Goal: Contribute content: Contribute content

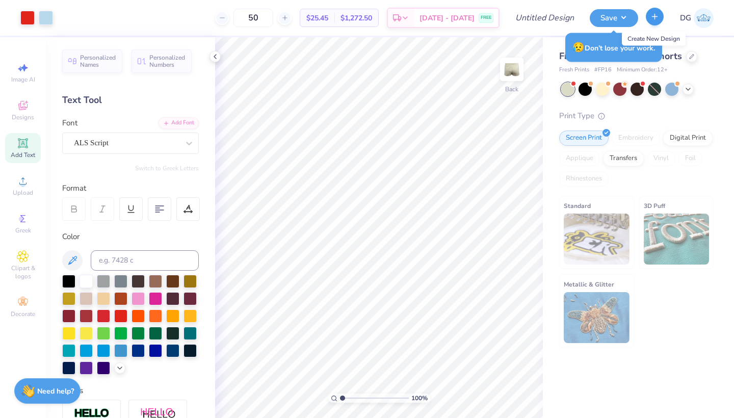
click at [655, 17] on line "button" at bounding box center [655, 16] width 0 height 5
click at [655, 15] on line "button" at bounding box center [655, 16] width 0 height 5
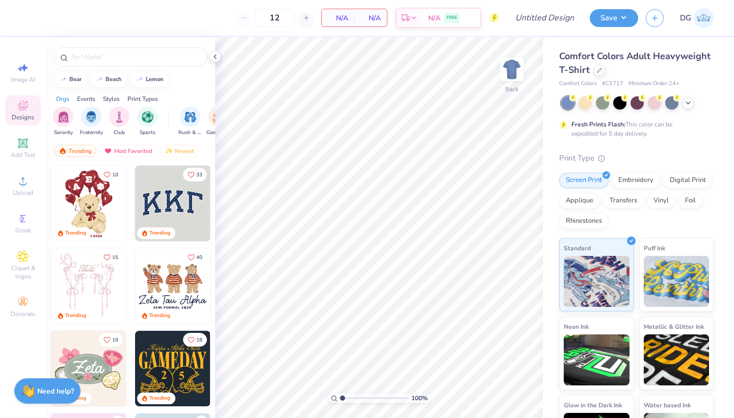
scroll to position [2, 0]
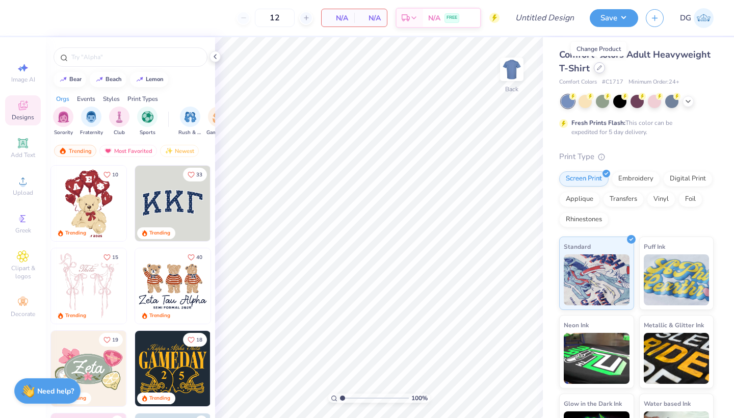
click at [599, 71] on div at bounding box center [599, 67] width 11 height 11
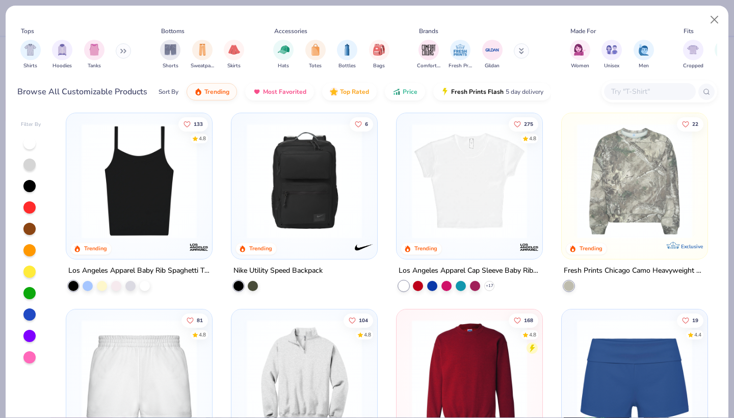
scroll to position [607, 0]
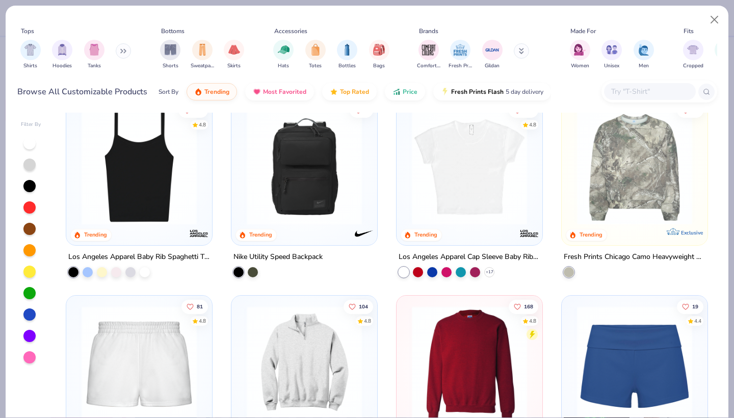
click at [466, 203] on img at bounding box center [469, 167] width 125 height 115
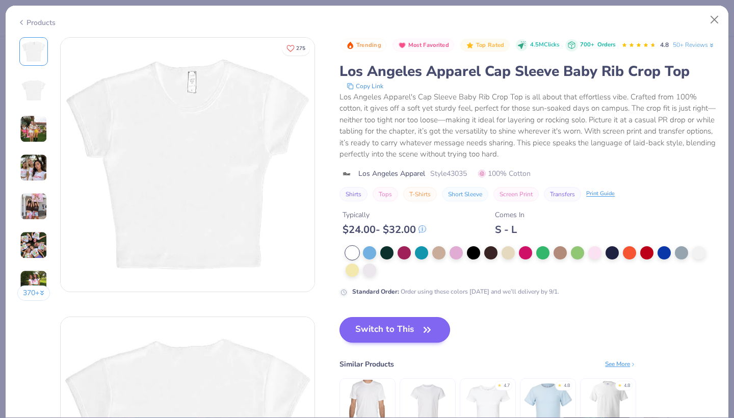
click at [384, 343] on button "Switch to This" at bounding box center [394, 329] width 111 height 25
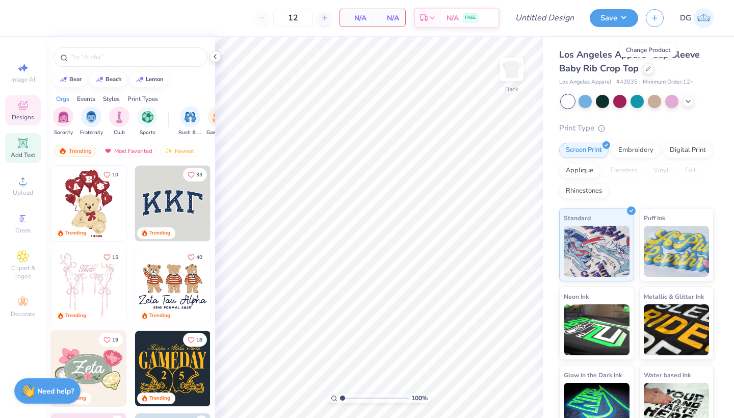
click at [21, 149] on icon at bounding box center [23, 143] width 12 height 12
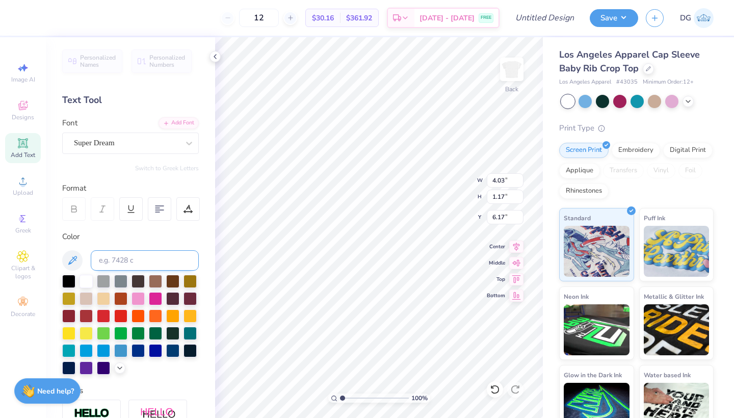
type textarea "T"
type textarea "ESENCIA LATINA"
type input "2.04"
click at [110, 312] on div at bounding box center [103, 314] width 13 height 13
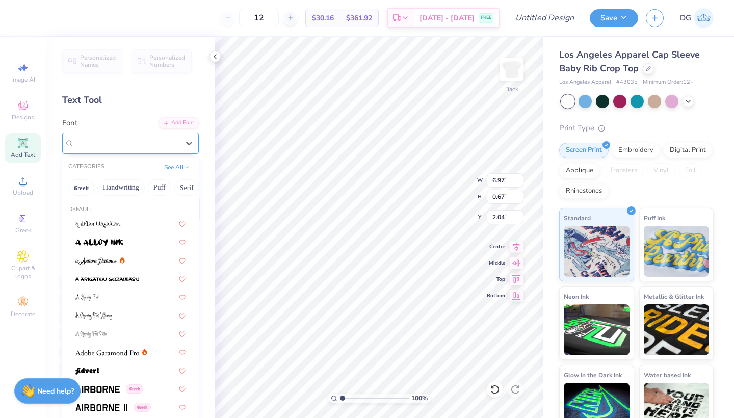
click at [143, 147] on div "Super Dream" at bounding box center [126, 143] width 107 height 16
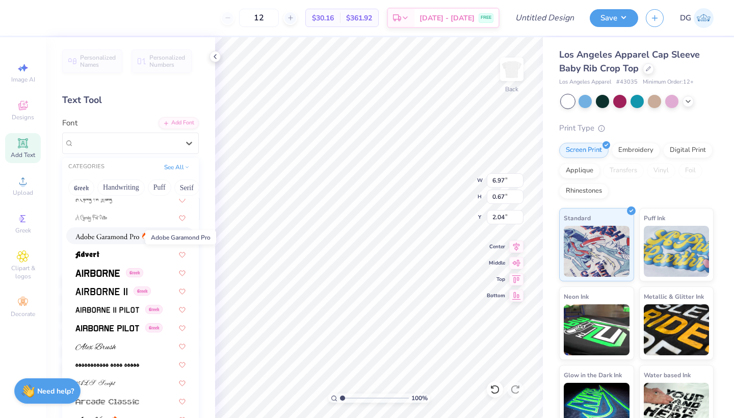
scroll to position [116, 0]
click at [128, 234] on span at bounding box center [107, 236] width 64 height 11
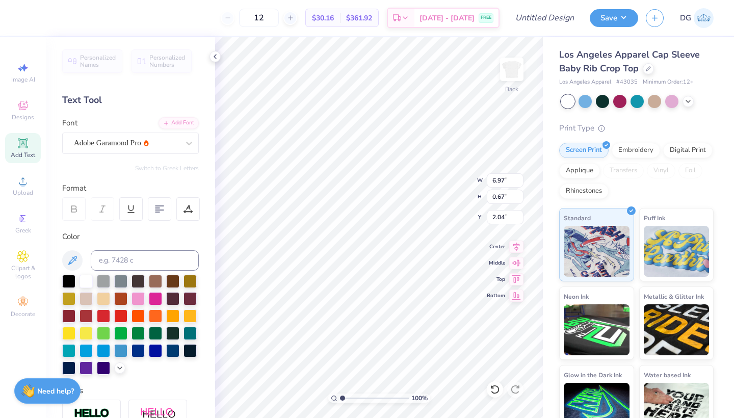
type input "0.63"
type input "2.06"
click at [30, 121] on div "Designs" at bounding box center [23, 110] width 36 height 30
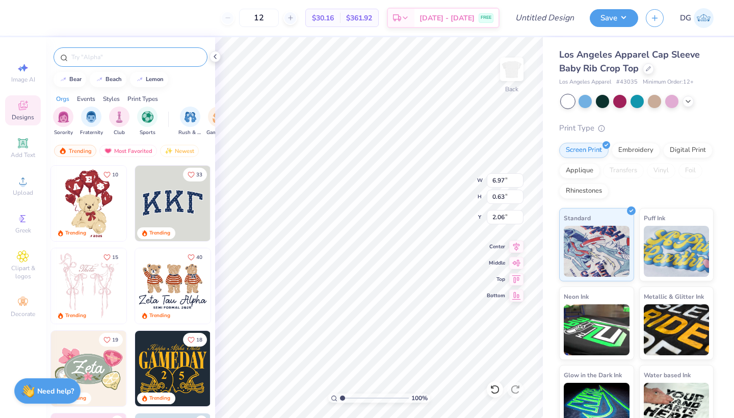
click at [94, 60] on input "text" at bounding box center [135, 57] width 130 height 10
type input "DANCE"
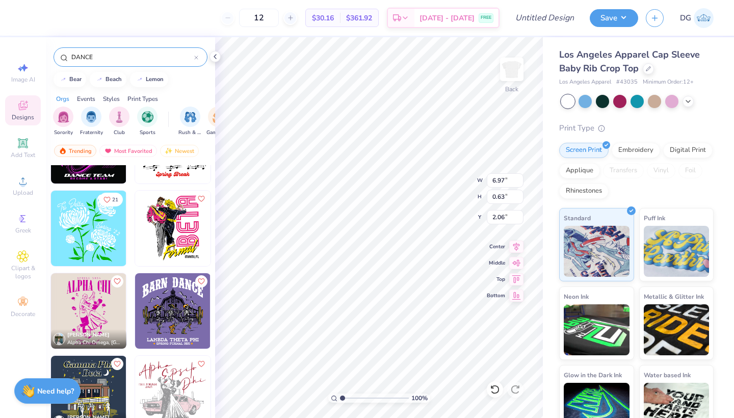
scroll to position [1215, 0]
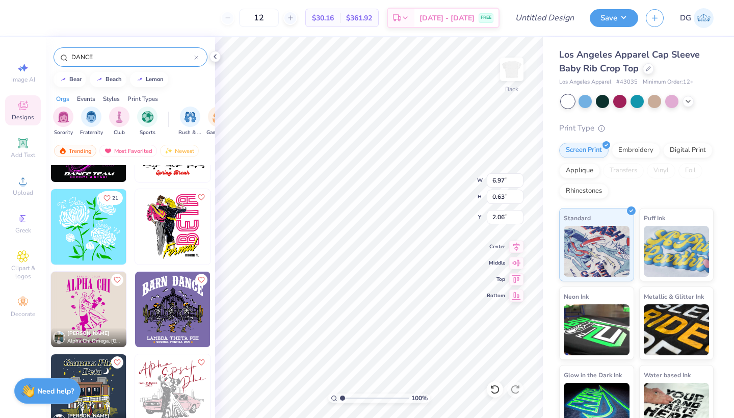
click at [50, 317] on img at bounding box center [12, 309] width 75 height 75
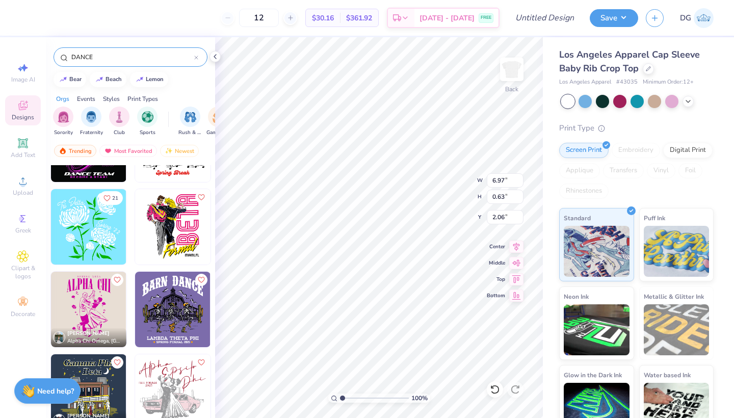
type input "6.50"
type input "9.98"
type input "3.00"
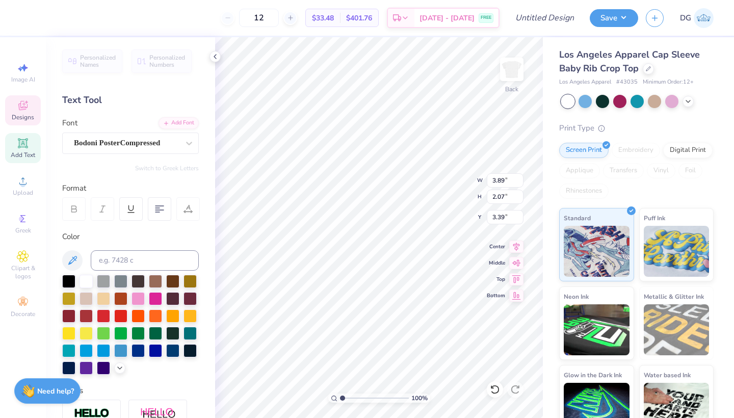
type textarea "ESENCIA"
type input "1.93"
type input "2.11"
type input "3.44"
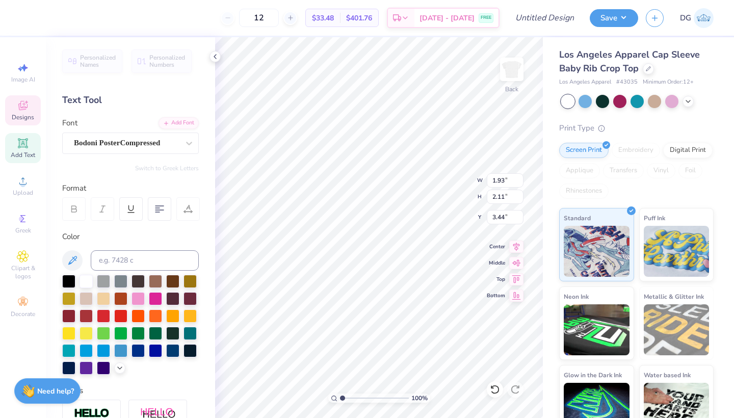
type textarea "LATINA"
type textarea "ATINA"
type input "3.89"
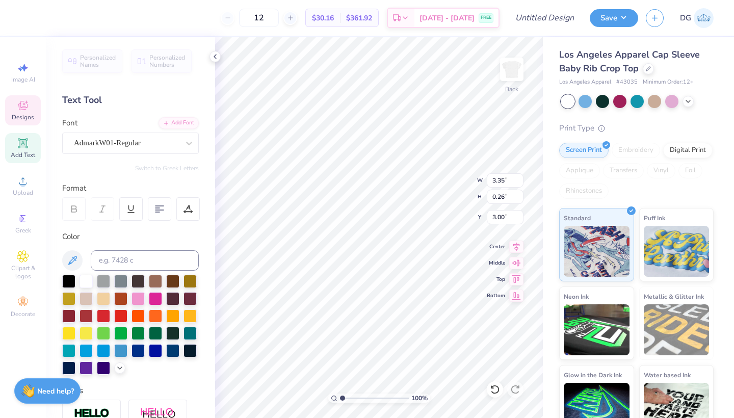
type input "2.08"
type input "3.38"
type input "1.90"
type input "2.11"
type input "3.26"
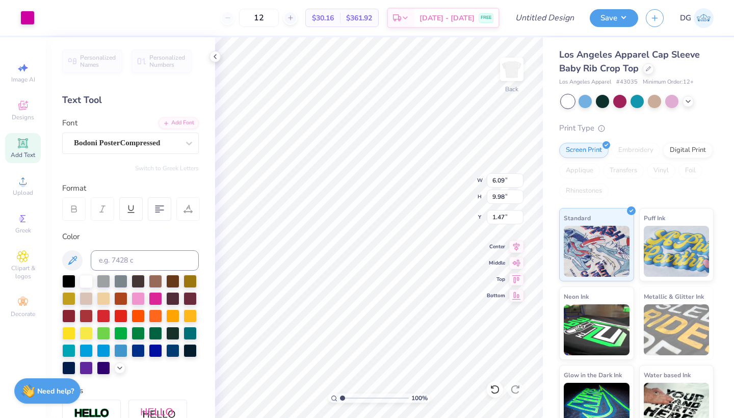
type input "1.47"
type textarea "FALL 2025"
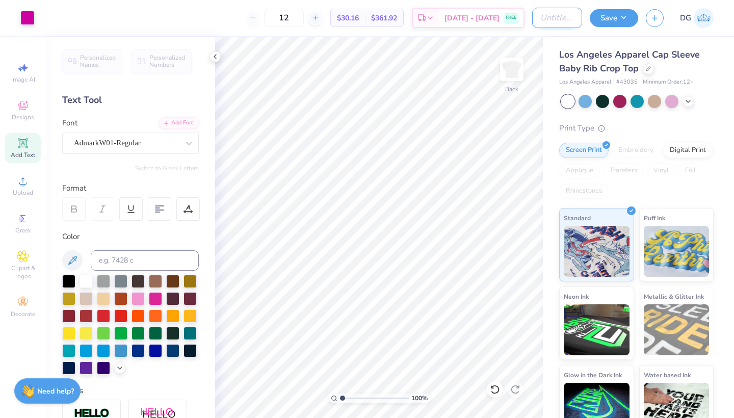
click at [552, 16] on input "Design Title" at bounding box center [557, 18] width 50 height 20
type input "EL DRAFT"
click at [616, 15] on button "Save" at bounding box center [614, 17] width 48 height 18
click at [102, 318] on div at bounding box center [103, 314] width 13 height 13
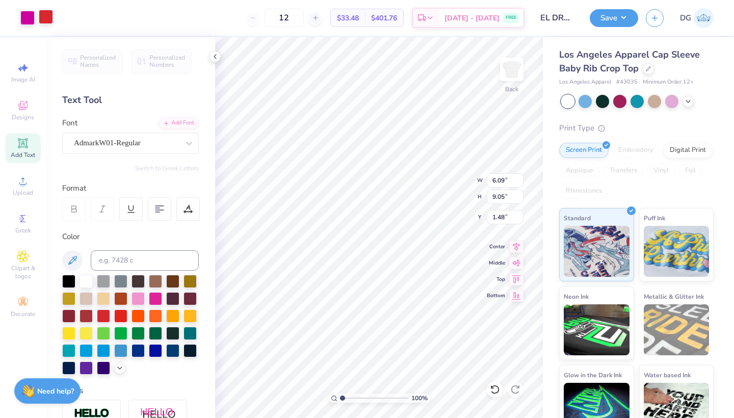
click at [44, 16] on div at bounding box center [46, 17] width 14 height 14
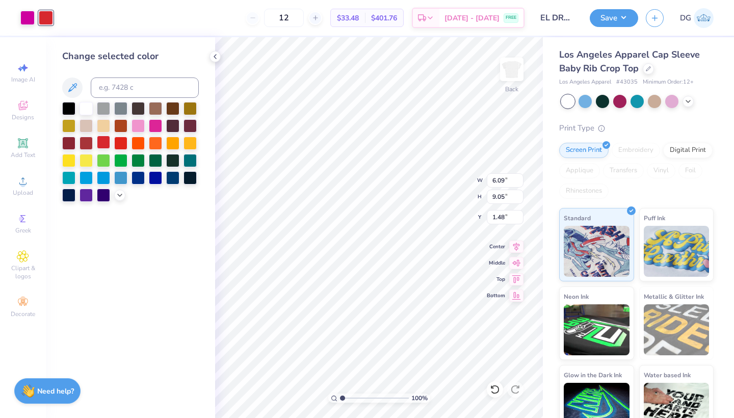
click at [100, 145] on div at bounding box center [103, 142] width 13 height 13
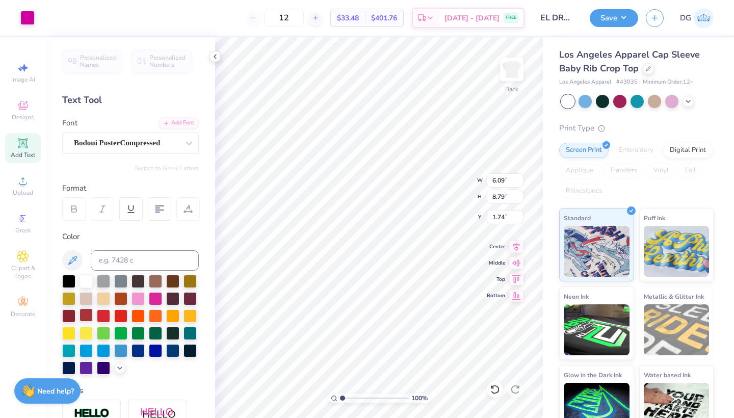
click at [89, 315] on div at bounding box center [86, 314] width 13 height 13
type input "1.77"
click at [85, 318] on div at bounding box center [86, 314] width 13 height 13
click at [73, 314] on div at bounding box center [68, 314] width 13 height 13
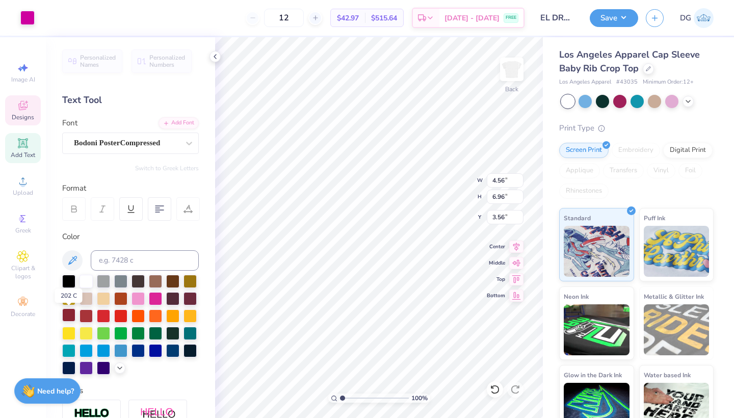
click at [72, 319] on div at bounding box center [68, 314] width 13 height 13
click at [85, 321] on div at bounding box center [86, 314] width 13 height 13
click at [497, 393] on icon at bounding box center [495, 389] width 10 height 10
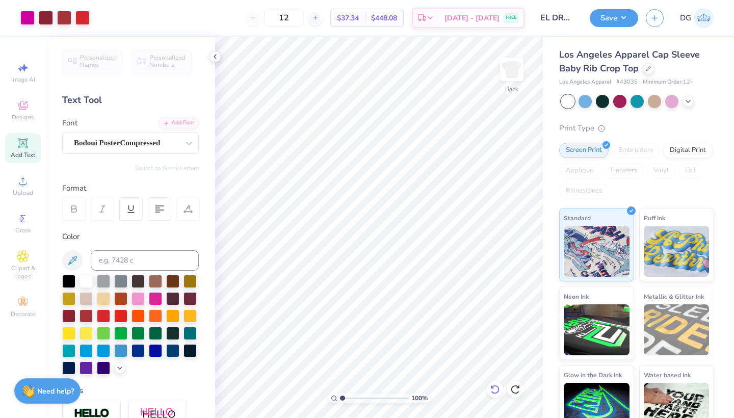
click at [497, 392] on icon at bounding box center [494, 389] width 9 height 9
click at [497, 390] on icon at bounding box center [495, 389] width 10 height 10
click at [517, 390] on icon at bounding box center [515, 389] width 10 height 10
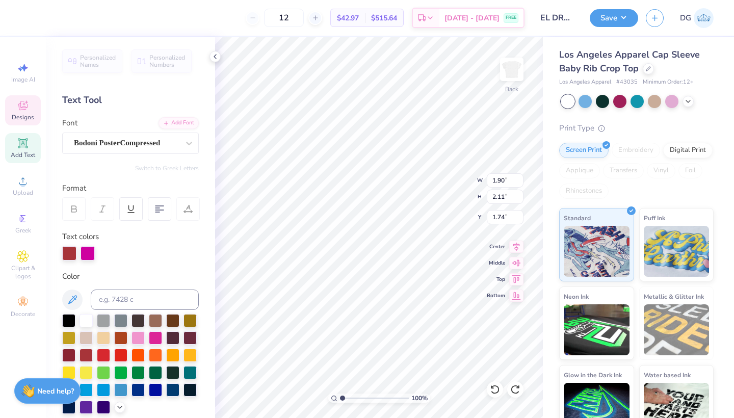
click at [28, 122] on div "Designs" at bounding box center [23, 110] width 36 height 30
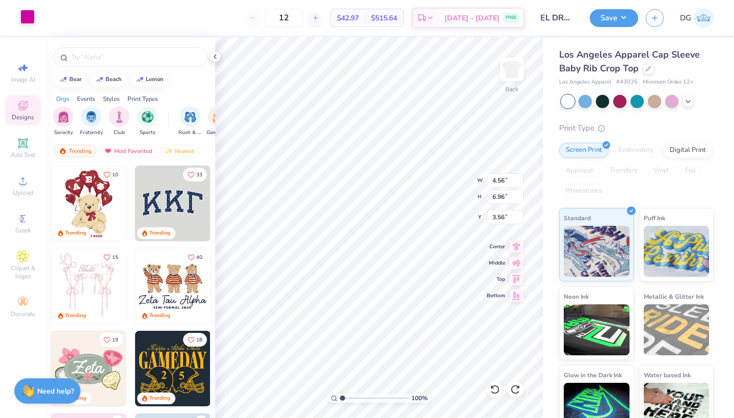
click at [29, 20] on div at bounding box center [27, 17] width 14 height 14
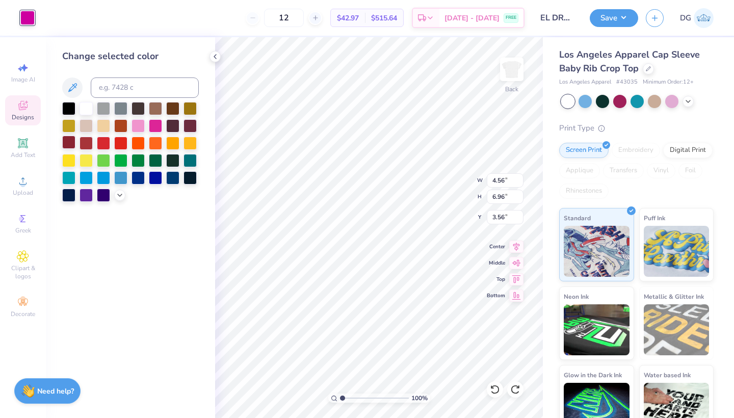
click at [67, 146] on div at bounding box center [68, 142] width 13 height 13
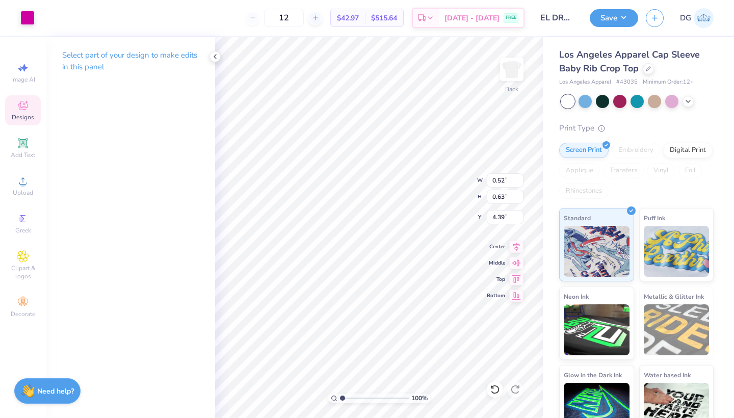
type input "4.41"
click at [28, 16] on div at bounding box center [27, 17] width 14 height 14
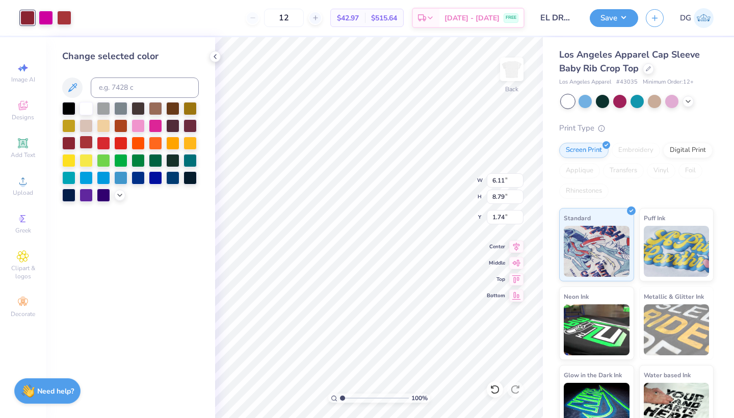
click at [83, 143] on div at bounding box center [86, 142] width 13 height 13
click at [73, 143] on div at bounding box center [68, 142] width 13 height 13
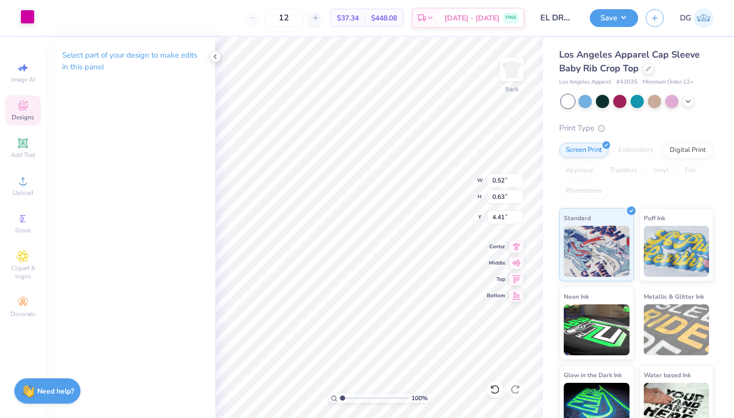
click at [28, 17] on div at bounding box center [27, 17] width 14 height 14
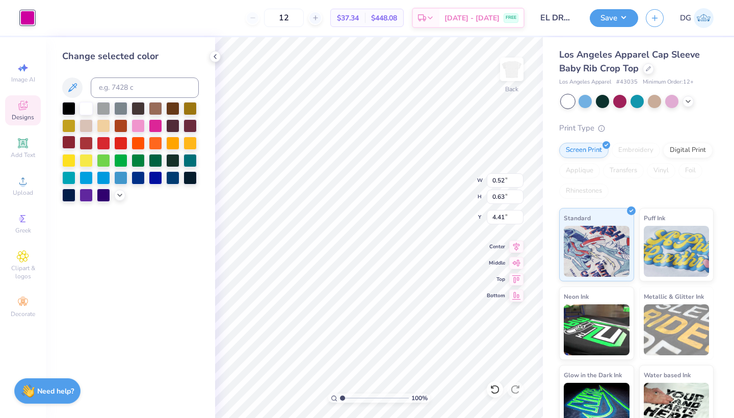
click at [75, 144] on div at bounding box center [68, 142] width 13 height 13
type input "0.33"
type input "0.48"
type input "3.81"
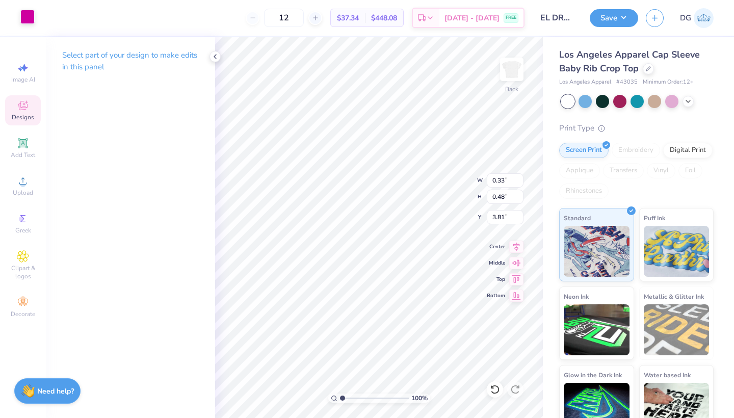
click at [22, 20] on div at bounding box center [27, 17] width 14 height 14
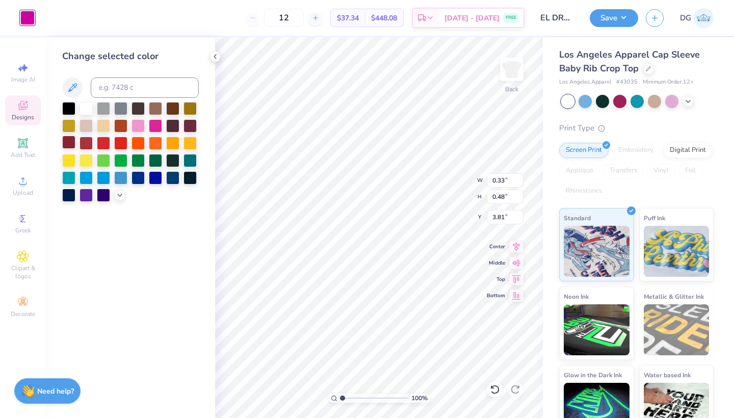
click at [67, 145] on div at bounding box center [68, 142] width 13 height 13
type input "0.63"
type input "0.55"
type input "5.81"
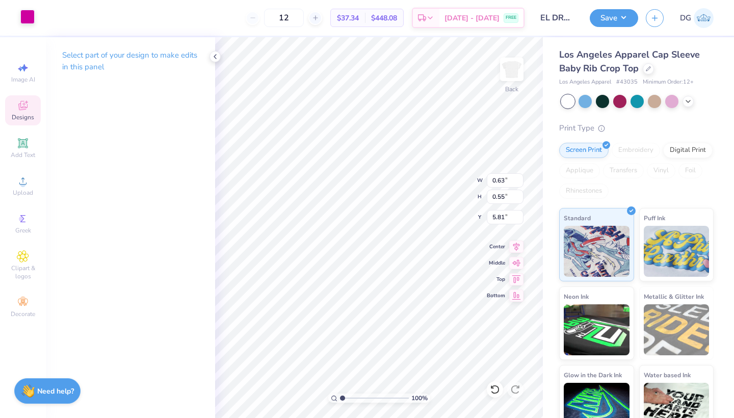
click at [28, 11] on div at bounding box center [27, 17] width 14 height 14
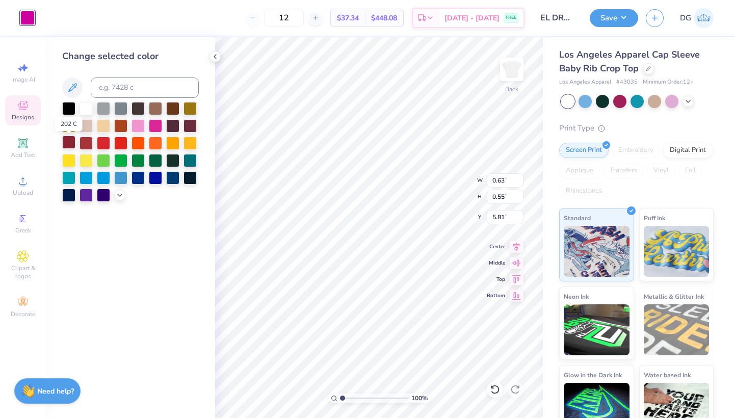
click at [69, 146] on div at bounding box center [68, 142] width 13 height 13
type input "0.52"
type input "0.63"
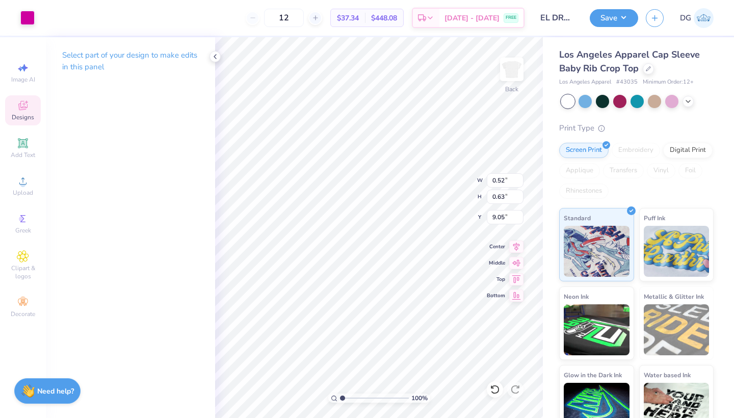
type input "9.09"
click at [25, 21] on div at bounding box center [27, 17] width 14 height 14
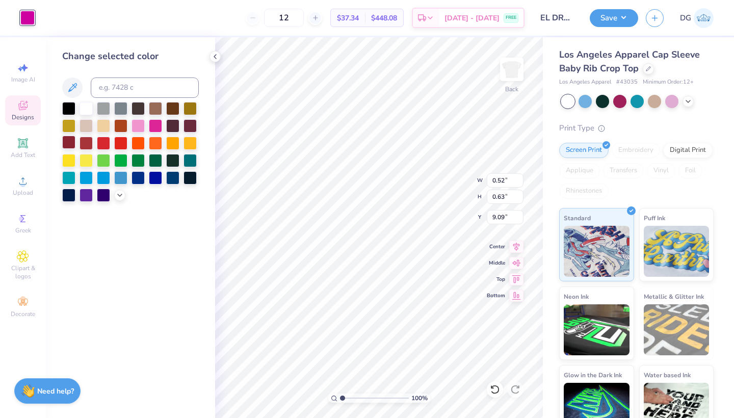
click at [70, 143] on div at bounding box center [68, 142] width 13 height 13
type input "0.61"
type input "0.74"
type input "5.37"
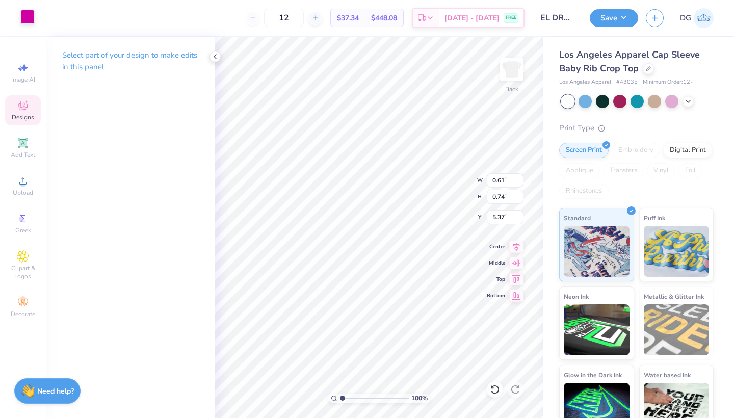
click at [27, 18] on div at bounding box center [27, 17] width 14 height 14
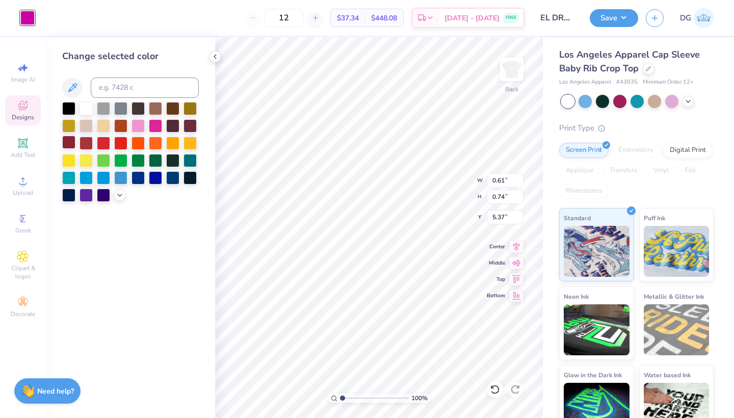
click at [65, 144] on div at bounding box center [68, 142] width 13 height 13
type input "0.63"
type input "0.55"
type input "9.51"
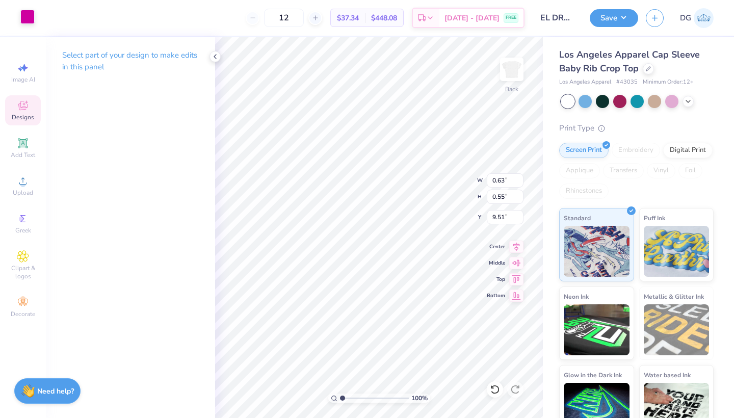
click at [31, 18] on div at bounding box center [27, 17] width 14 height 14
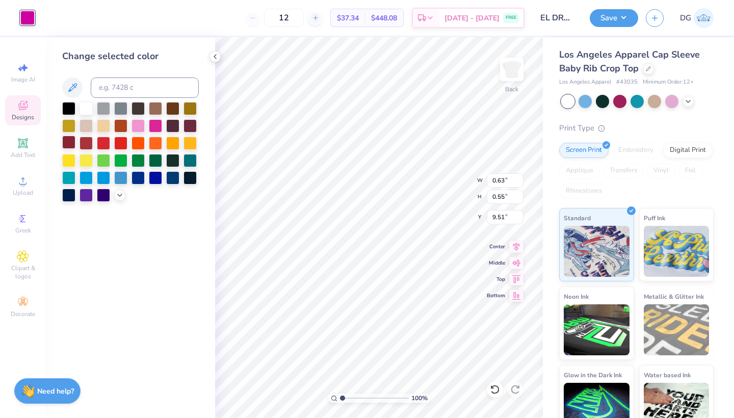
click at [69, 141] on div at bounding box center [68, 142] width 13 height 13
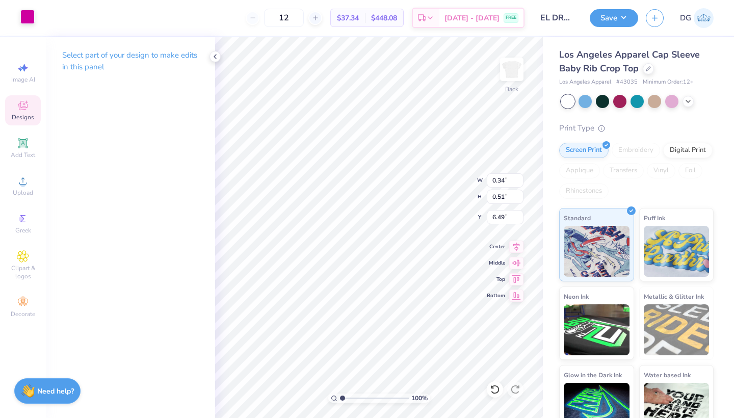
click at [28, 17] on div at bounding box center [27, 17] width 14 height 14
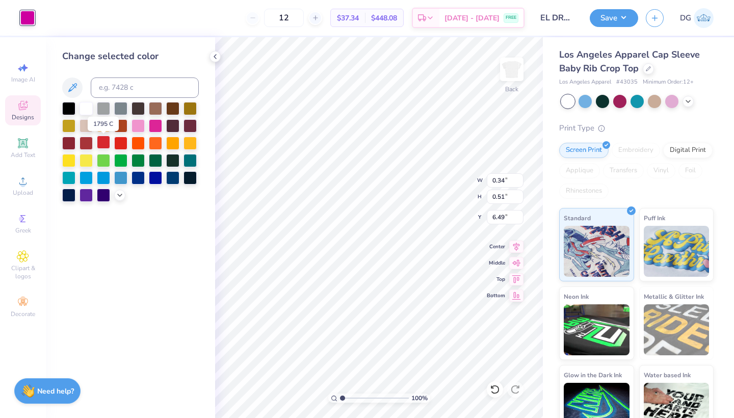
click at [101, 144] on div at bounding box center [103, 142] width 13 height 13
type input "1.90"
type input "2.11"
type input "1.74"
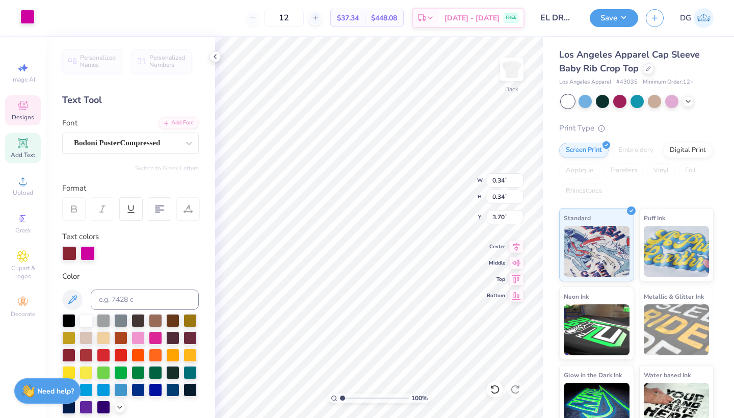
click at [29, 17] on div at bounding box center [27, 17] width 14 height 14
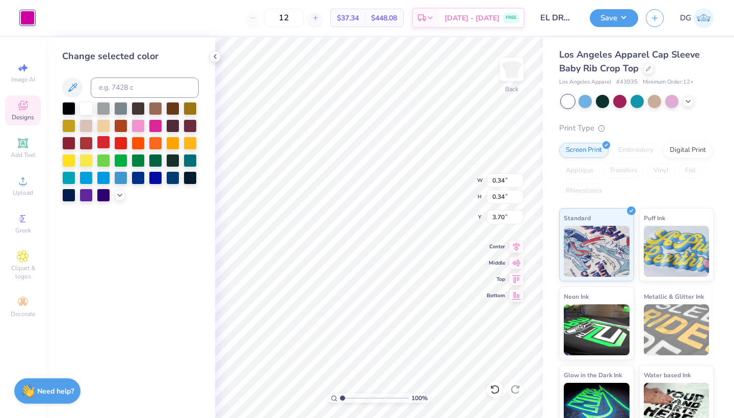
click at [106, 142] on div at bounding box center [103, 142] width 13 height 13
type input "9.55"
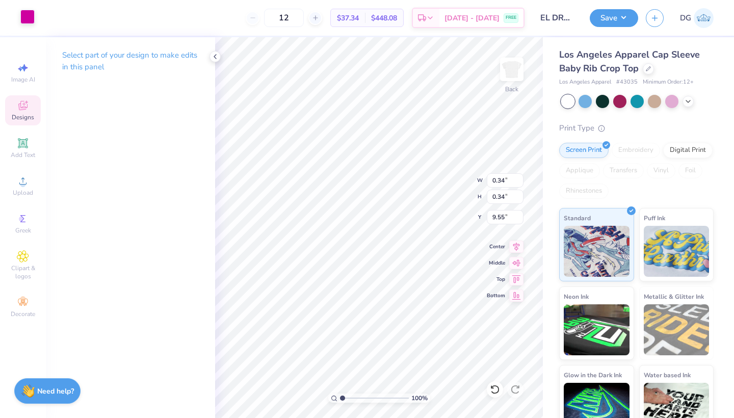
click at [31, 18] on div at bounding box center [27, 17] width 14 height 14
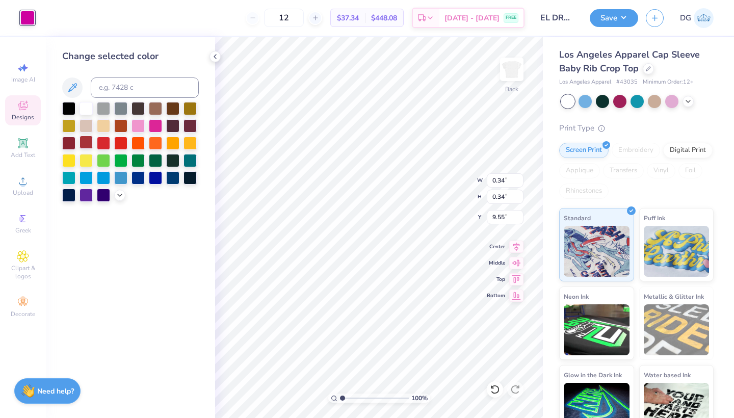
click at [85, 145] on div at bounding box center [86, 142] width 13 height 13
click at [101, 147] on div at bounding box center [103, 142] width 13 height 13
type input "0.30"
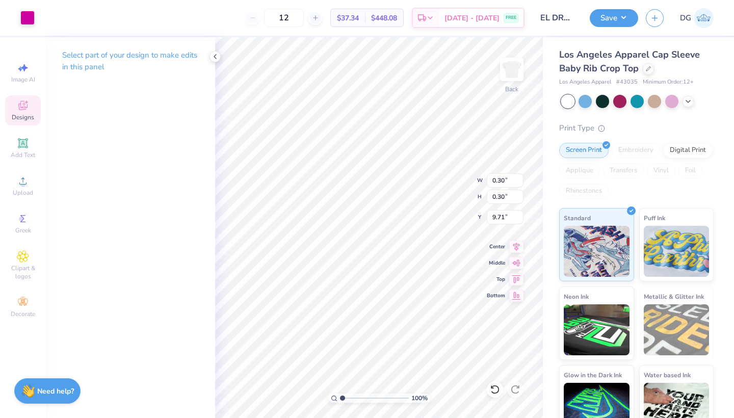
type input "9.72"
click at [28, 21] on div at bounding box center [27, 17] width 14 height 14
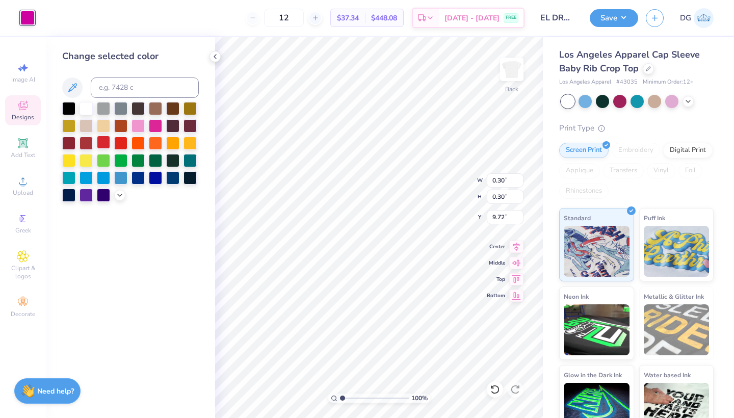
click at [106, 137] on div at bounding box center [103, 142] width 13 height 13
type input "0.34"
type input "6.71"
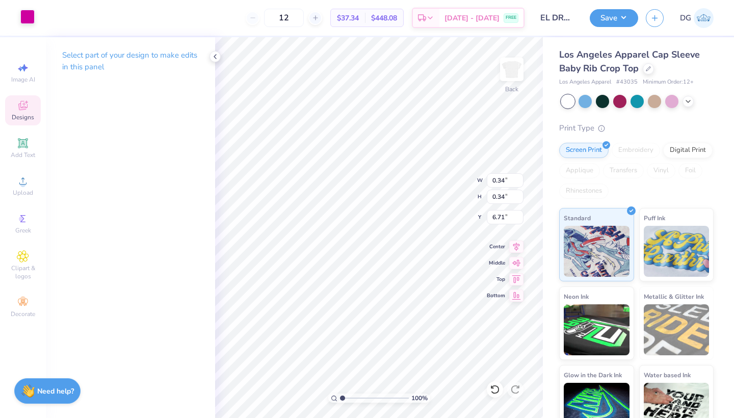
click at [25, 22] on div at bounding box center [27, 17] width 14 height 14
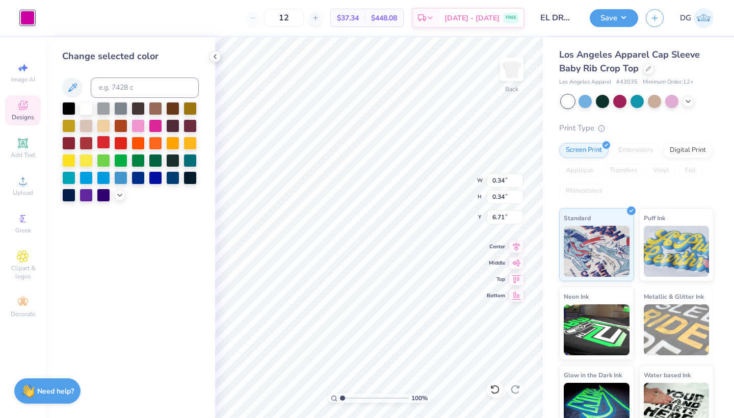
click at [106, 147] on div at bounding box center [103, 142] width 13 height 13
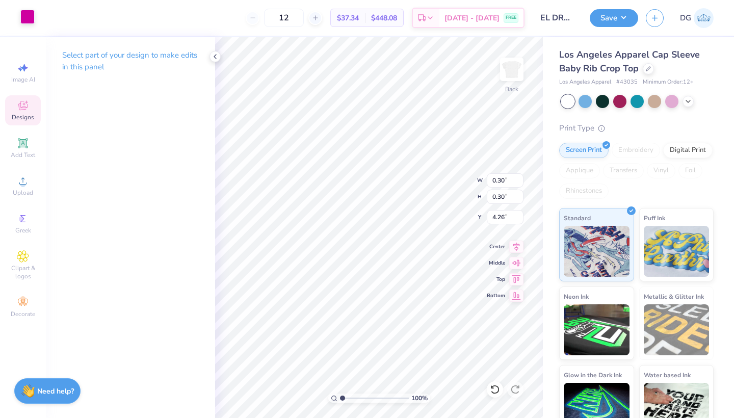
click at [31, 16] on div at bounding box center [27, 17] width 14 height 14
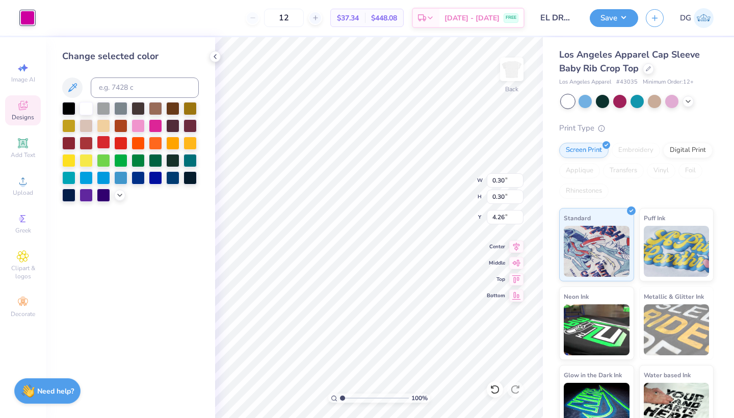
click at [103, 145] on div at bounding box center [103, 142] width 13 height 13
type input "7.06"
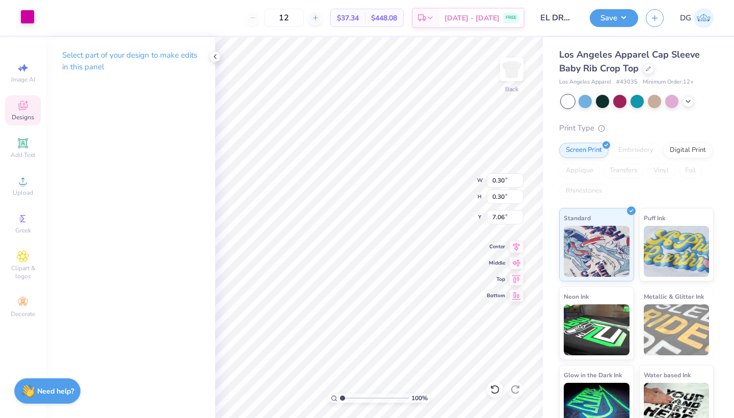
click at [32, 22] on div at bounding box center [27, 17] width 14 height 14
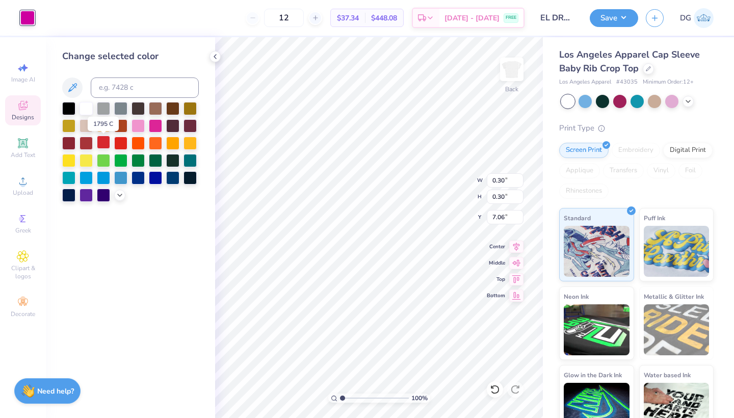
click at [107, 142] on div at bounding box center [103, 142] width 13 height 13
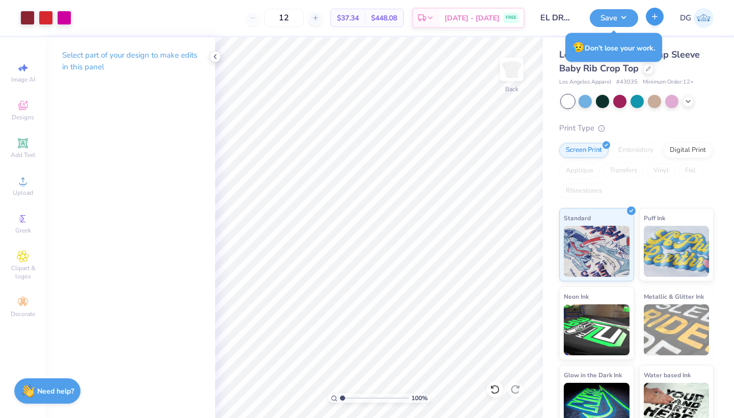
click at [649, 21] on button "button" at bounding box center [655, 17] width 18 height 18
click at [606, 185] on icon at bounding box center [606, 186] width 5 height 5
click at [669, 122] on div "Print Type" at bounding box center [636, 128] width 154 height 12
click at [649, 71] on div at bounding box center [648, 67] width 11 height 11
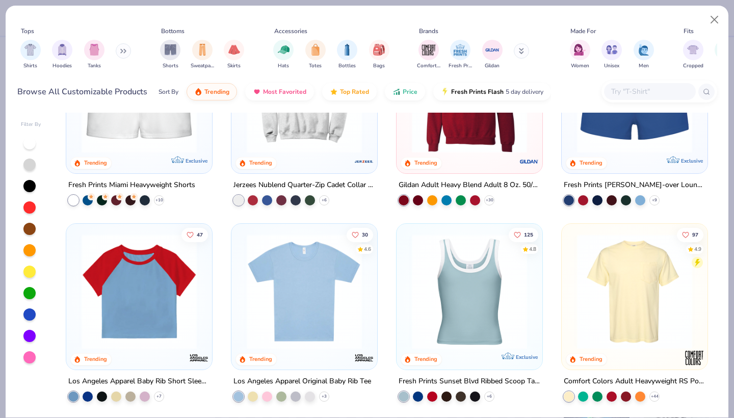
scroll to position [875, 0]
click at [117, 397] on div at bounding box center [116, 395] width 10 height 10
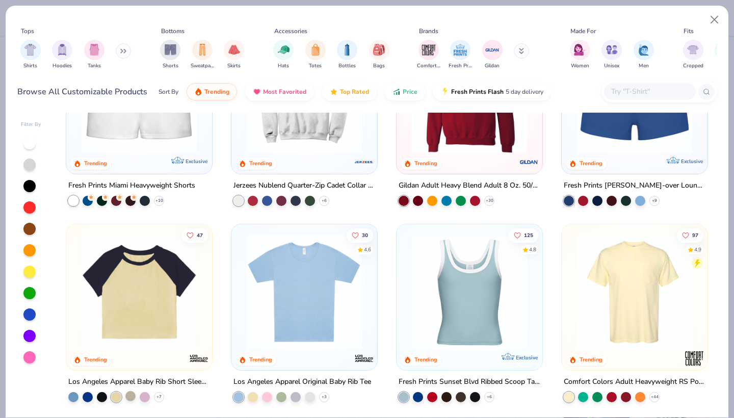
click at [136, 396] on div at bounding box center [130, 395] width 10 height 10
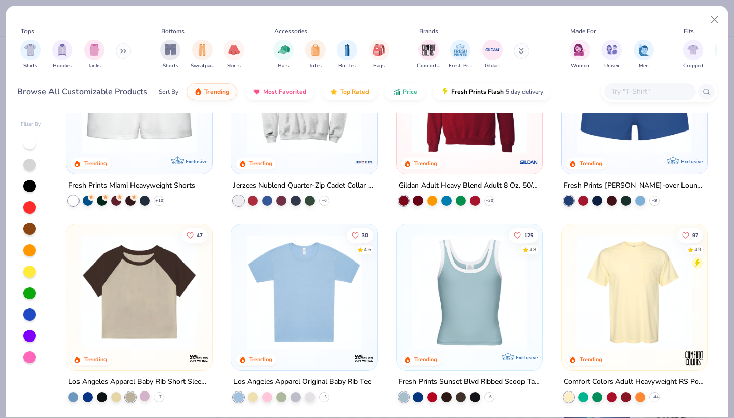
click at [145, 395] on div at bounding box center [145, 395] width 10 height 10
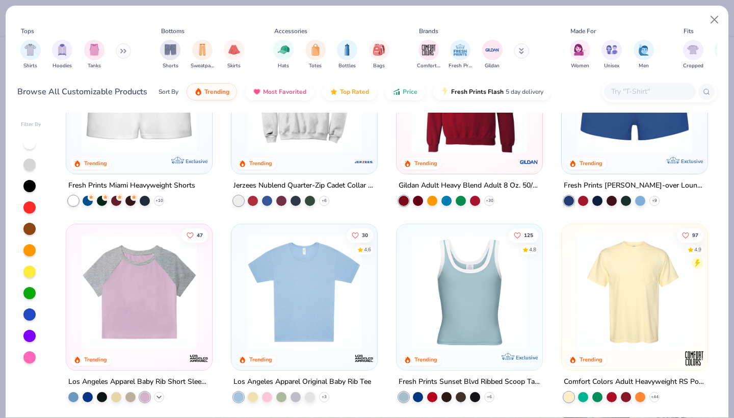
click at [160, 397] on icon at bounding box center [159, 396] width 8 height 8
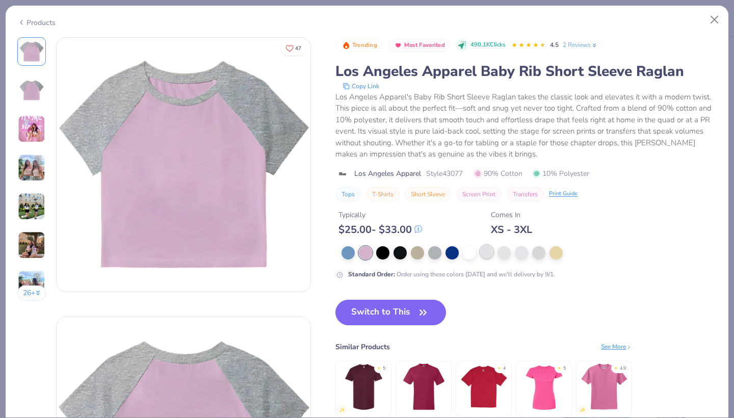
click at [484, 255] on div at bounding box center [486, 251] width 13 height 13
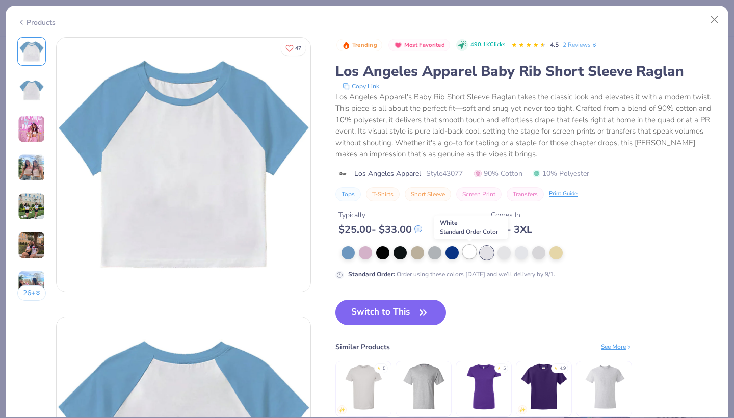
click at [470, 254] on div at bounding box center [469, 251] width 13 height 13
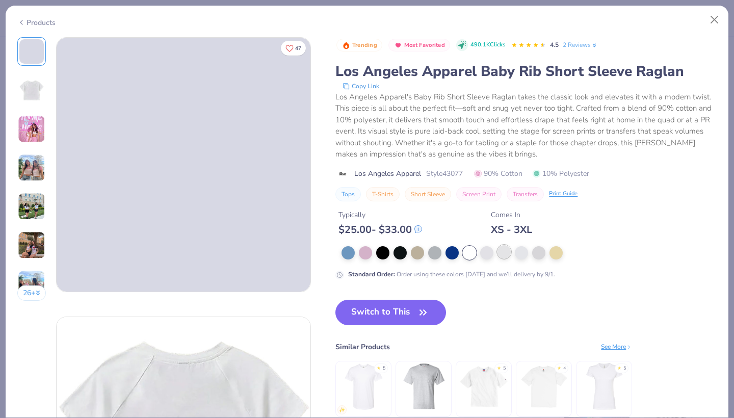
click at [508, 253] on div at bounding box center [503, 251] width 13 height 13
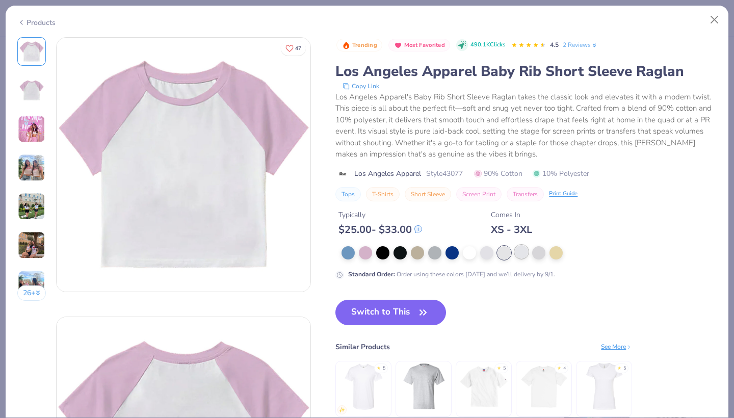
click at [525, 255] on div at bounding box center [521, 251] width 13 height 13
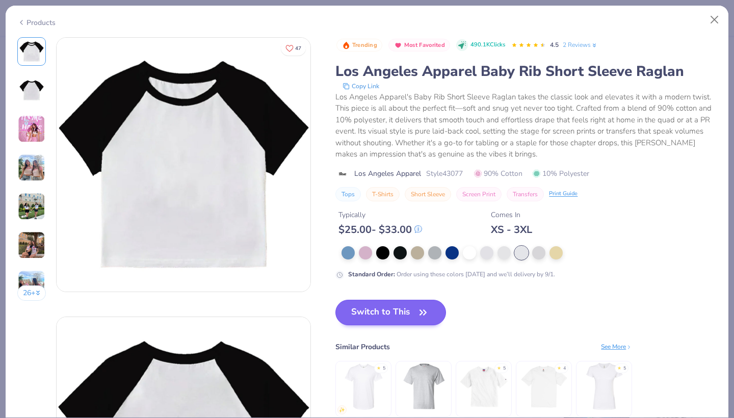
click at [382, 315] on button "Switch to This" at bounding box center [390, 312] width 111 height 25
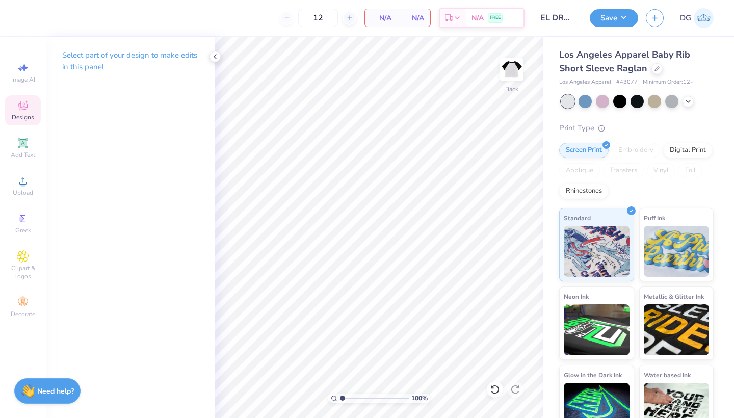
click at [31, 106] on div "Designs" at bounding box center [23, 110] width 36 height 30
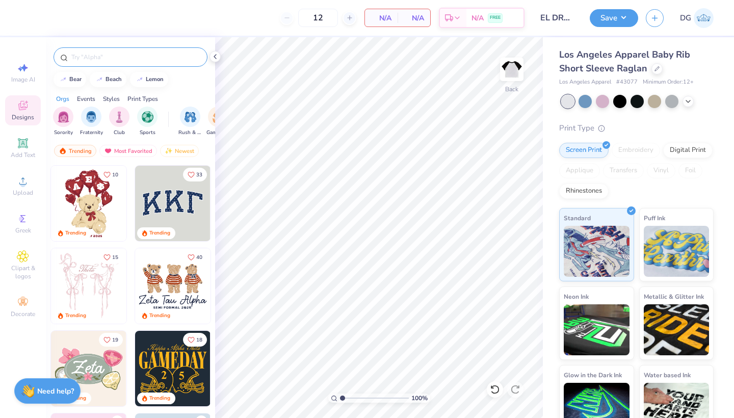
click at [138, 52] on input "text" at bounding box center [135, 57] width 130 height 10
type input "dance"
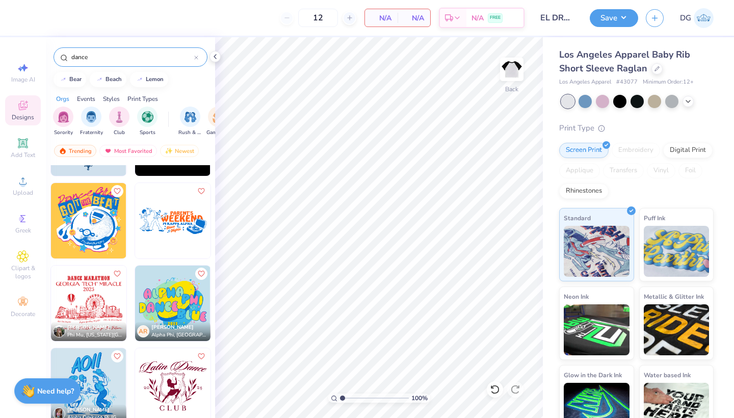
scroll to position [413, 0]
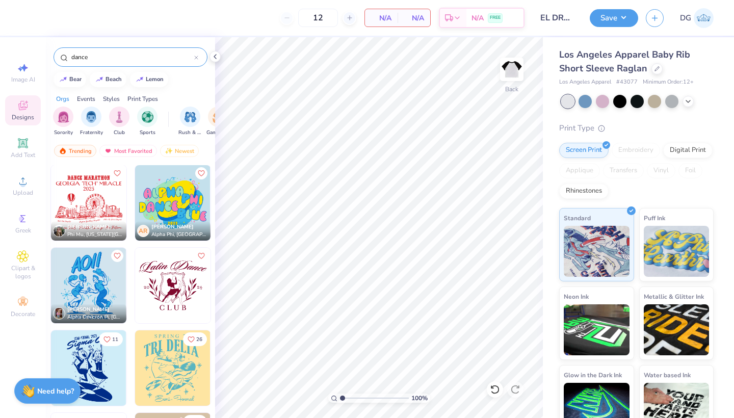
click at [166, 295] on img at bounding box center [172, 285] width 75 height 75
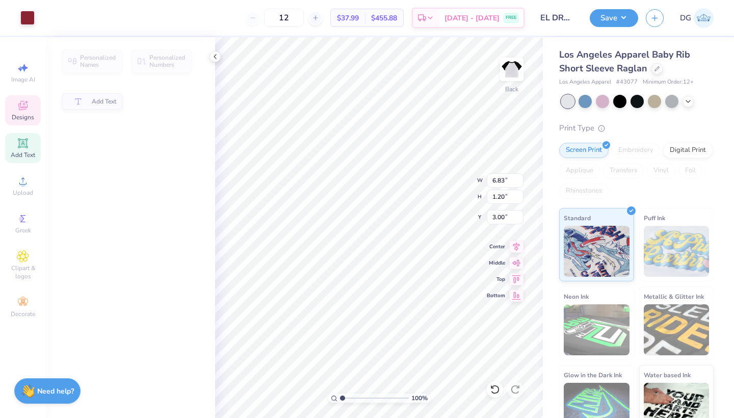
type input "1.20"
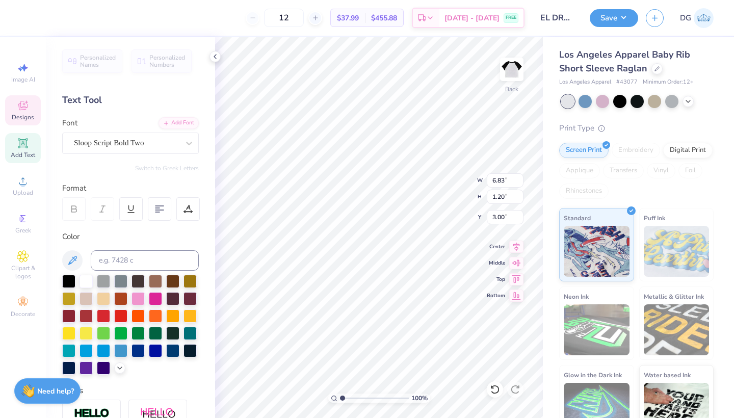
scroll to position [0, 3]
type textarea "Esencia Latina"
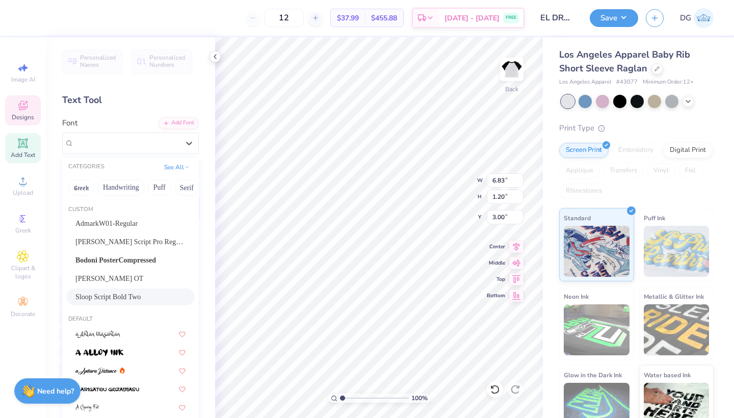
drag, startPoint x: 123, startPoint y: 138, endPoint x: 125, endPoint y: 163, distance: 25.6
click at [123, 138] on span "Sloop Script Bold Two" at bounding box center [109, 143] width 70 height 12
click at [124, 259] on span "Bodoni PosterCompressed" at bounding box center [115, 260] width 81 height 11
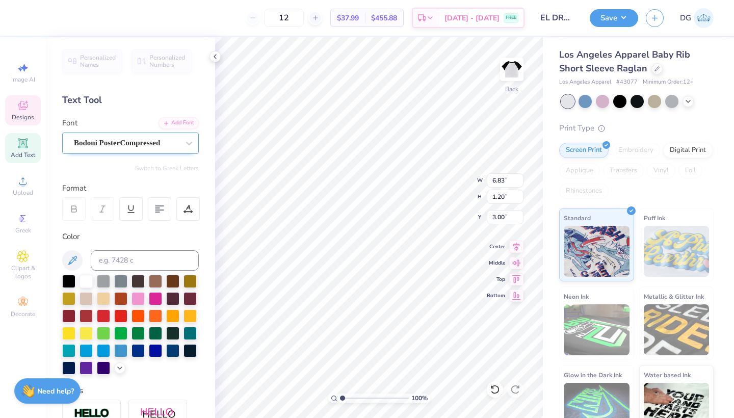
click at [132, 142] on div "Bodoni PosterCompressed" at bounding box center [126, 143] width 107 height 16
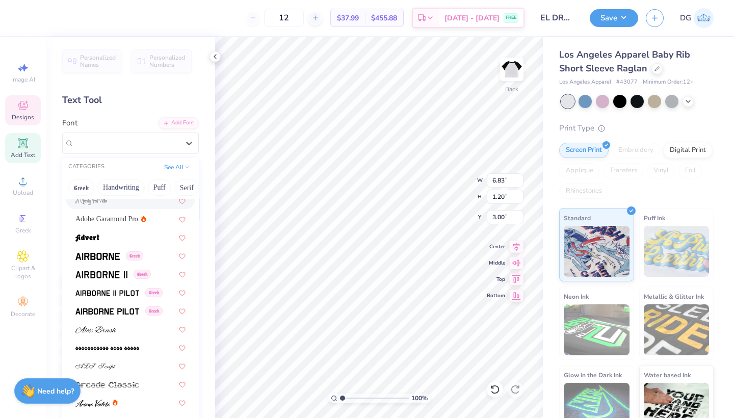
scroll to position [253, 0]
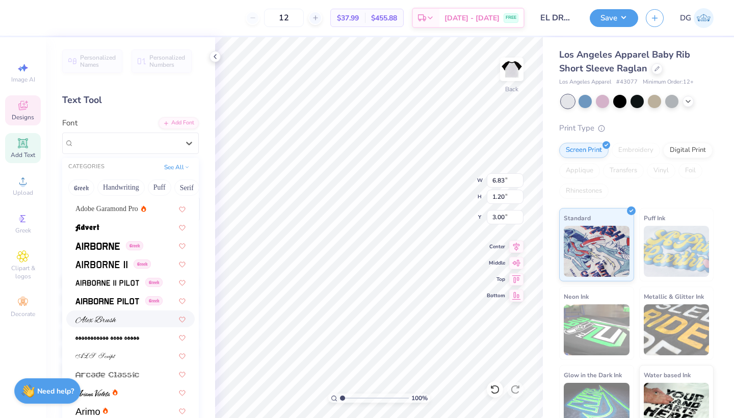
click at [124, 319] on div at bounding box center [130, 318] width 110 height 11
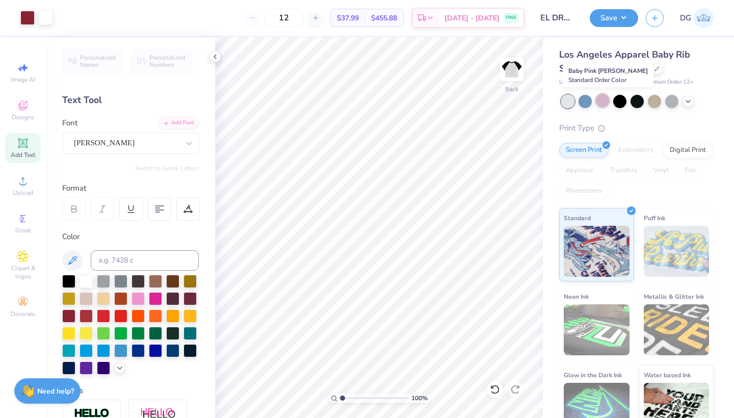
click at [601, 104] on div at bounding box center [602, 100] width 13 height 13
click at [589, 100] on div at bounding box center [585, 100] width 13 height 13
click at [624, 103] on div at bounding box center [619, 100] width 13 height 13
click at [638, 103] on div at bounding box center [637, 100] width 13 height 13
click at [674, 101] on div at bounding box center [671, 100] width 13 height 13
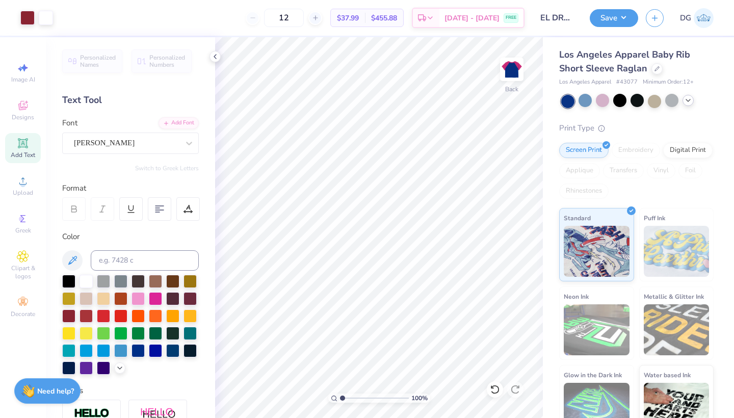
click at [688, 101] on icon at bounding box center [688, 100] width 8 height 8
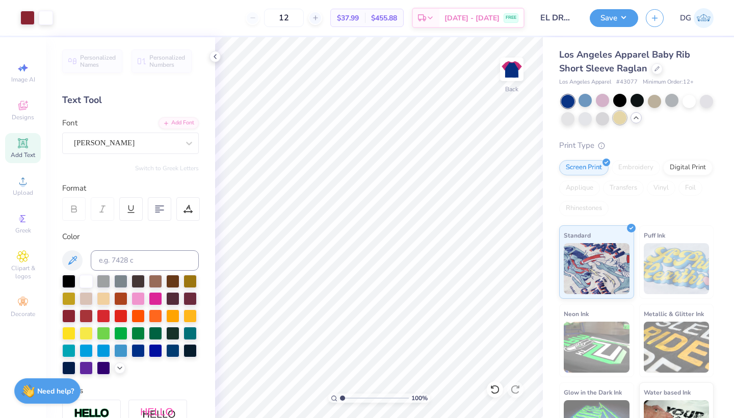
click at [616, 121] on div at bounding box center [619, 117] width 13 height 13
click at [602, 122] on div at bounding box center [602, 117] width 13 height 13
click at [584, 120] on div at bounding box center [585, 117] width 13 height 13
click at [568, 120] on div at bounding box center [567, 117] width 13 height 13
click at [618, 102] on div at bounding box center [619, 100] width 13 height 13
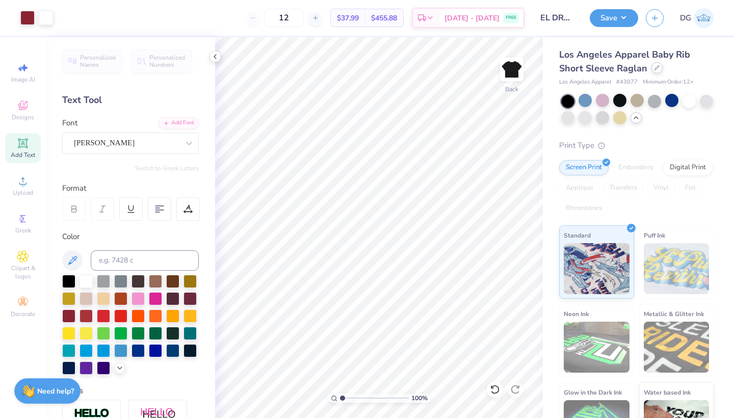
click at [651, 72] on div "Los Angeles Apparel Baby Rib Short Sleeve Raglan" at bounding box center [636, 62] width 154 height 28
click at [652, 67] on div at bounding box center [656, 67] width 11 height 11
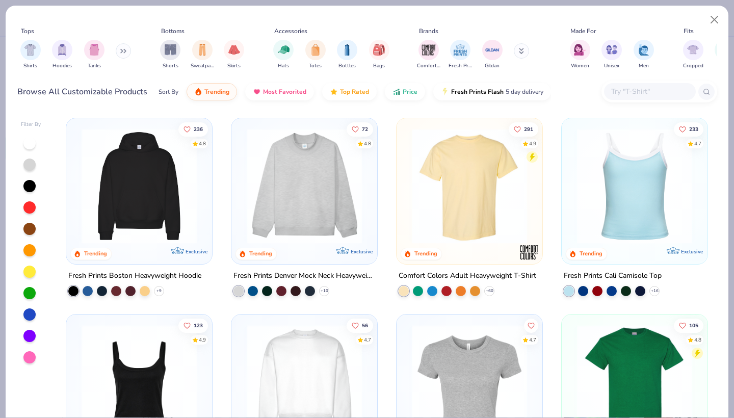
scroll to position [53, 0]
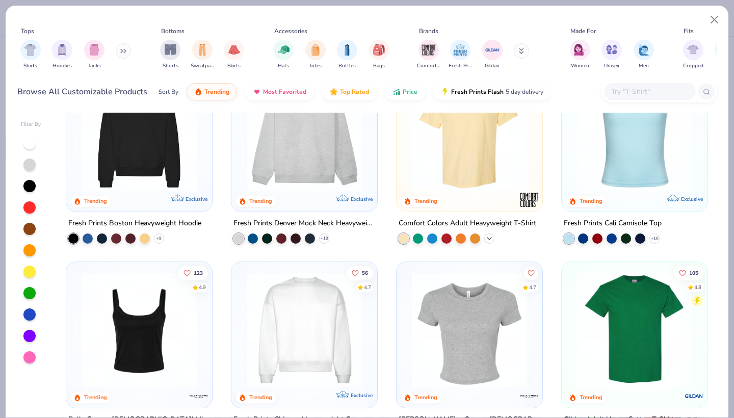
click at [488, 236] on icon at bounding box center [489, 238] width 8 height 8
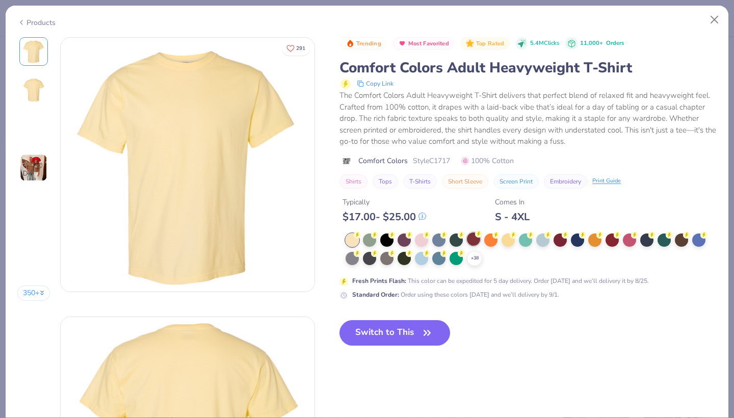
click at [476, 260] on div "+ 38" at bounding box center [531, 249] width 371 height 33
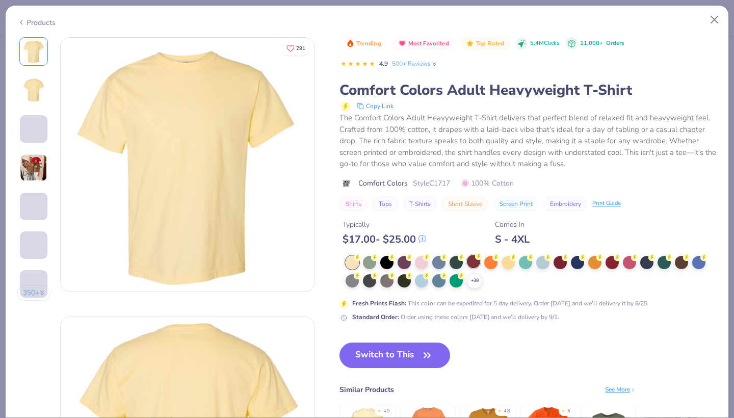
click at [471, 257] on div at bounding box center [473, 261] width 13 height 13
click at [717, 18] on button "Close" at bounding box center [714, 19] width 19 height 19
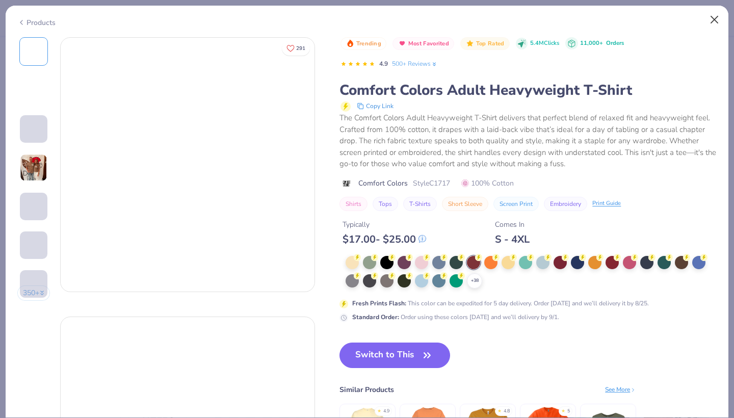
click at [713, 18] on button "Close" at bounding box center [714, 19] width 19 height 19
click at [713, 19] on button "Close" at bounding box center [714, 19] width 19 height 19
click at [714, 18] on button "Close" at bounding box center [714, 19] width 19 height 19
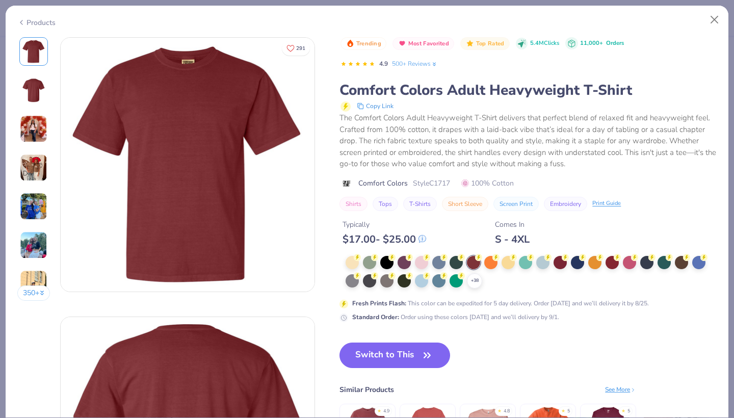
drag, startPoint x: 713, startPoint y: 18, endPoint x: 535, endPoint y: 129, distance: 209.3
click at [713, 18] on button "Close" at bounding box center [714, 19] width 19 height 19
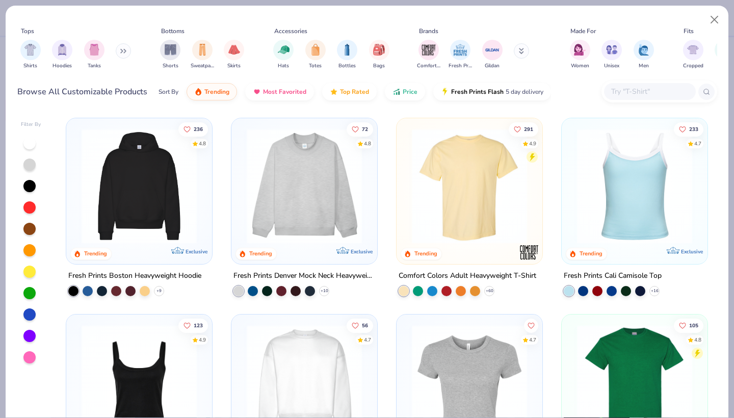
click at [30, 145] on div at bounding box center [29, 143] width 12 height 12
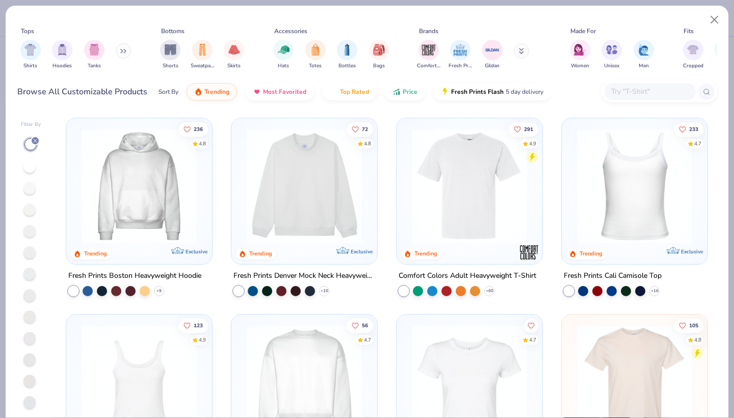
click at [449, 165] on img at bounding box center [469, 185] width 125 height 115
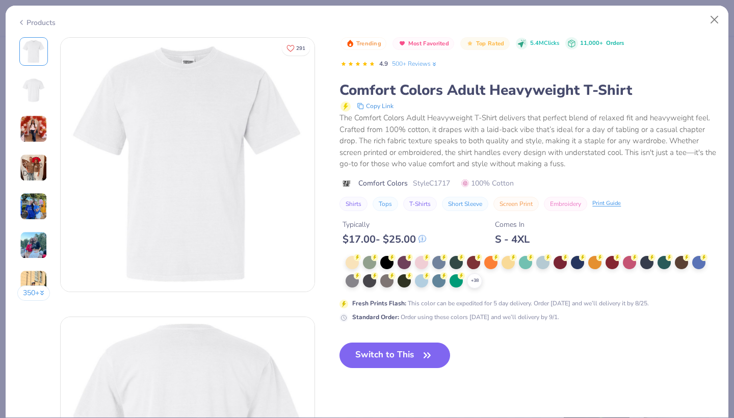
drag, startPoint x: 449, startPoint y: 165, endPoint x: 394, endPoint y: 330, distance: 174.6
click at [394, 330] on div "Trending Most Favorited Top Rated 5.4M Clicks 11,000+ Orders 4.9 500+ Reviews C…" at bounding box center [527, 210] width 377 height 347
click at [398, 332] on div "Trending Most Favorited Top Rated 5.4M Clicks 11,000+ Orders 4.9 500+ Reviews C…" at bounding box center [527, 210] width 377 height 347
drag, startPoint x: 398, startPoint y: 332, endPoint x: 379, endPoint y: 329, distance: 19.5
click at [379, 329] on div "Trending Most Favorited Top Rated 5.4M Clicks 11,000+ Orders 4.9 500+ Reviews C…" at bounding box center [527, 258] width 377 height 443
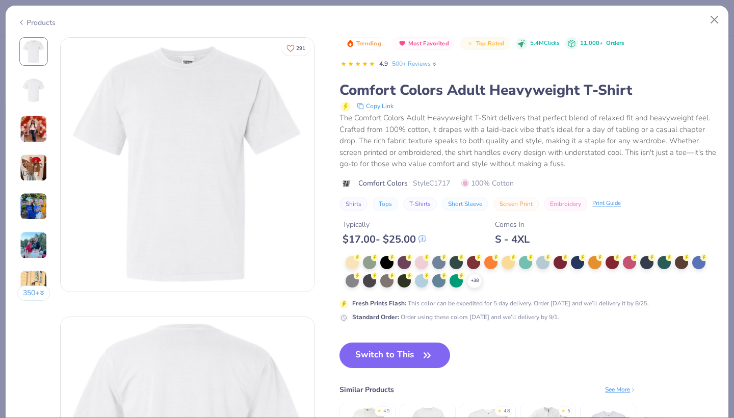
drag, startPoint x: 379, startPoint y: 329, endPoint x: 431, endPoint y: 329, distance: 52.0
click at [431, 329] on div "Trending Most Favorited Top Rated 5.4M Clicks 11,000+ Orders 4.9 500+ Reviews C…" at bounding box center [527, 258] width 377 height 443
drag, startPoint x: 431, startPoint y: 329, endPoint x: 385, endPoint y: 333, distance: 46.1
click at [385, 333] on div "Trending Most Favorited Top Rated 5.4M Clicks 11,000+ Orders 4.9 500+ Reviews C…" at bounding box center [527, 258] width 377 height 443
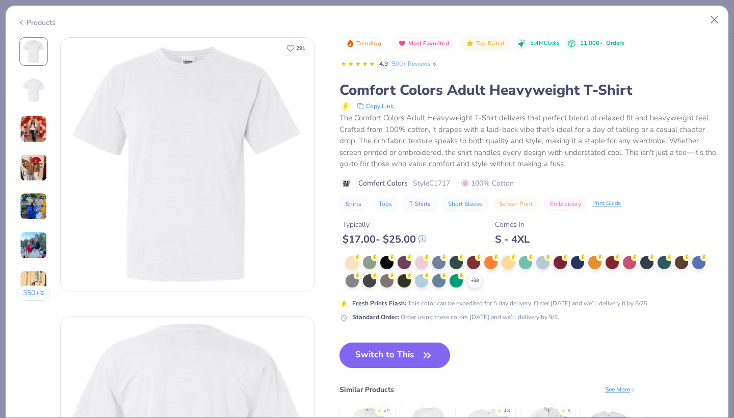
click at [712, 18] on button "Close" at bounding box center [714, 19] width 19 height 19
drag, startPoint x: 385, startPoint y: 333, endPoint x: 714, endPoint y: 19, distance: 454.6
click at [714, 19] on button "Close" at bounding box center [714, 19] width 19 height 19
click at [412, 358] on button "Switch to This" at bounding box center [394, 355] width 111 height 25
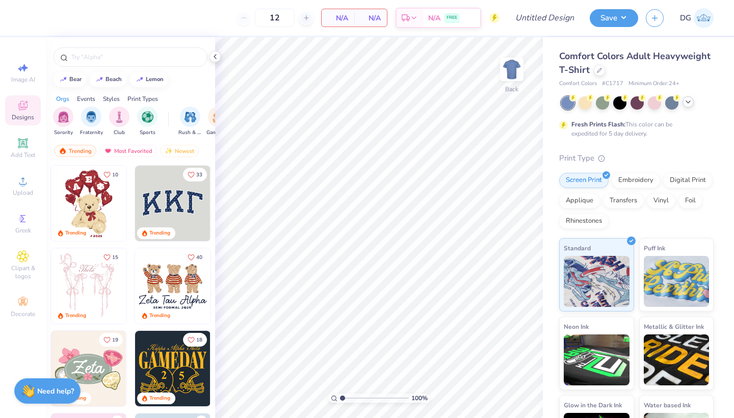
click at [689, 99] on icon at bounding box center [688, 102] width 8 height 8
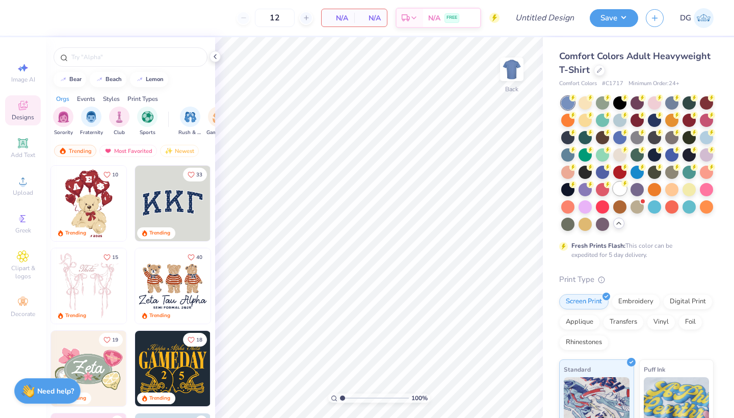
click at [622, 190] on div at bounding box center [619, 188] width 13 height 13
click at [214, 56] on icon at bounding box center [215, 57] width 8 height 8
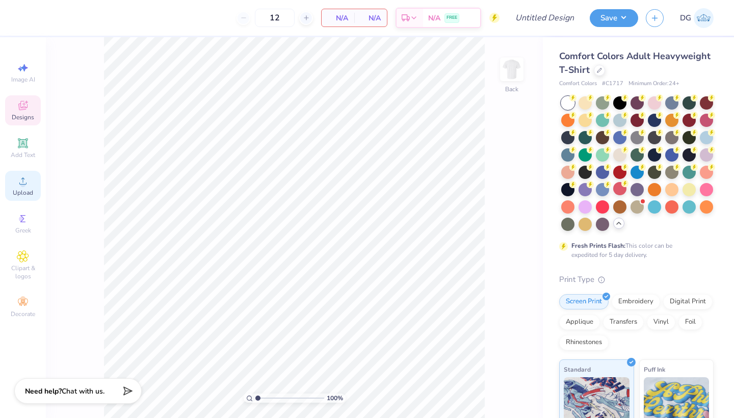
click at [18, 182] on icon at bounding box center [23, 181] width 12 height 12
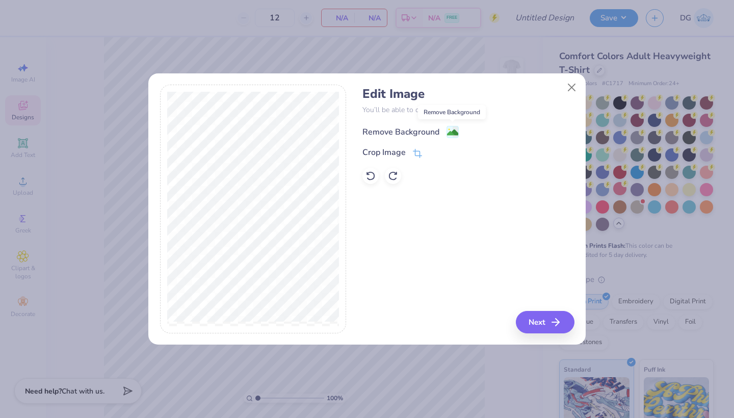
click at [454, 137] on image at bounding box center [452, 132] width 11 height 11
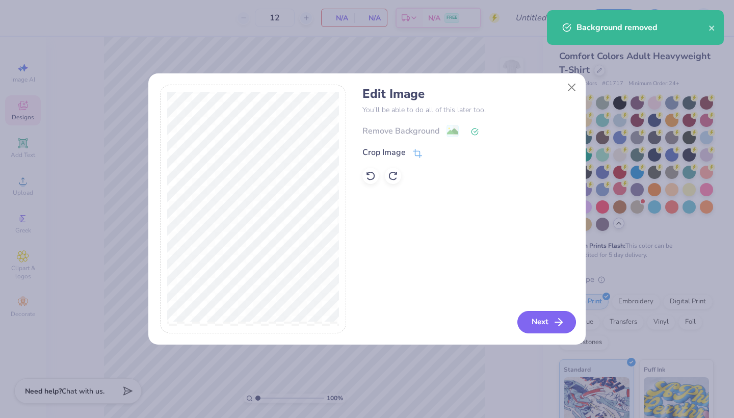
click at [539, 323] on button "Next" at bounding box center [546, 322] width 59 height 22
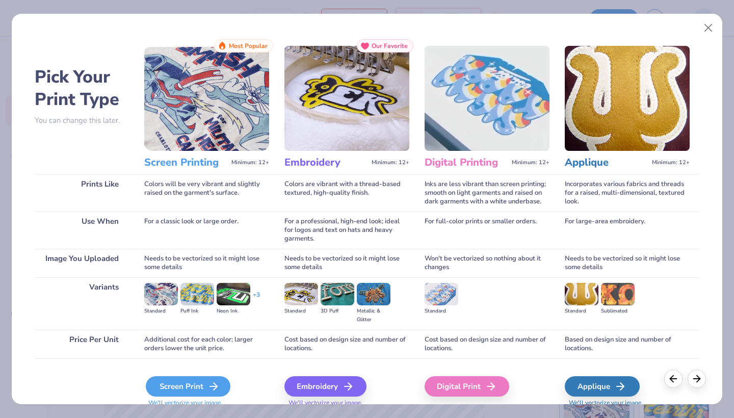
click at [198, 384] on div "Screen Print" at bounding box center [188, 386] width 85 height 20
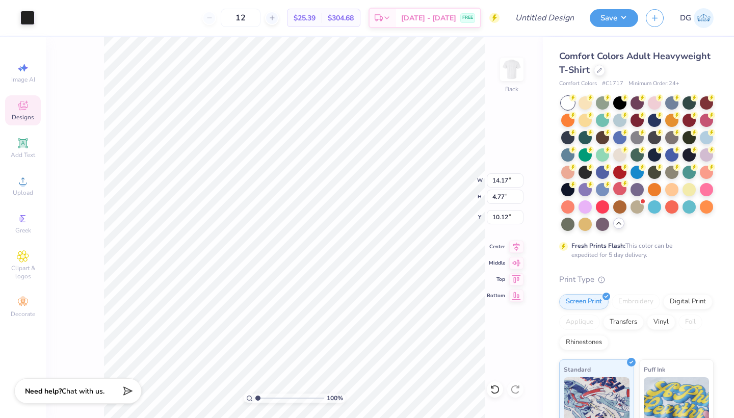
type input "6.22"
type input "2.09"
type input "3.00"
click at [23, 151] on span "Add Text" at bounding box center [23, 155] width 24 height 8
type input "5.59"
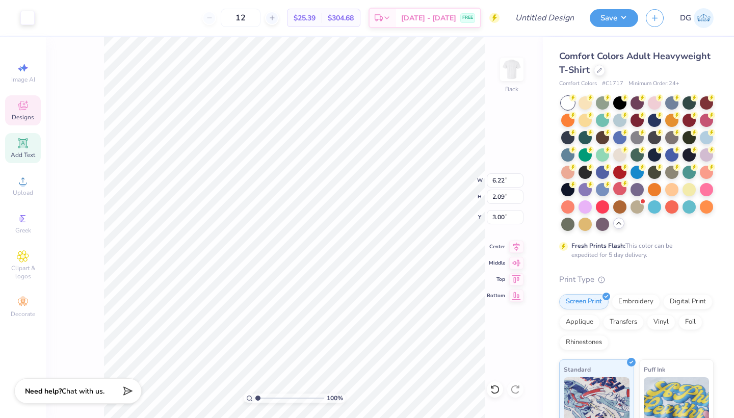
type input "1.62"
type input "11.69"
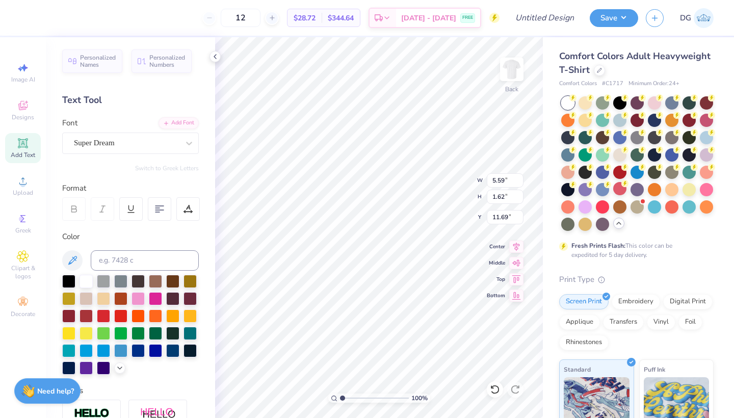
scroll to position [0, 2]
type textarea "BROTHERS"
click at [159, 148] on div at bounding box center [126, 143] width 105 height 14
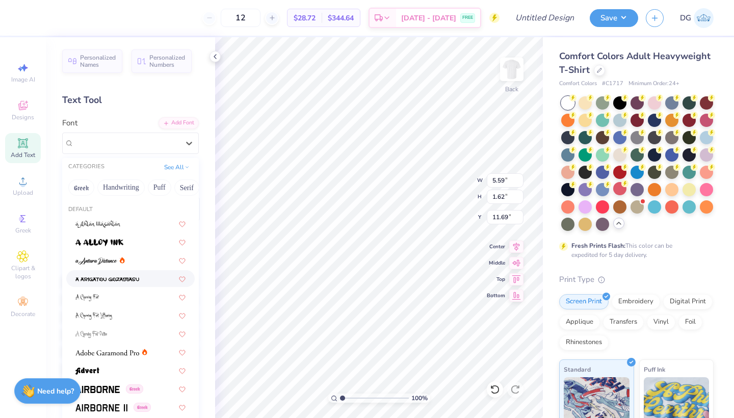
scroll to position [27, 0]
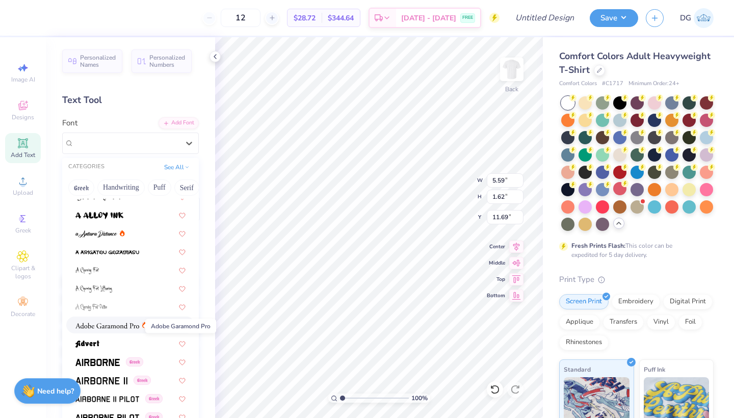
click at [119, 330] on span at bounding box center [107, 325] width 64 height 11
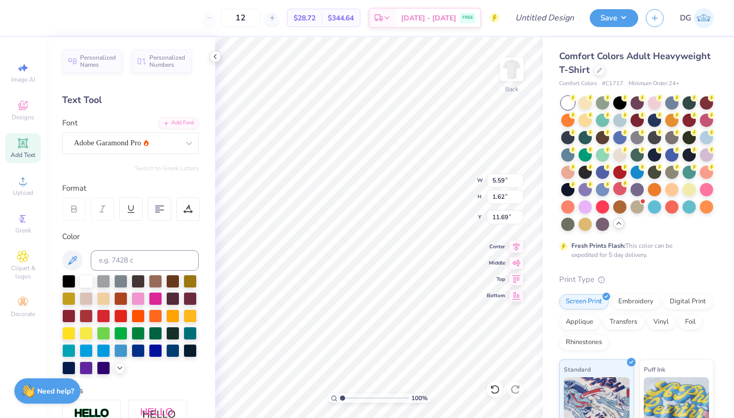
type input "6.22"
type input "2.09"
type input "5.52"
type input "8.78"
type input "2.95"
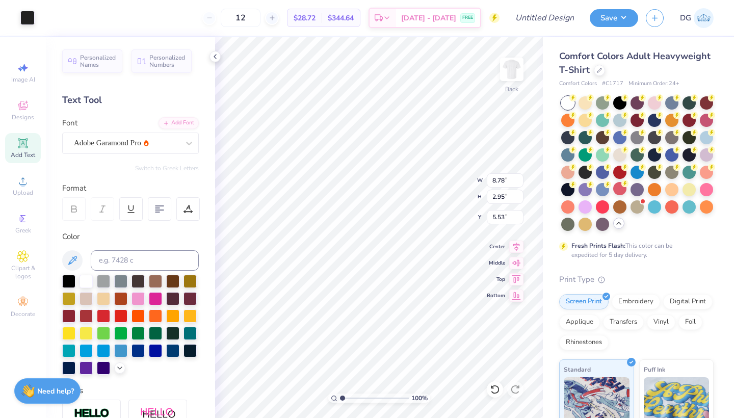
type input "4.43"
type input "11.72"
type input "1.64"
type input "11.68"
type input "8.46"
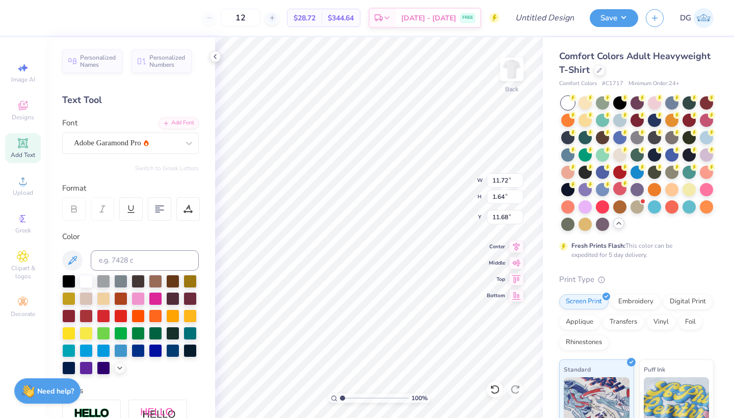
type input "1.18"
type input "8.02"
click at [74, 281] on div at bounding box center [68, 280] width 13 height 13
click at [512, 73] on img at bounding box center [511, 69] width 41 height 41
click at [13, 111] on div "Designs" at bounding box center [23, 110] width 36 height 30
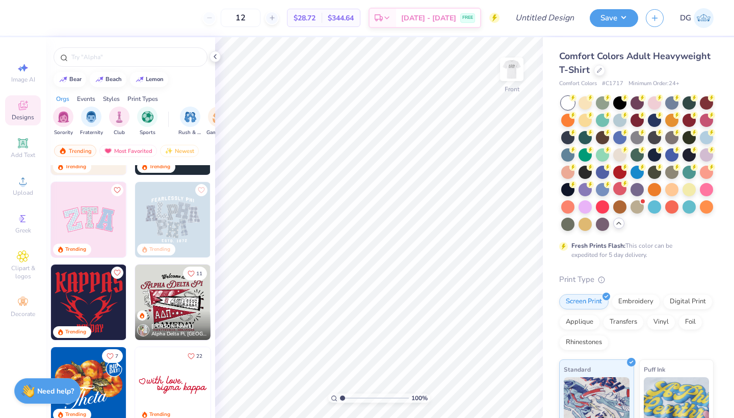
scroll to position [235, 0]
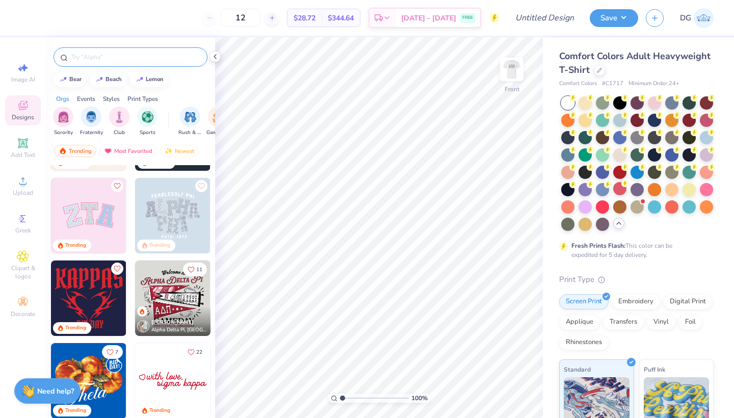
click at [144, 56] on input "text" at bounding box center [135, 57] width 130 height 10
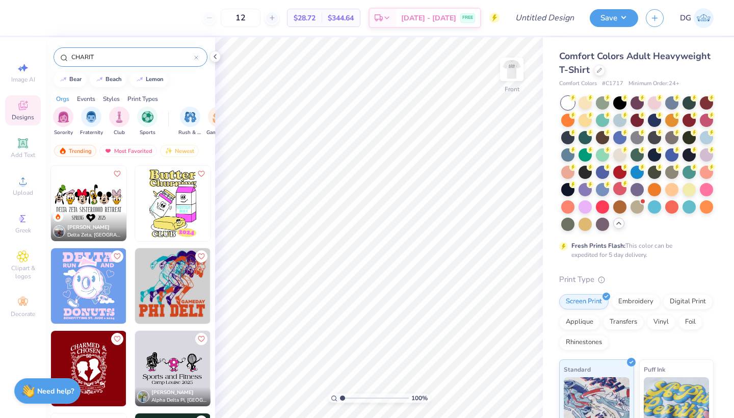
type input "CHARITY"
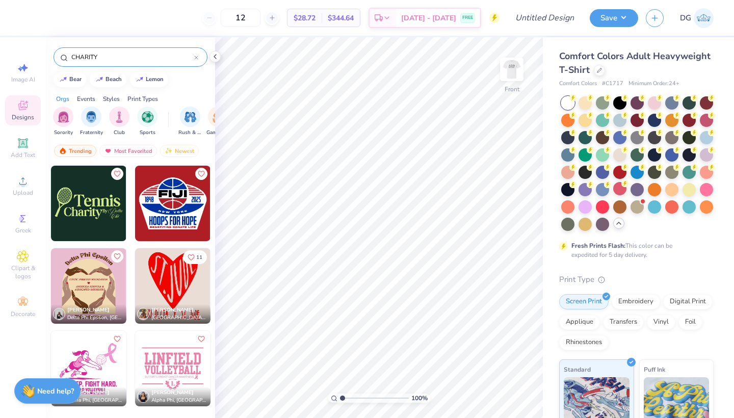
click at [195, 60] on div at bounding box center [196, 57] width 4 height 9
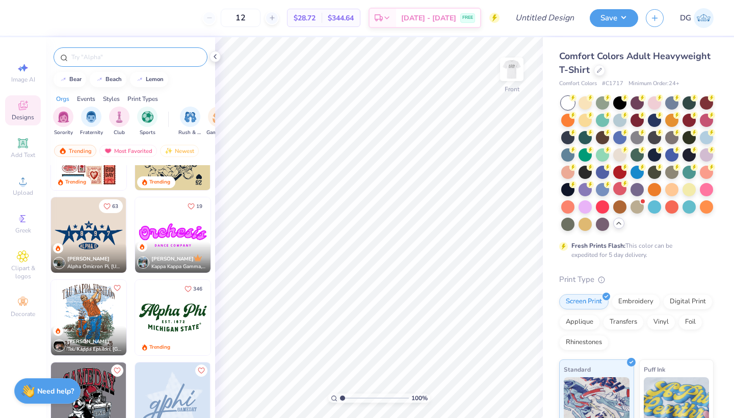
scroll to position [959, 0]
click at [171, 321] on img at bounding box center [172, 317] width 75 height 75
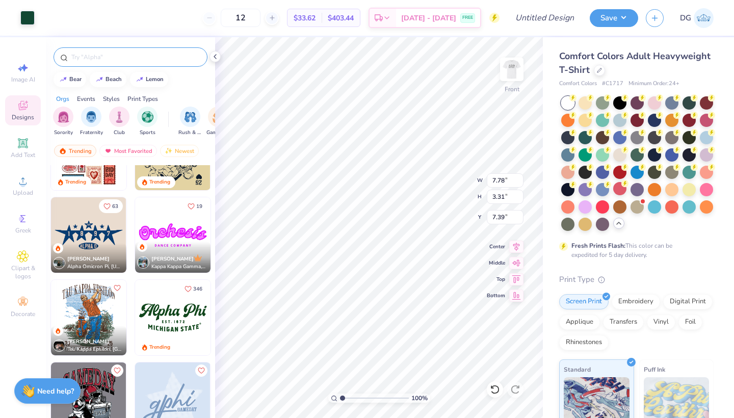
type input "7.35"
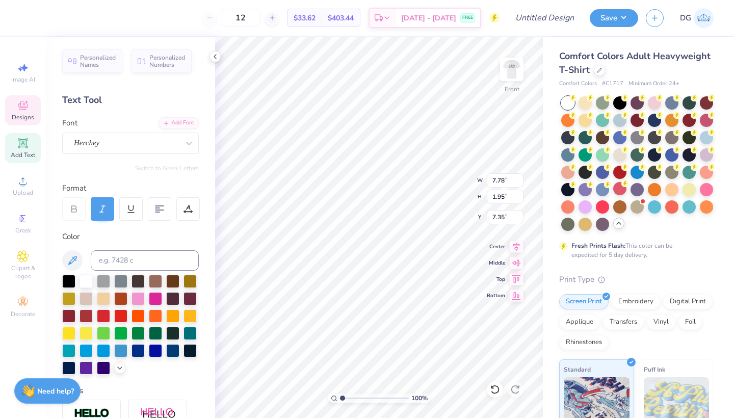
type textarea "Phi"
paste textarea "DST Charity Bash"
type textarea "DST Charity Bash"
type input "6.45"
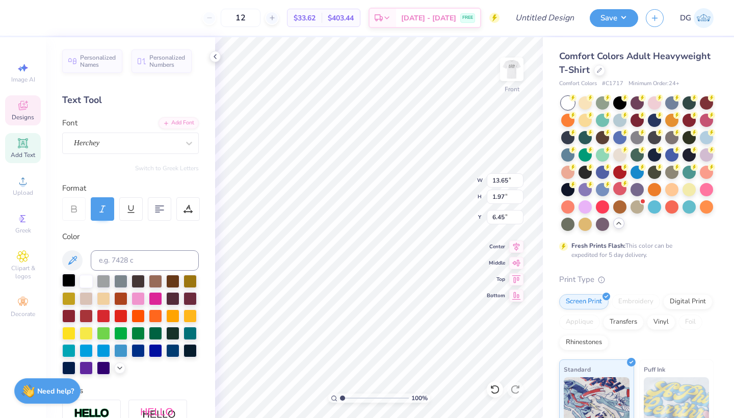
click at [73, 280] on div at bounding box center [68, 280] width 13 height 13
click at [142, 144] on div "Herchey" at bounding box center [126, 143] width 107 height 16
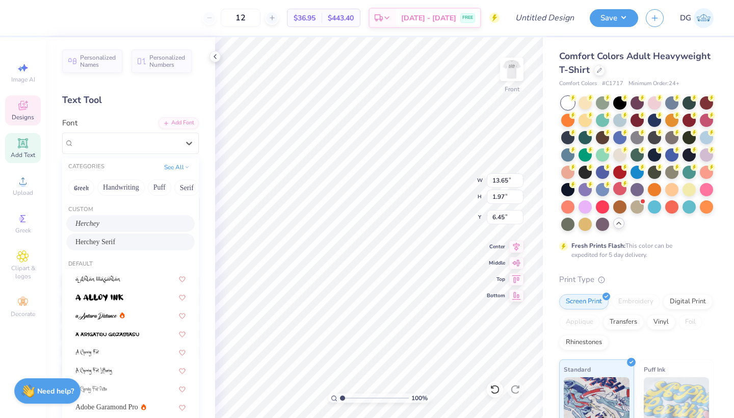
click at [115, 245] on span "Herchey Serif" at bounding box center [95, 242] width 40 height 11
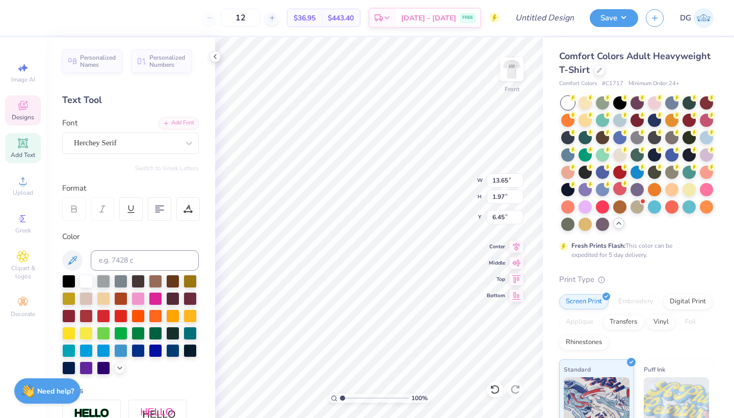
type input "14.53"
type input "1.15"
type input "6.86"
type input "2.65"
type input "0.33"
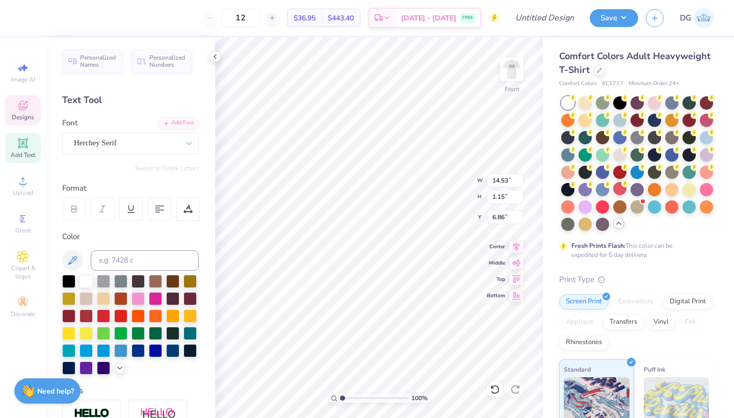
type input "9.33"
paste textarea "19-01-2022"
type textarea "E S T . 19-01-2022"
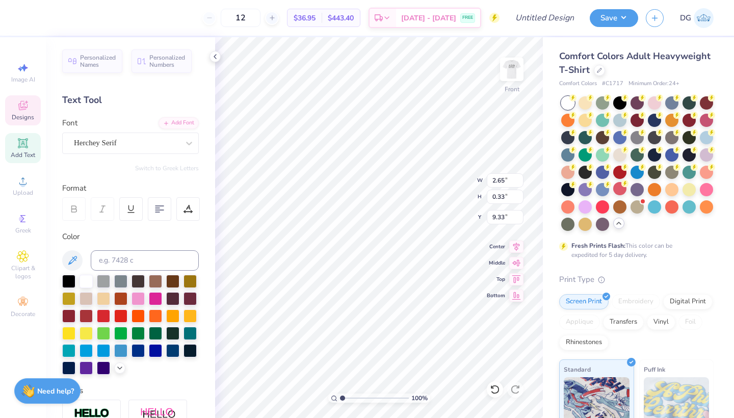
type input "5.94"
type input "0.88"
type input "9.77"
paste textarea "New York"
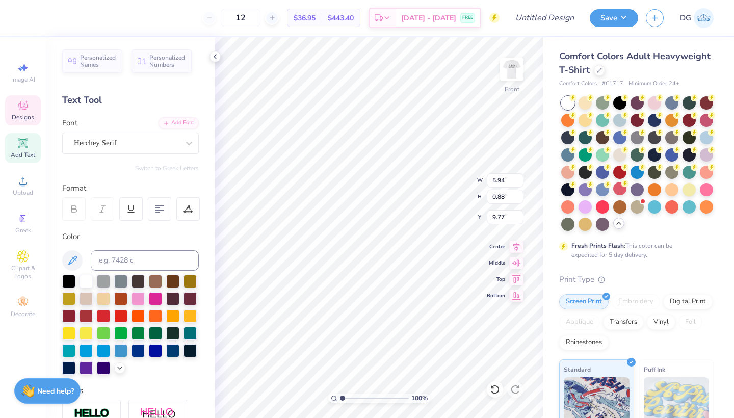
type textarea "New York"
click at [66, 285] on div at bounding box center [68, 280] width 13 height 13
click at [73, 282] on div at bounding box center [68, 280] width 13 height 13
type input "7.39"
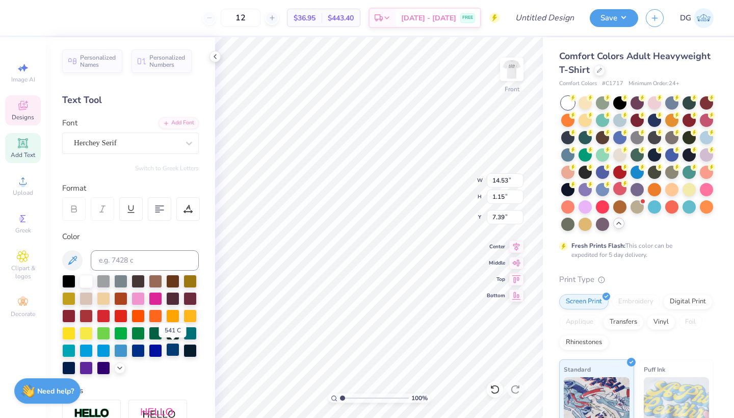
click at [170, 354] on div at bounding box center [172, 349] width 13 height 13
type input "3.71"
type input "0.74"
type input "9.85"
click at [140, 354] on div at bounding box center [138, 349] width 13 height 13
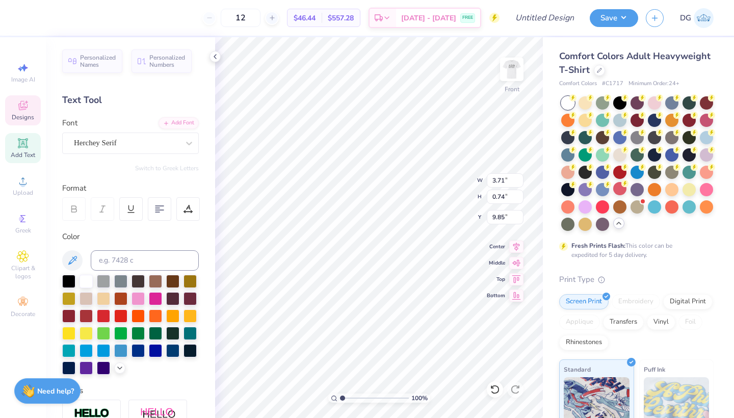
type input "3.77"
type input "0.31"
type input "9.37"
click at [102, 353] on div at bounding box center [103, 349] width 13 height 13
type input "10.31"
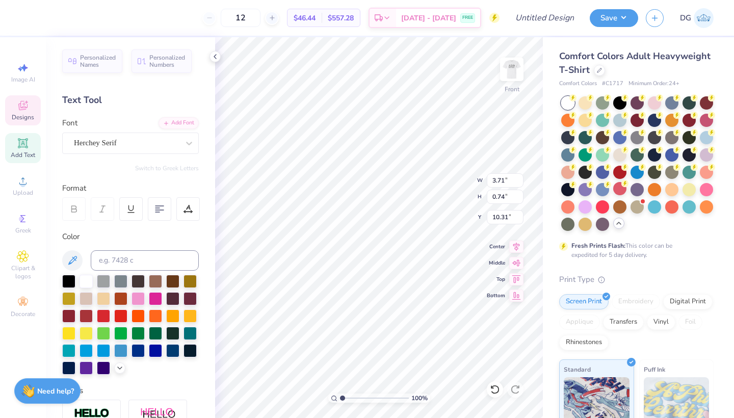
type input "4.53"
type input "0.90"
type input "10.36"
type input "13.97"
type input "1.10"
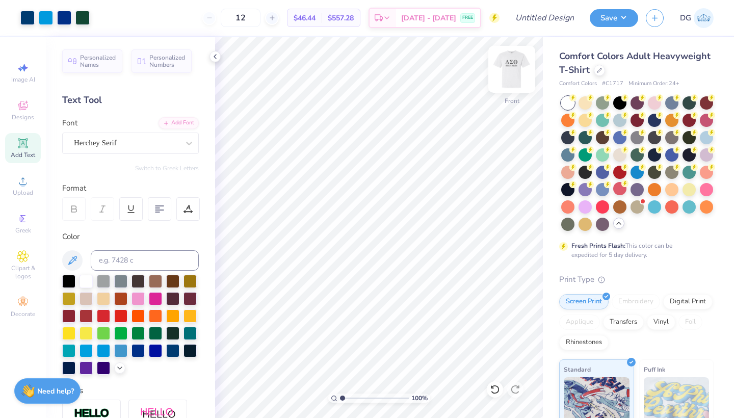
click at [507, 71] on img at bounding box center [511, 69] width 41 height 41
click at [506, 73] on img at bounding box center [511, 69] width 41 height 41
click at [685, 19] on span "DG" at bounding box center [685, 18] width 11 height 12
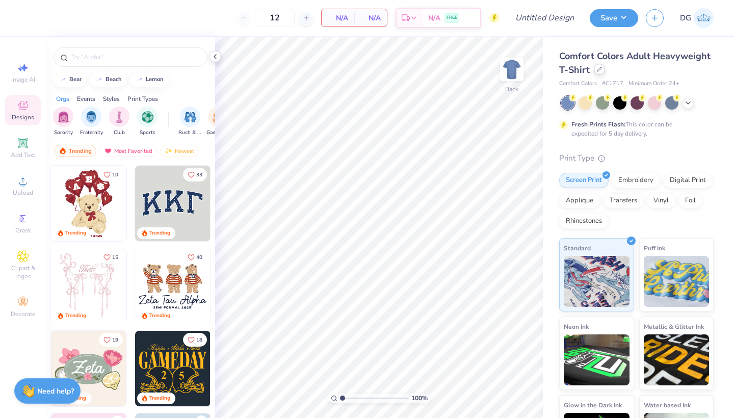
click at [597, 72] on div at bounding box center [599, 69] width 11 height 11
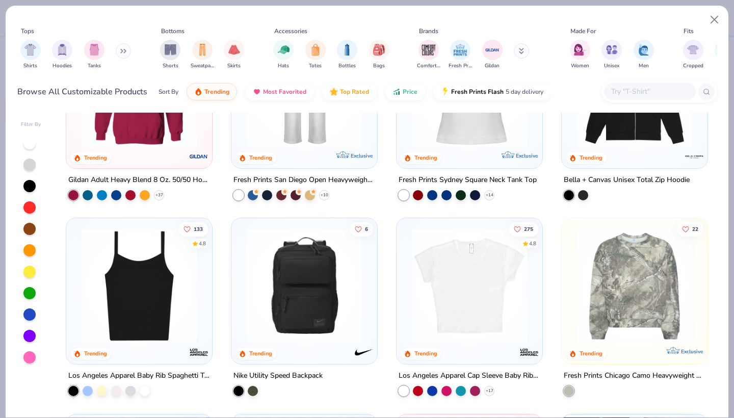
scroll to position [532, 0]
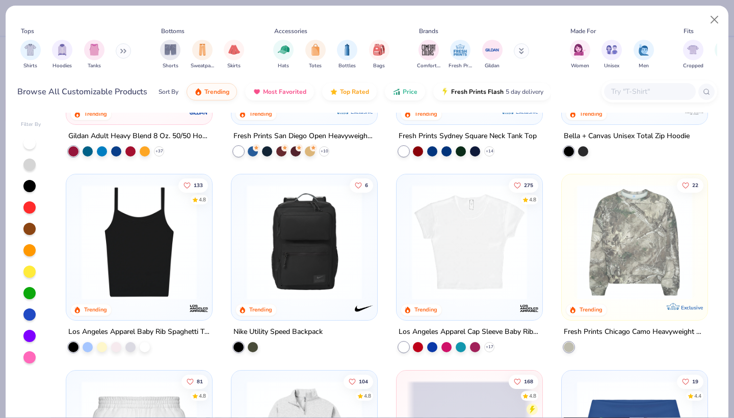
click at [470, 249] on img at bounding box center [469, 242] width 125 height 115
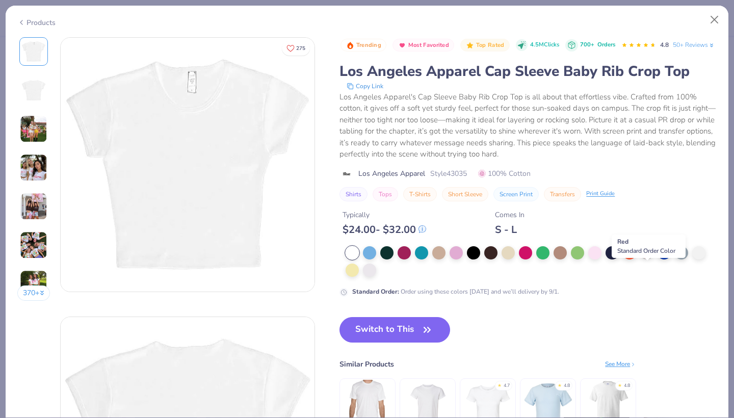
click at [647, 258] on div at bounding box center [646, 251] width 13 height 13
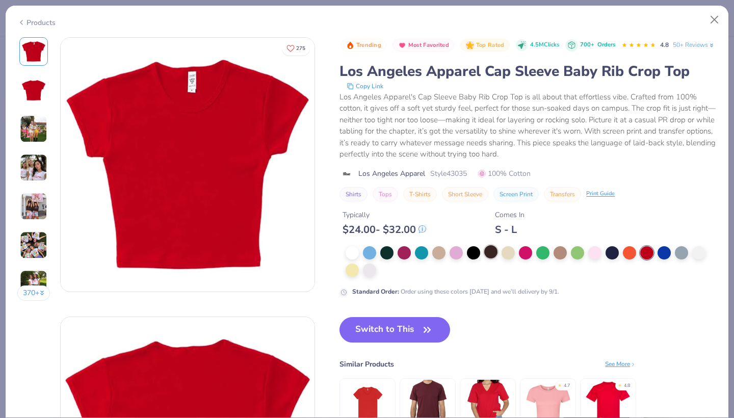
click at [488, 258] on div at bounding box center [490, 251] width 13 height 13
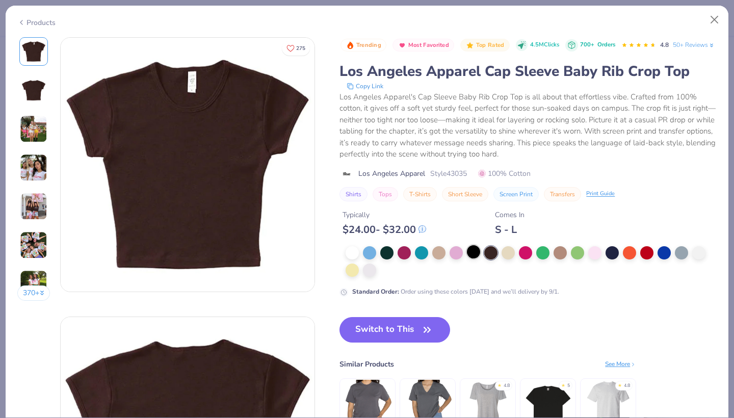
click at [473, 258] on div at bounding box center [473, 251] width 13 height 13
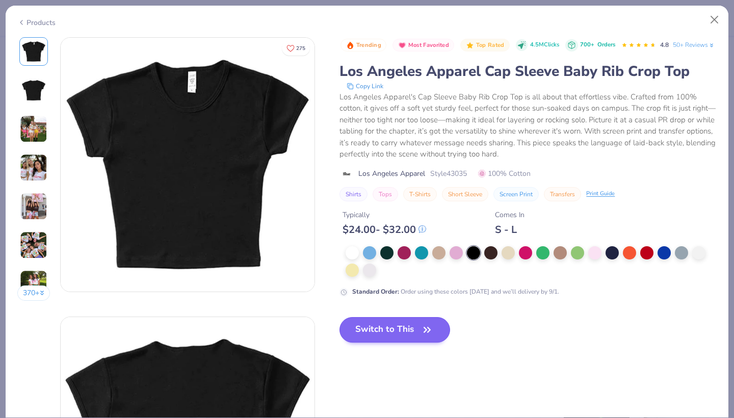
click at [392, 343] on button "Switch to This" at bounding box center [394, 329] width 111 height 25
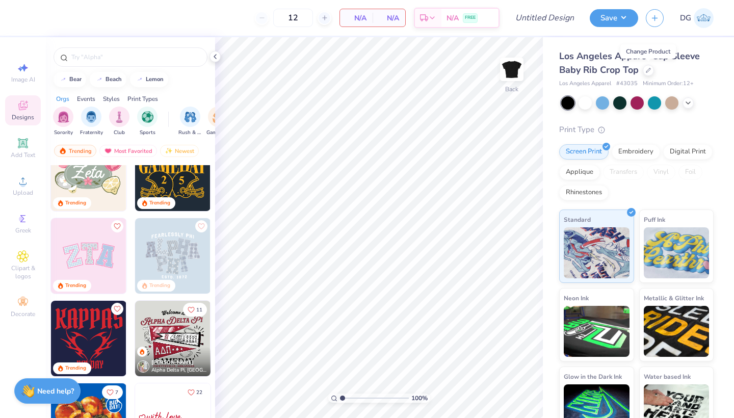
scroll to position [269, 0]
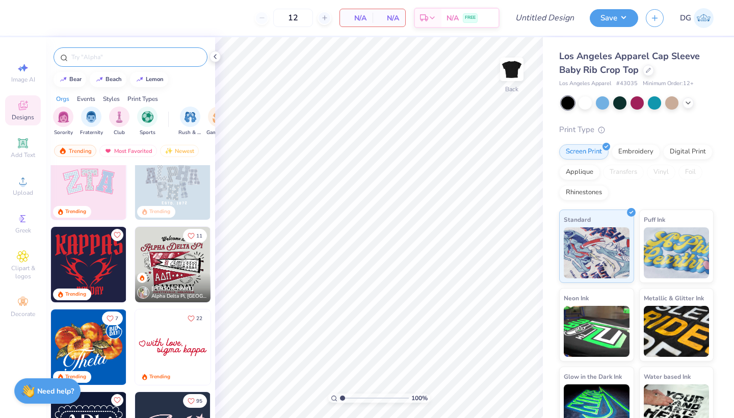
click at [88, 61] on input "text" at bounding box center [135, 57] width 130 height 10
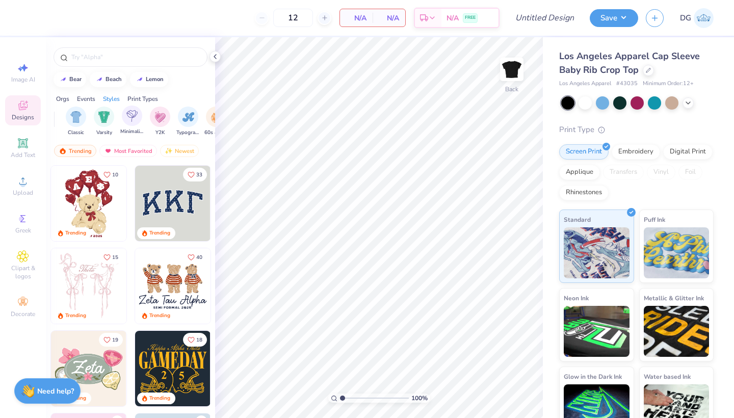
scroll to position [0, 556]
click at [129, 122] on div "filter for Y2K" at bounding box center [126, 116] width 20 height 20
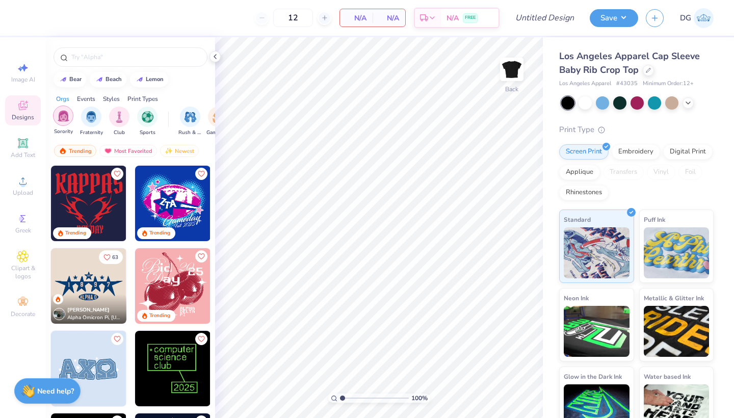
scroll to position [0, 0]
click at [86, 60] on input "text" at bounding box center [135, 57] width 130 height 10
click at [72, 57] on input "text" at bounding box center [135, 57] width 130 height 10
click at [100, 53] on input "text" at bounding box center [135, 57] width 130 height 10
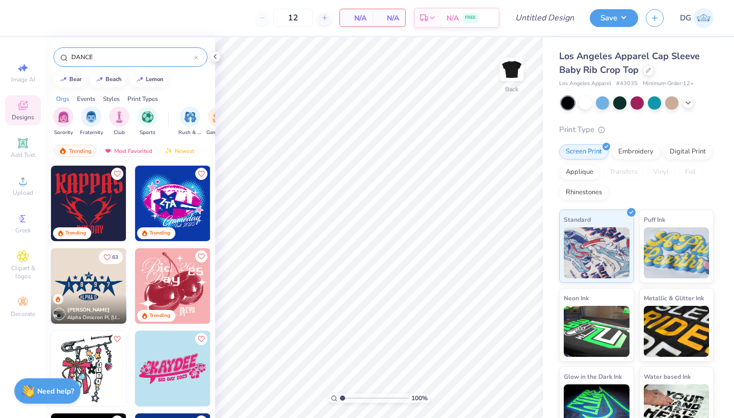
type input "DANCE"
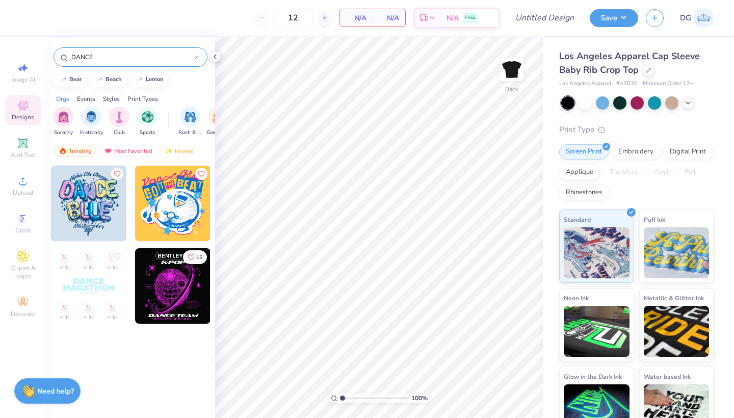
click at [194, 60] on div at bounding box center [196, 57] width 4 height 9
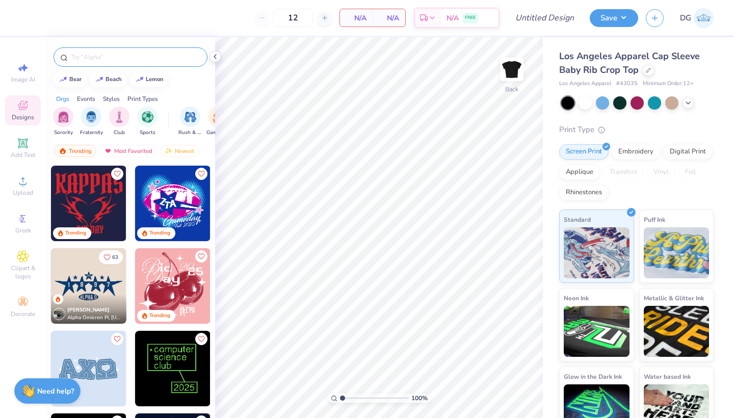
click at [24, 113] on div "Designs" at bounding box center [23, 110] width 36 height 30
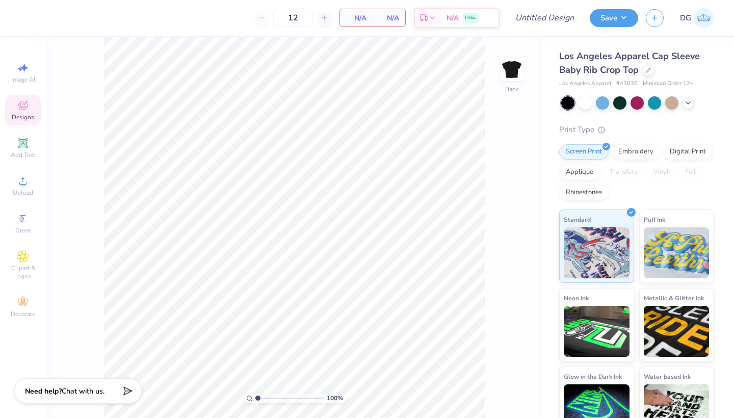
click at [24, 113] on div "Designs" at bounding box center [23, 110] width 36 height 30
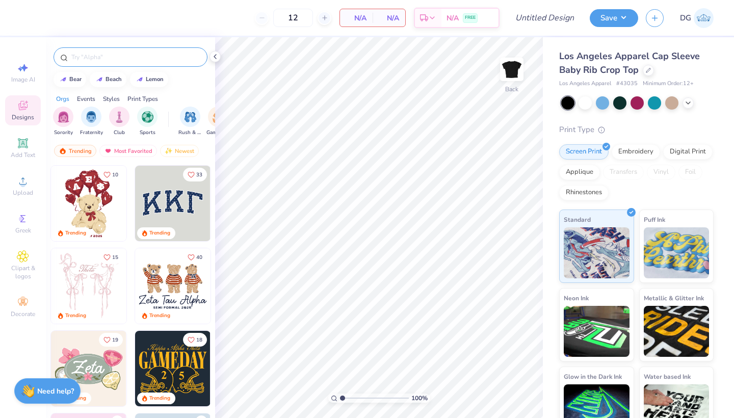
click at [94, 61] on input "text" at bounding box center [135, 57] width 130 height 10
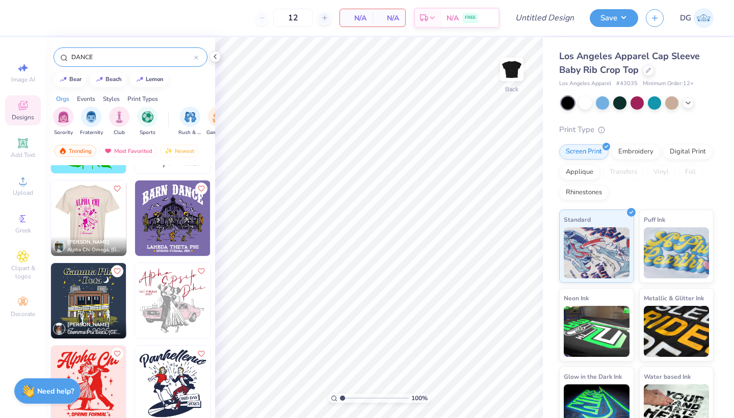
scroll to position [1313, 0]
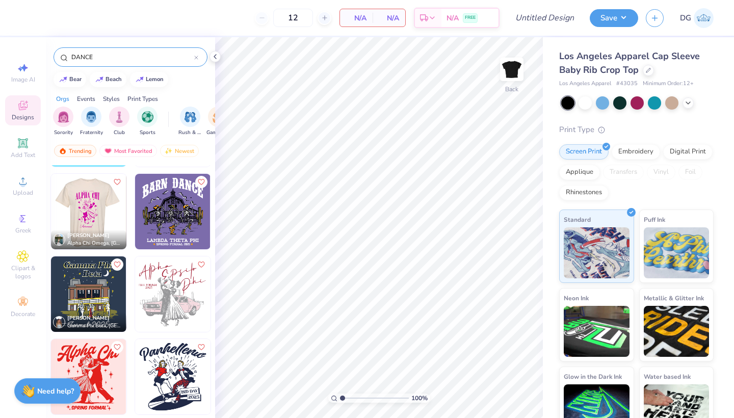
type input "DANCE"
click at [88, 203] on img at bounding box center [87, 211] width 75 height 75
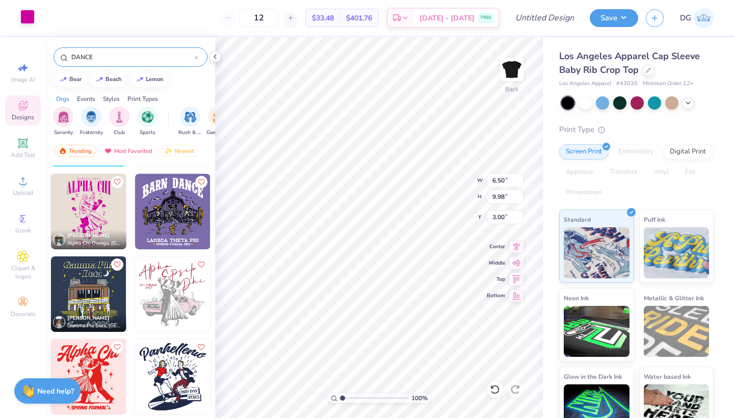
click at [29, 17] on div at bounding box center [27, 17] width 14 height 14
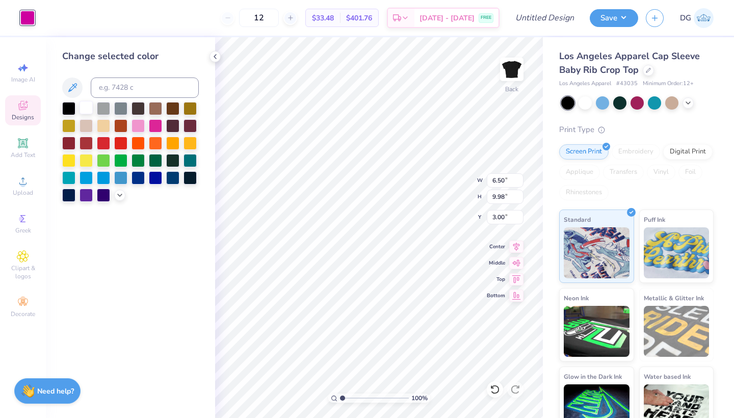
click at [86, 108] on div at bounding box center [86, 107] width 13 height 13
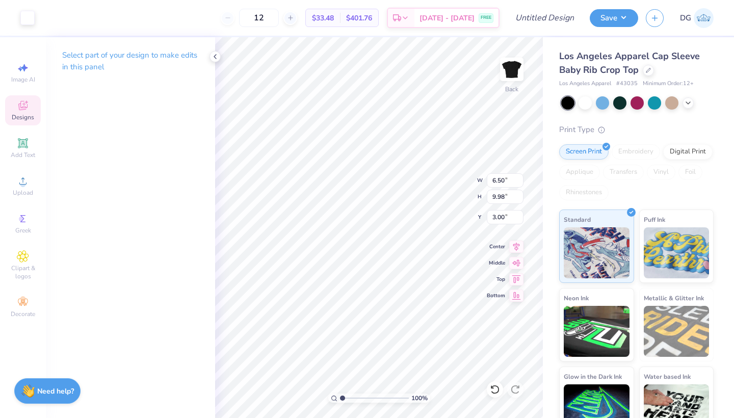
type input "1.53"
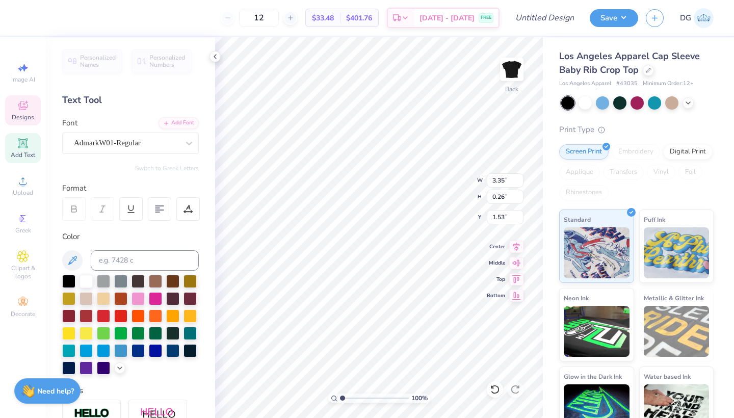
scroll to position [0, 1]
type textarea "FALL 2025"
type input "3.89"
type input "2.07"
type input "1.92"
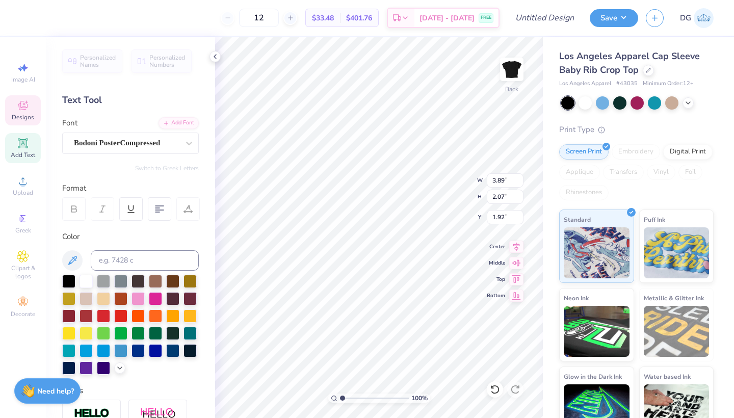
scroll to position [0, 0]
type textarea "ESENCIA"
type input "1.93"
type input "2.11"
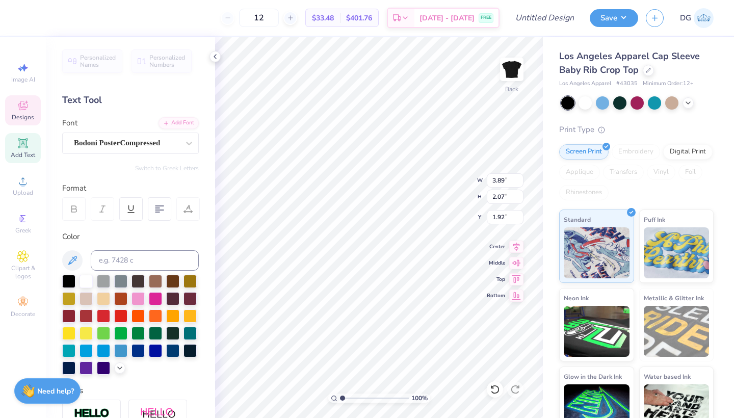
type input "1.98"
type textarea "C"
type textarea "LATINA"
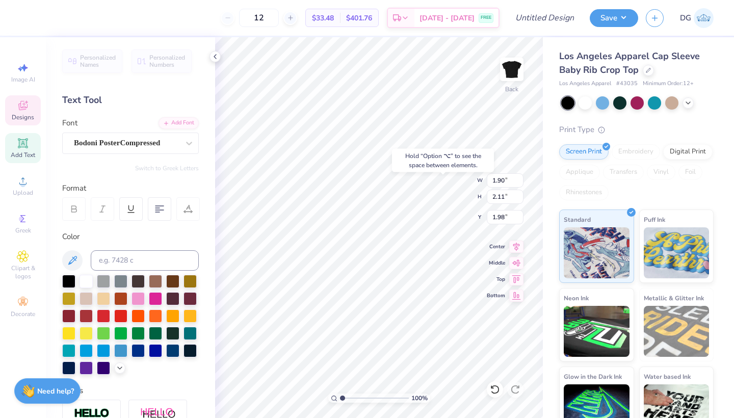
type input "1.94"
click at [463, 170] on div "Hold “Option ⌥” to see the space between elements." at bounding box center [443, 160] width 102 height 23
click at [27, 27] on div "Art colors" at bounding box center [17, 18] width 35 height 36
click at [27, 22] on div at bounding box center [27, 17] width 14 height 14
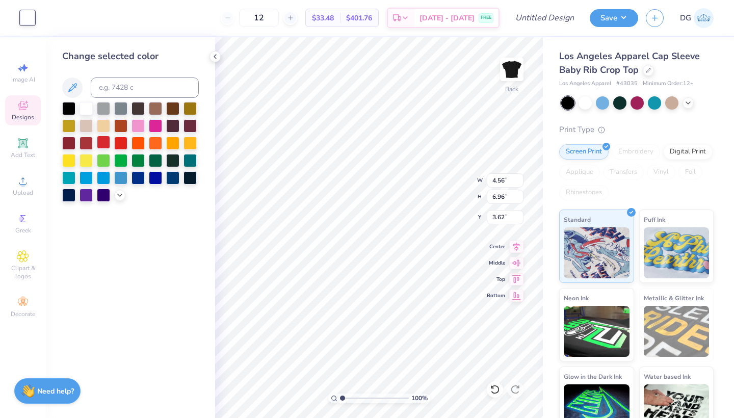
click at [101, 144] on div at bounding box center [103, 142] width 13 height 13
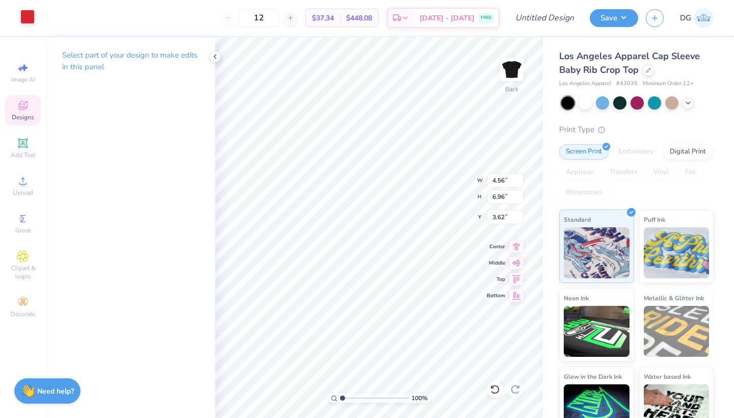
click at [23, 12] on div at bounding box center [27, 17] width 14 height 14
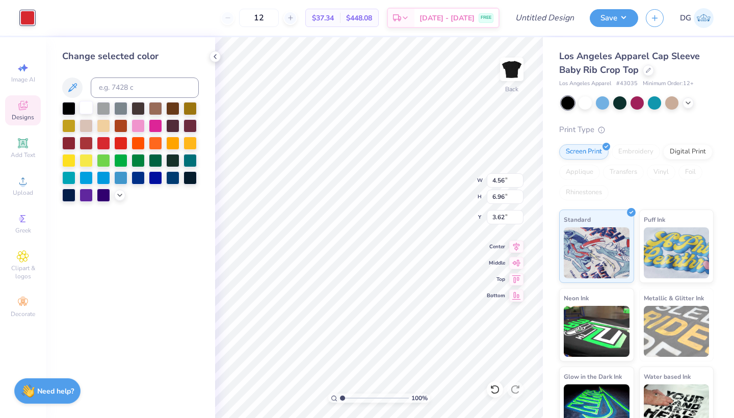
click at [89, 111] on div at bounding box center [86, 107] width 13 height 13
type input "3.89"
type input "2.08"
type input "1.92"
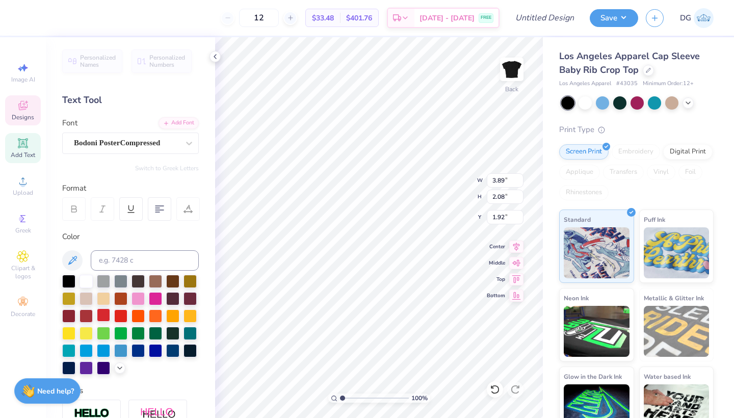
click at [104, 314] on div at bounding box center [103, 314] width 13 height 13
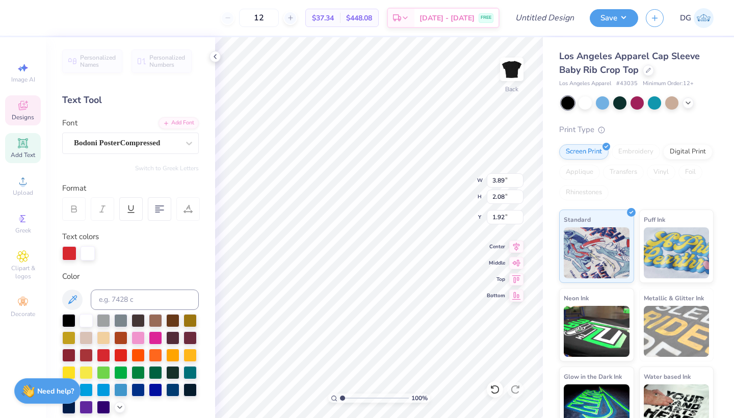
type input "1.90"
type input "2.11"
type input "1.94"
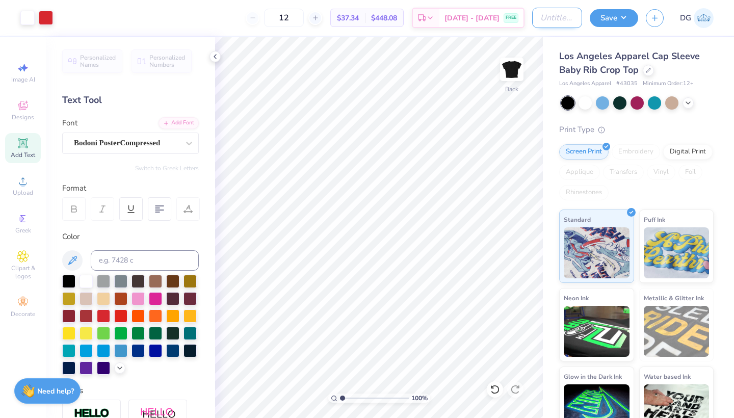
click at [547, 16] on input "Design Title" at bounding box center [557, 18] width 50 height 20
type input "EL DRAFT"
click at [613, 19] on button "Save" at bounding box center [614, 17] width 48 height 18
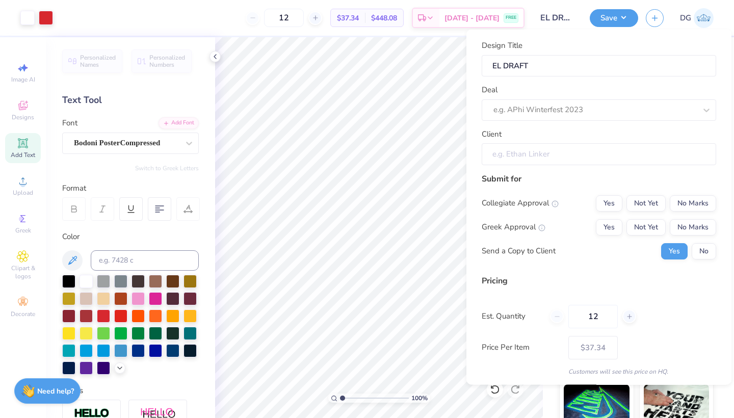
click at [533, 149] on input "Client" at bounding box center [599, 154] width 234 height 22
click at [526, 153] on input "Client" at bounding box center [599, 154] width 234 height 22
click at [523, 94] on div "Deal e.g. APhi Winterfest 2023" at bounding box center [599, 102] width 234 height 37
click at [525, 108] on div "e.g. APhi Winterfest 2023" at bounding box center [584, 110] width 182 height 12
click at [521, 155] on input "Client" at bounding box center [599, 154] width 234 height 22
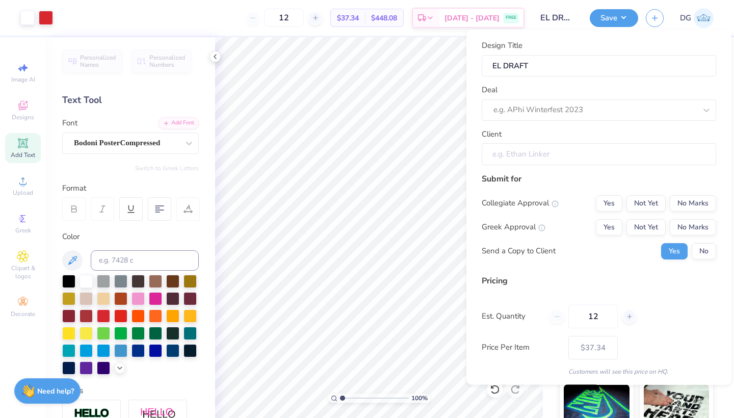
click at [515, 151] on input "Client" at bounding box center [599, 154] width 234 height 22
click at [523, 105] on div "e.g. APhi Winterfest 2023" at bounding box center [594, 110] width 203 height 12
type input "Esencia Latina"
click at [649, 18] on button "button" at bounding box center [655, 17] width 18 height 18
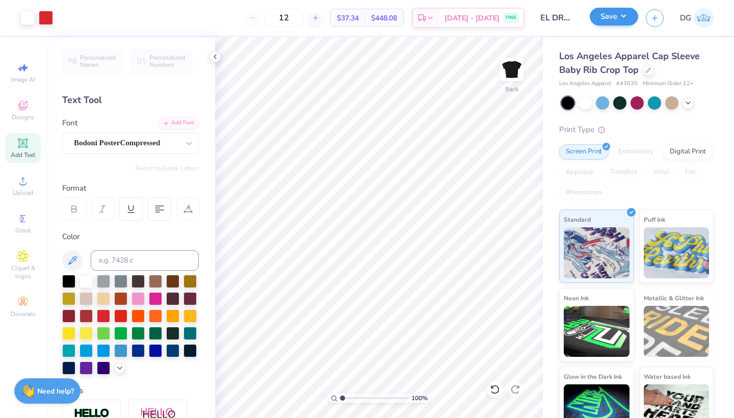
click at [623, 13] on button "Save" at bounding box center [614, 17] width 48 height 18
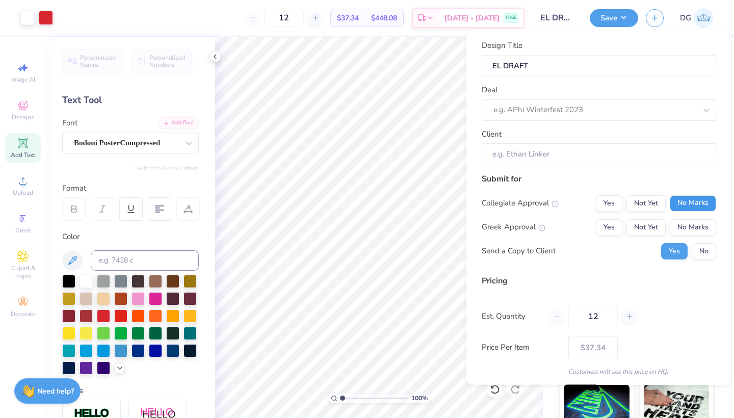
click at [673, 204] on button "No Marks" at bounding box center [693, 203] width 46 height 16
click at [708, 225] on button "No Marks" at bounding box center [693, 227] width 46 height 16
type input "$37.34"
click at [699, 254] on button "No" at bounding box center [704, 251] width 24 height 16
click at [634, 313] on div at bounding box center [629, 316] width 14 height 14
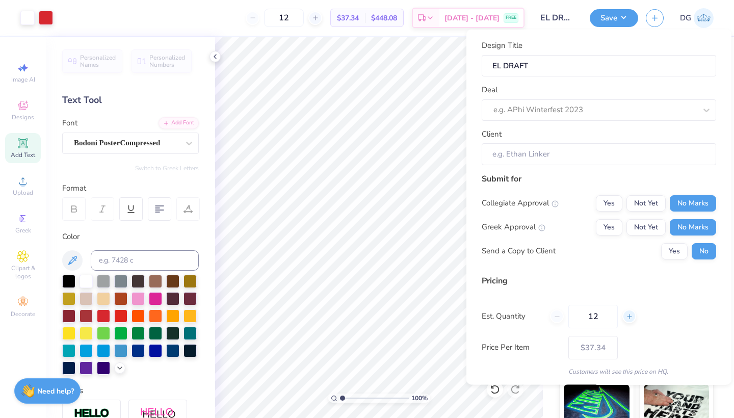
type input "13"
type input "$36.41"
click at [558, 316] on line at bounding box center [557, 316] width 4 height 0
type input "12"
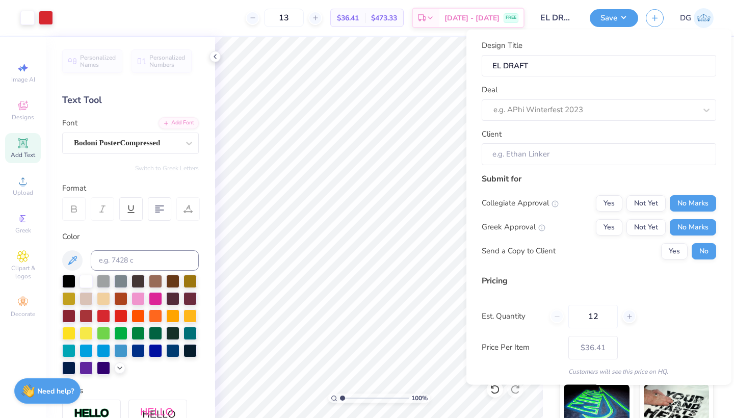
type input "12"
type input "$37.34"
click at [518, 104] on div "e.g. APhi Winterfest 2023" at bounding box center [594, 110] width 203 height 12
type input "Esencia Latina"
click at [556, 149] on input "Client" at bounding box center [599, 154] width 234 height 22
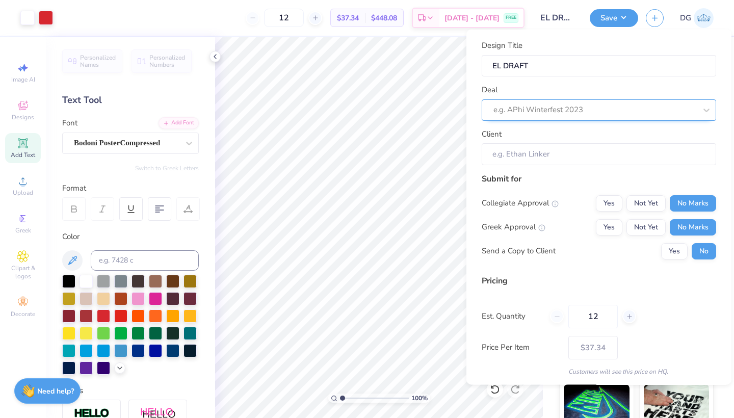
click at [543, 111] on div "e.g. APhi Winterfest 2023" at bounding box center [594, 110] width 203 height 12
click at [547, 160] on input "Client" at bounding box center [599, 154] width 234 height 22
click at [543, 153] on input "Client" at bounding box center [599, 154] width 234 height 22
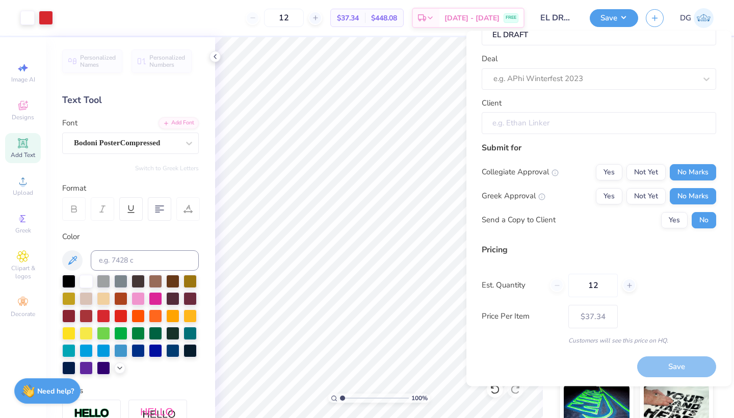
scroll to position [32, 0]
click at [655, 359] on div "Save" at bounding box center [676, 367] width 79 height 21
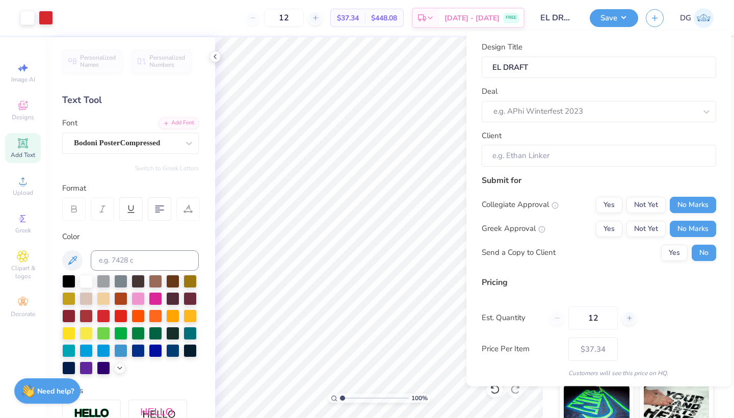
scroll to position [0, 0]
click at [566, 115] on div "e.g. APhi Winterfest 2023" at bounding box center [594, 112] width 203 height 12
click at [46, 385] on strong "Need help?" at bounding box center [55, 390] width 37 height 10
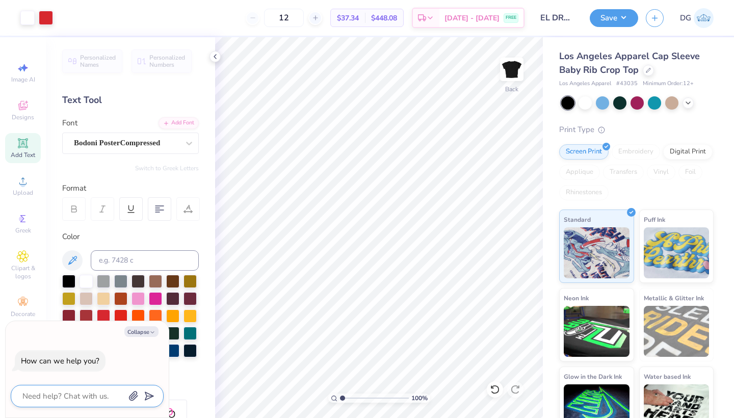
click at [78, 395] on textarea at bounding box center [72, 395] width 103 height 13
type textarea "h"
type textarea "x"
type textarea "ho"
type textarea "x"
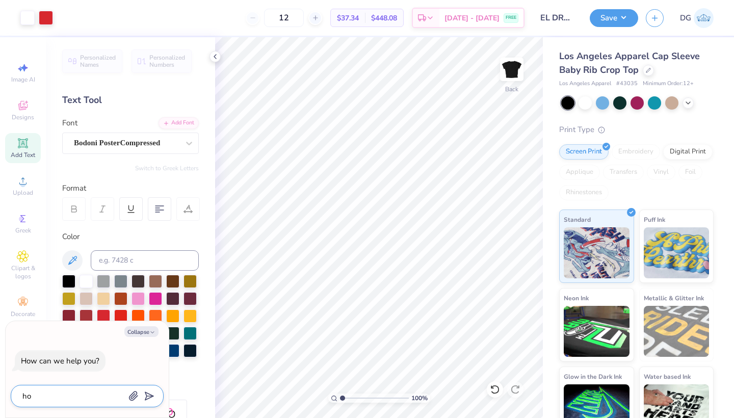
type textarea "how"
type textarea "x"
type textarea "how"
type textarea "x"
type textarea "how c"
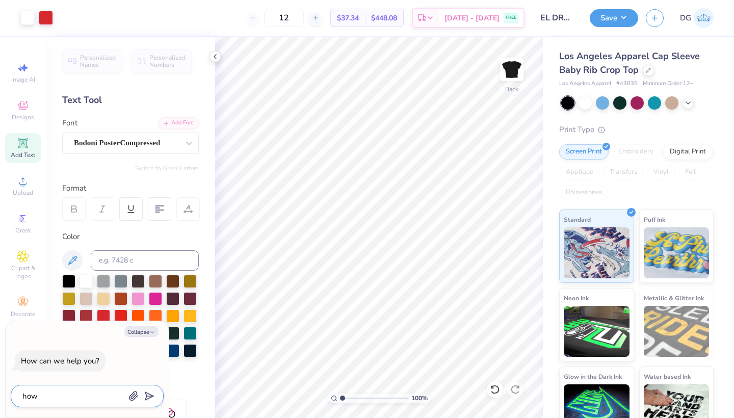
type textarea "x"
type textarea "how ca"
type textarea "x"
type textarea "how can"
type textarea "x"
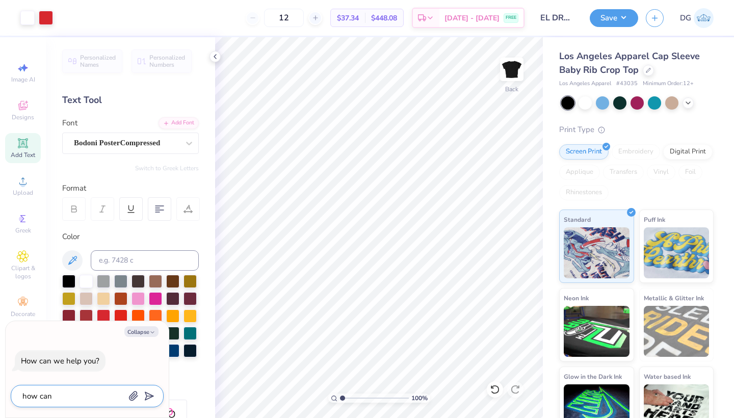
type textarea "how can"
type textarea "x"
type textarea "how can i"
type textarea "x"
type textarea "how can i"
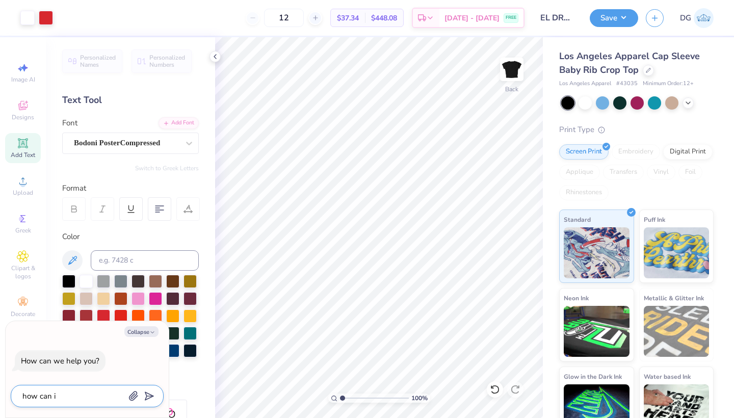
type textarea "x"
type textarea "how can i s"
type textarea "x"
type textarea "how can i sa"
type textarea "x"
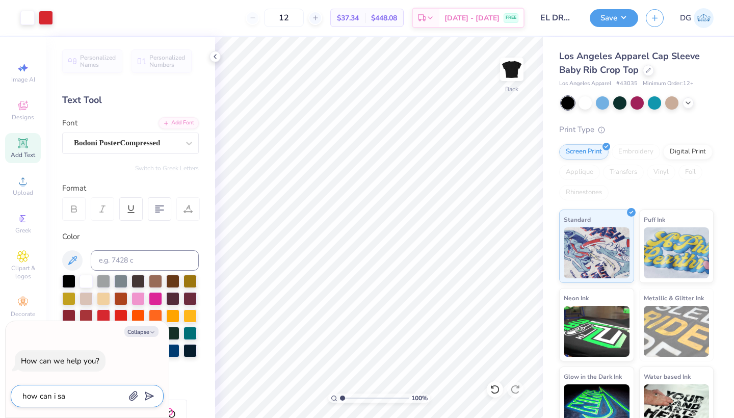
type textarea "how can i sav"
type textarea "x"
type textarea "how can i save"
type textarea "x"
type textarea "how can i save"
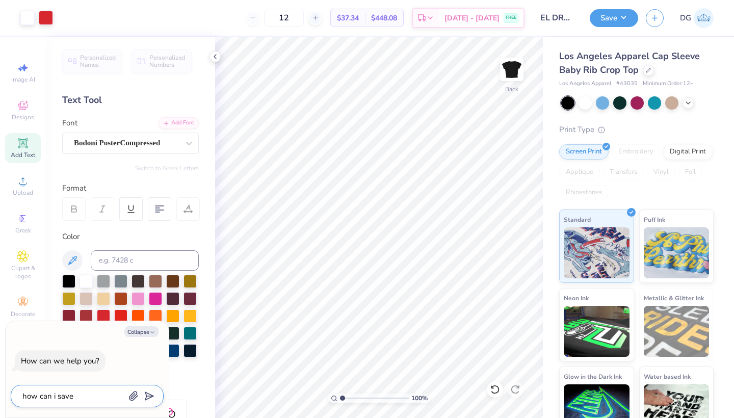
type textarea "x"
type textarea "how can i save a"
type textarea "x"
type textarea "how can i save an"
type textarea "x"
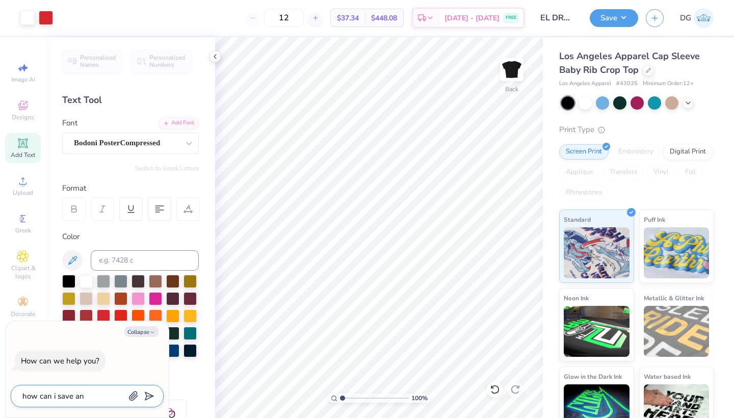
type textarea "how can i save and"
type textarea "x"
type textarea "how can i save and"
type textarea "x"
type textarea "how can i save and s"
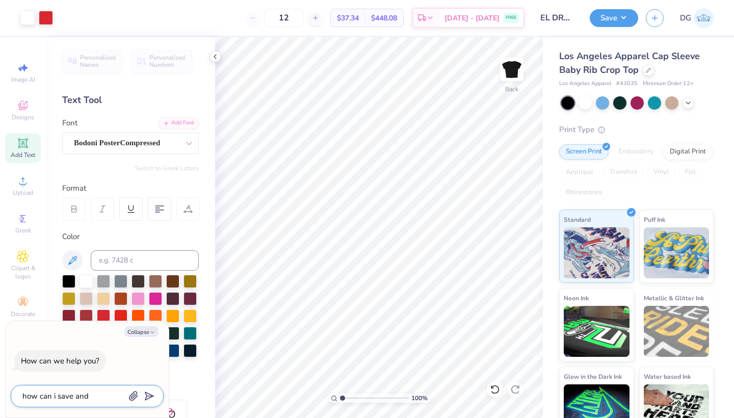
type textarea "x"
type textarea "how can i save and se"
type textarea "x"
type textarea "how can i save and sen"
type textarea "x"
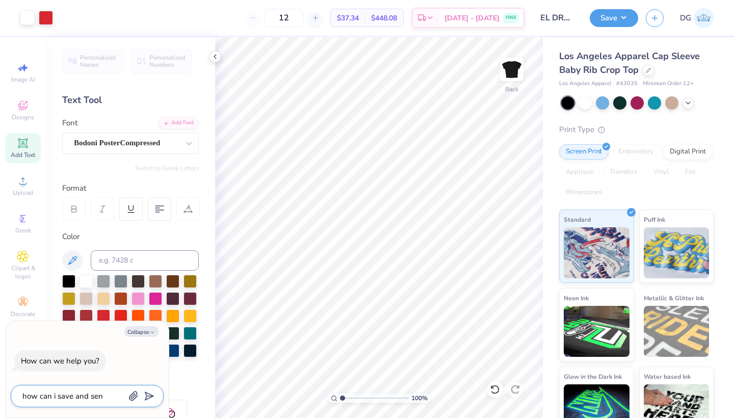
type textarea "how can i save and send"
type textarea "x"
type textarea "how can i save and send"
type textarea "x"
type textarea "how can i save and send p"
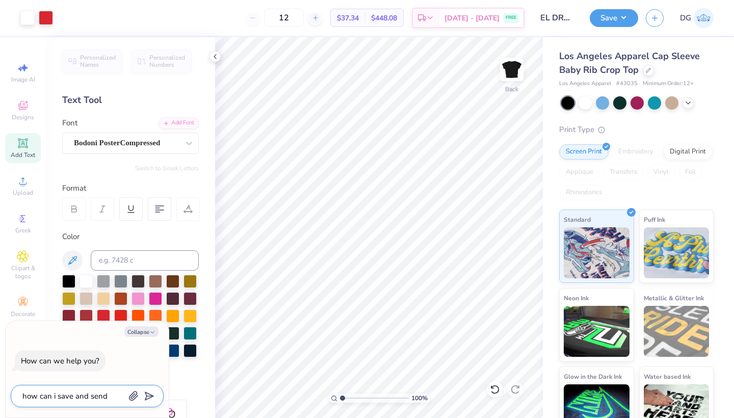
type textarea "x"
type textarea "how can i save and send pr"
type textarea "x"
type textarea "how can i save and send pro"
type textarea "x"
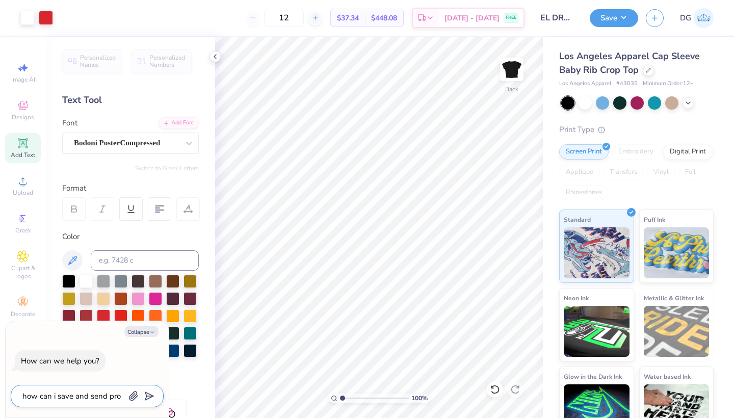
type textarea "how can i save and send proo"
type textarea "x"
type textarea "how can i save and send proof"
type textarea "x"
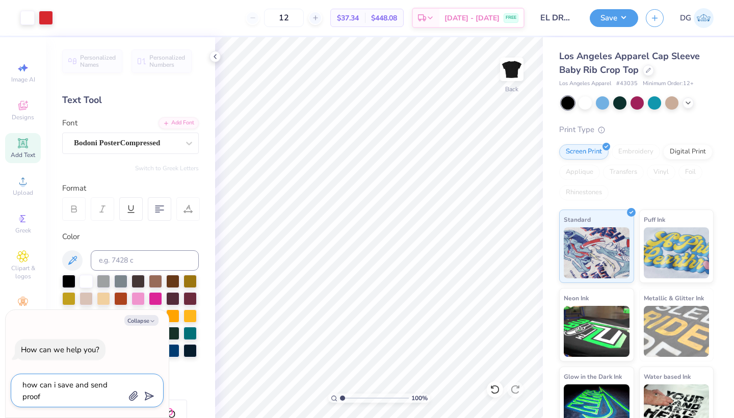
type textarea "how can i save and send proof"
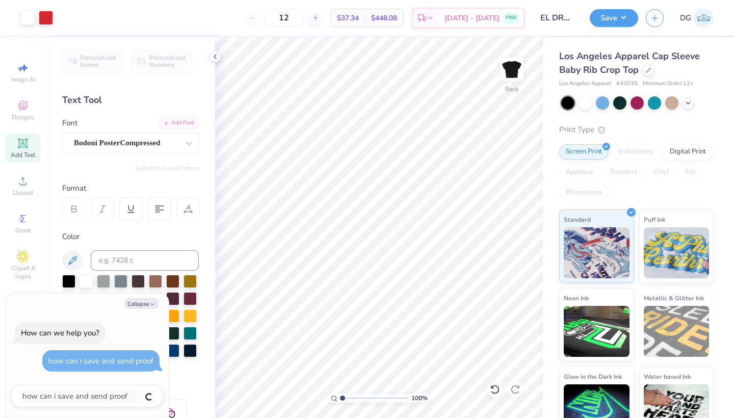
type textarea "x"
click at [145, 303] on button "Collapse" at bounding box center [141, 303] width 34 height 11
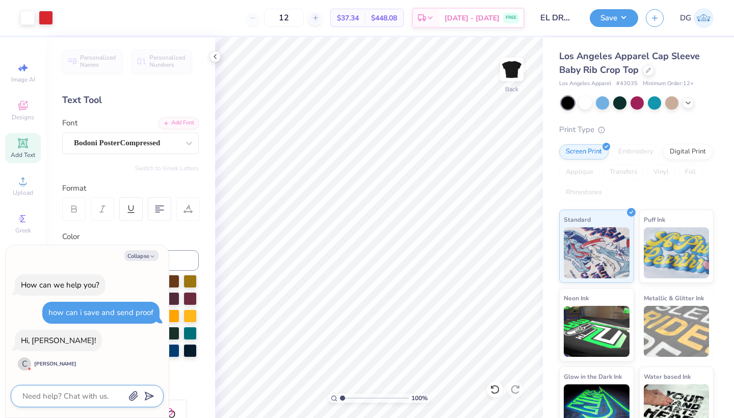
click at [62, 399] on textarea at bounding box center [72, 395] width 103 height 13
type textarea "x"
type textarea "H"
type textarea "x"
type textarea "Hy"
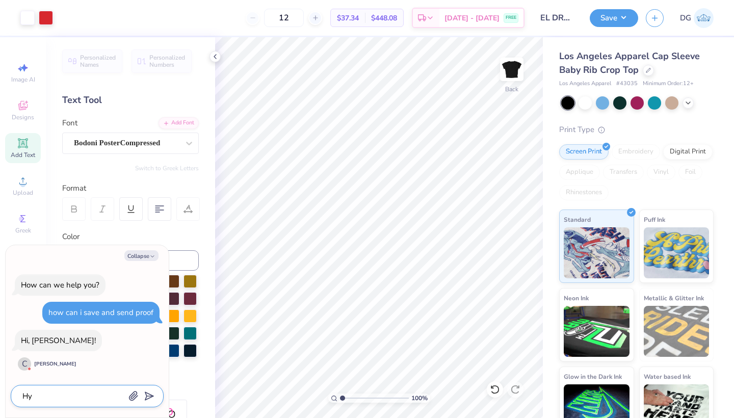
type textarea "x"
type textarea "H"
type textarea "x"
type textarea "He"
type textarea "x"
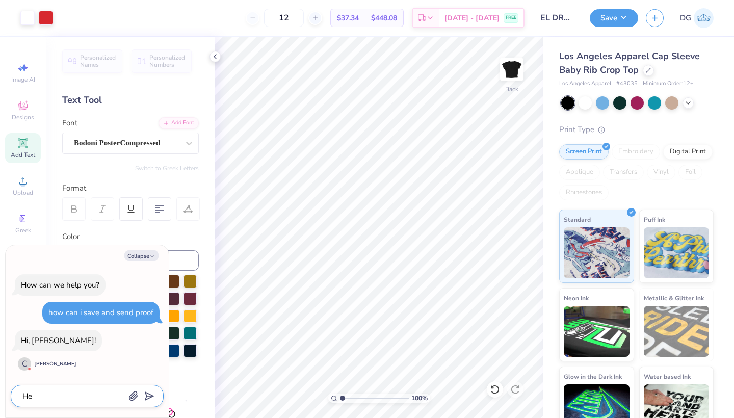
type textarea "Hey"
type textarea "x"
type textarea "Hey!"
type textarea "x"
type textarea "Hey!!"
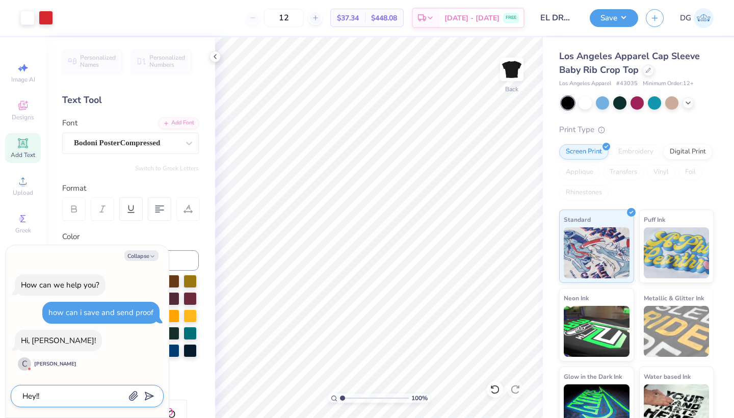
type textarea "x"
type textarea "Hey!!"
type textarea "x"
type textarea "Hey!! I"
type textarea "x"
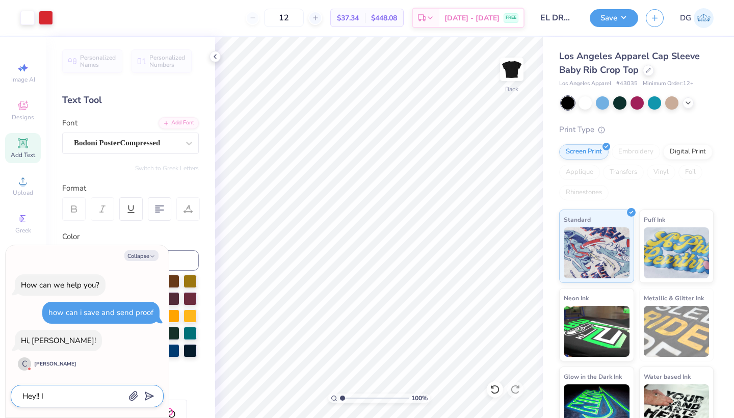
type textarea "Hey!! Im"
type textarea "x"
type textarea "Hey!! Im"
type textarea "x"
type textarea "Hey!! Im s"
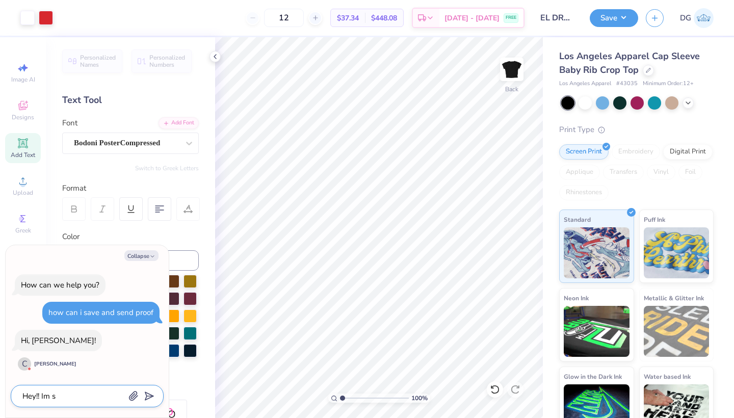
type textarea "x"
type textarea "Hey!! Im st"
type textarea "x"
type textarea "Hey!! Im stu"
type textarea "x"
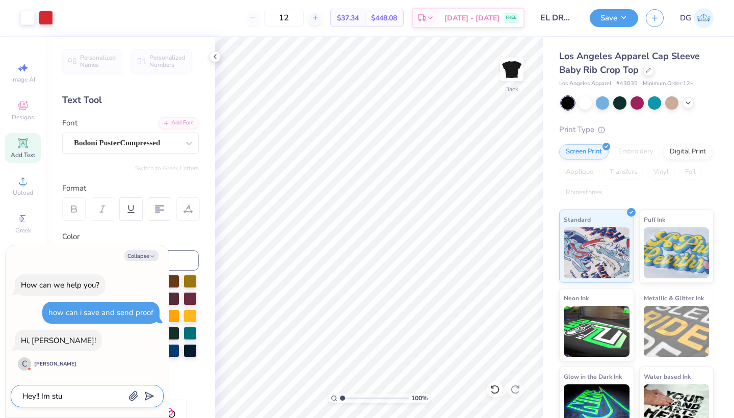
type textarea "Hey!! Im stuc"
type textarea "x"
type textarea "Hey!! Im stuck"
type textarea "x"
type textarea "Hey!! Im stuck"
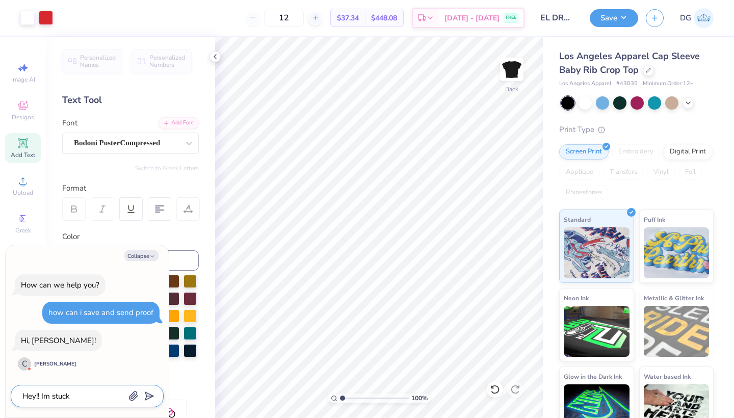
type textarea "x"
type textarea "Hey!! Im stuck o"
type textarea "x"
type textarea "Hey!! Im stuck on"
type textarea "x"
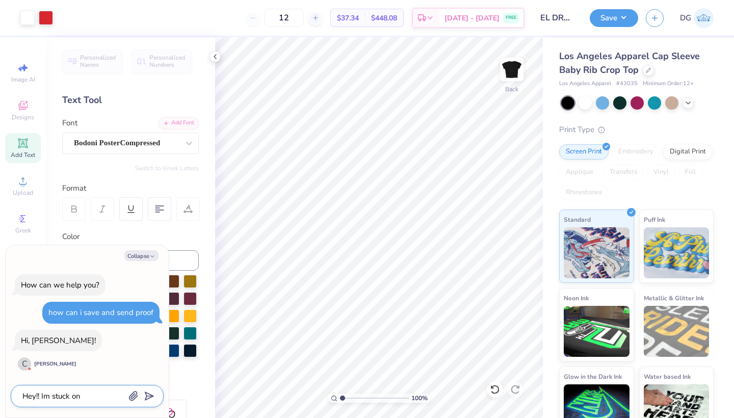
type textarea "Hey!! Im stuck on"
type textarea "x"
type textarea "Hey!! Im stuck on t"
type textarea "x"
type textarea "Hey!! Im stuck on tr"
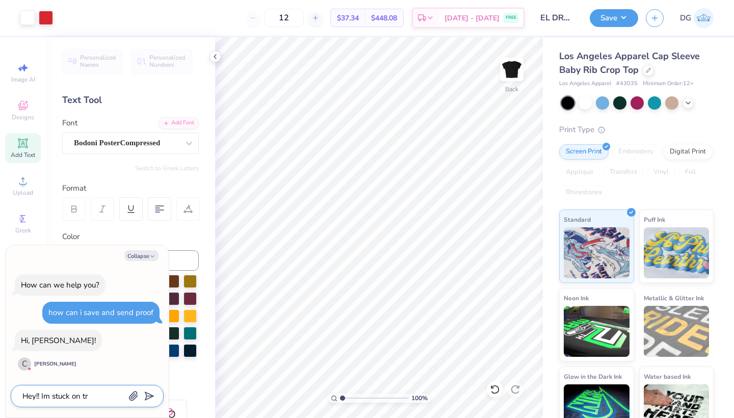
type textarea "x"
type textarea "Hey!! Im stuck on try"
type textarea "x"
type textarea "Hey!! Im stuck on tryi"
type textarea "x"
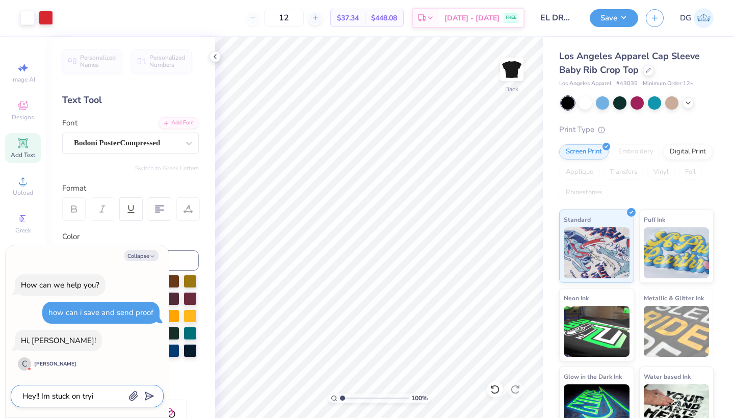
type textarea "Hey!! Im stuck on tryin"
type textarea "x"
type textarea "Hey!! Im stuck on trying"
type textarea "x"
type textarea "Hey!! Im stuck on trying"
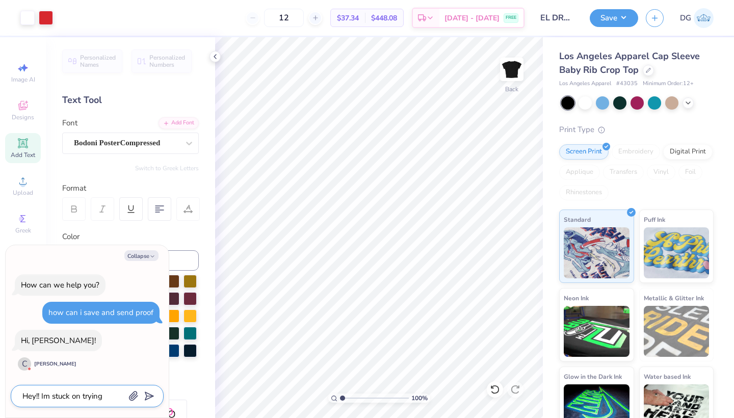
type textarea "x"
type textarea "Hey!! Im stuck on trying t"
type textarea "x"
type textarea "Hey!! Im stuck on trying to"
type textarea "x"
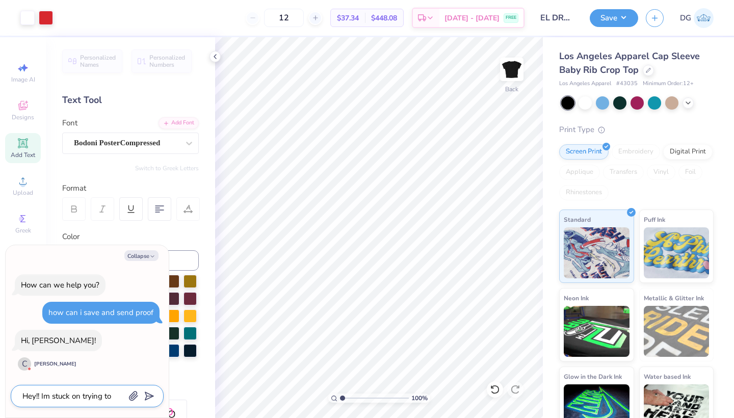
type textarea "Hey!! Im stuck on trying to"
type textarea "x"
type textarea "Hey!! Im stuck on trying to s"
type textarea "x"
type textarea "Hey!! Im stuck on trying to su"
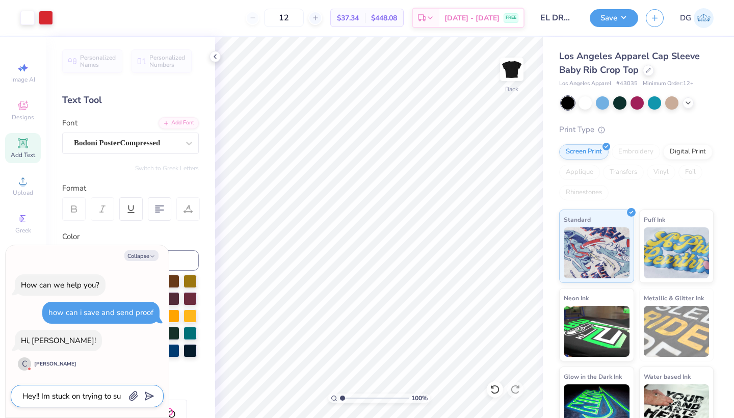
type textarea "x"
type textarea "Hey!! Im stuck on trying to sum"
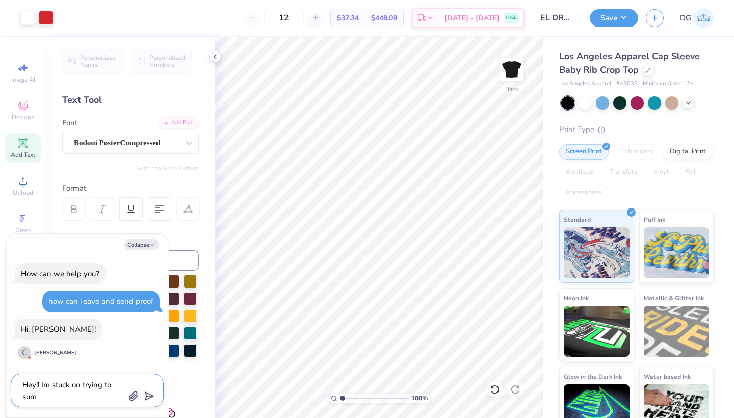
type textarea "x"
type textarea "Hey!! Im stuck on trying to sumb"
type textarea "x"
type textarea "Hey!! Im stuck on trying to sumbu"
type textarea "x"
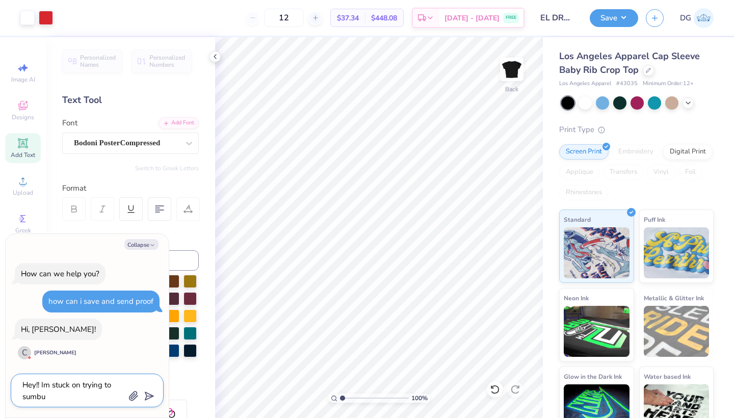
type textarea "Hey!! Im stuck on trying to sumbut"
type textarea "x"
type textarea "Hey!! Im stuck on trying to sumbut"
type textarea "x"
type textarea "Hey!! Im stuck on trying to sumbut"
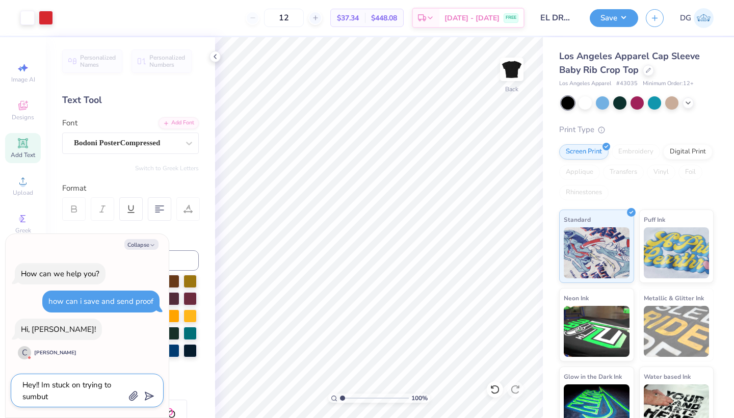
type textarea "x"
type textarea "Hey!! Im stuck on trying to sumbu"
type textarea "x"
type textarea "Hey!! Im stuck on trying to sumb"
type textarea "x"
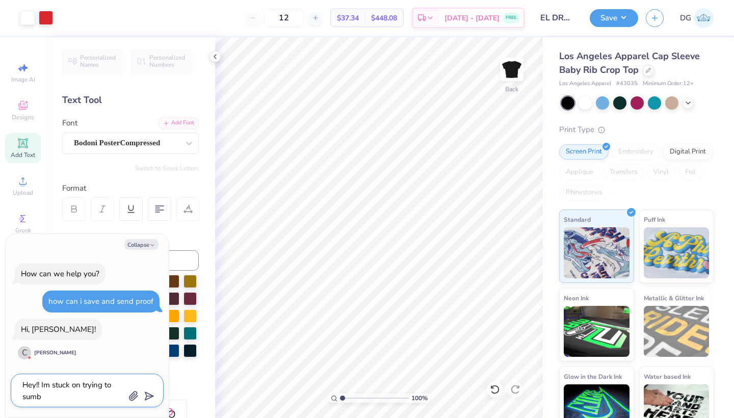
type textarea "Hey!! Im stuck on trying to sum"
type textarea "x"
type textarea "Hey!! Im stuck on trying to su"
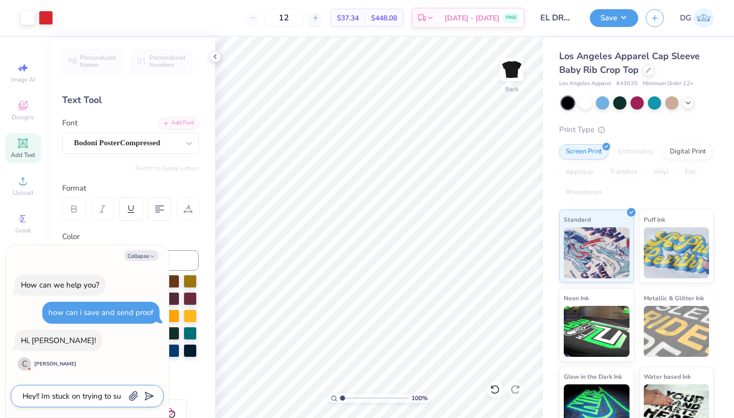
type textarea "x"
type textarea "Hey!! Im stuck on trying to s"
type textarea "x"
type textarea "Hey!! Im stuck on trying to su"
type textarea "x"
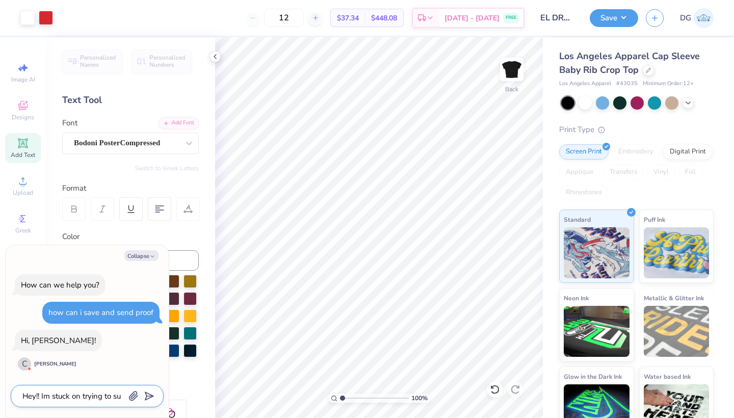
type textarea "Hey!! Im stuck on trying to sub"
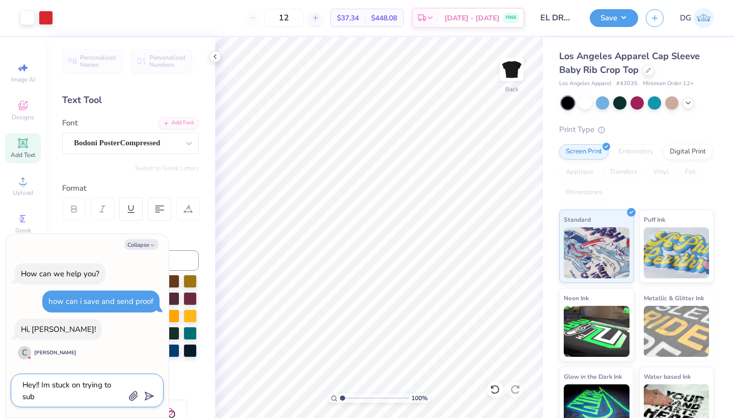
type textarea "x"
type textarea "Hey!! Im stuck on trying to subm"
type textarea "x"
type textarea "Hey!! Im stuck on trying to submi"
type textarea "x"
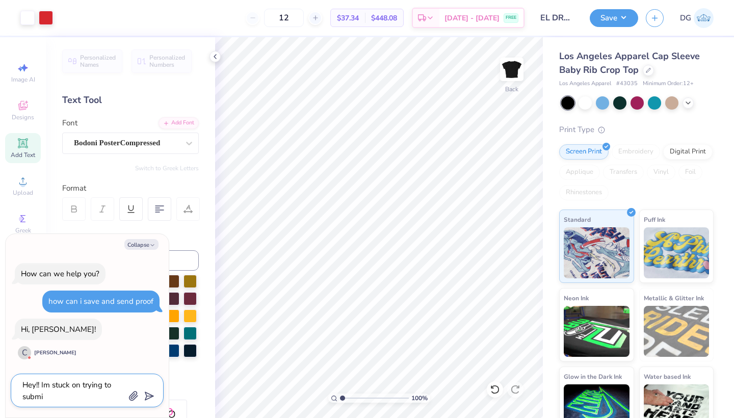
type textarea "Hey!! Im stuck on trying to submit"
type textarea "x"
type textarea "Hey!! Im stuck on trying to submit"
type textarea "x"
type textarea "Hey!! Im stuck on trying to submit t"
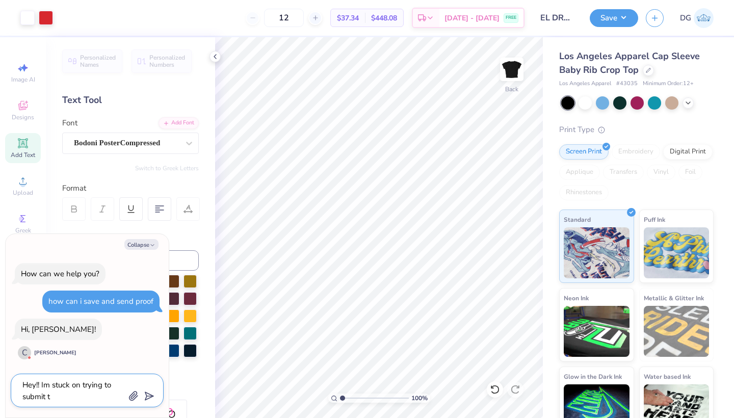
type textarea "x"
type textarea "Hey!! Im stuck on trying to submit th"
type textarea "x"
type textarea "Hey!! Im stuck on trying to submit the"
type textarea "x"
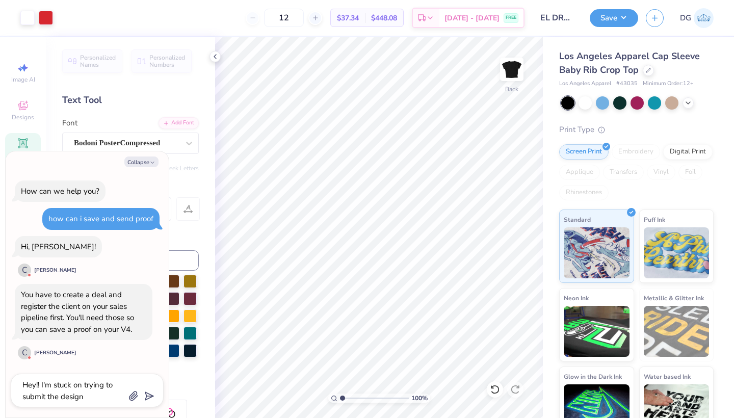
click at [126, 372] on div "Collapse How can we help you? how can i save and send proof Hi, [PERSON_NAME]! …" at bounding box center [87, 284] width 163 height 267
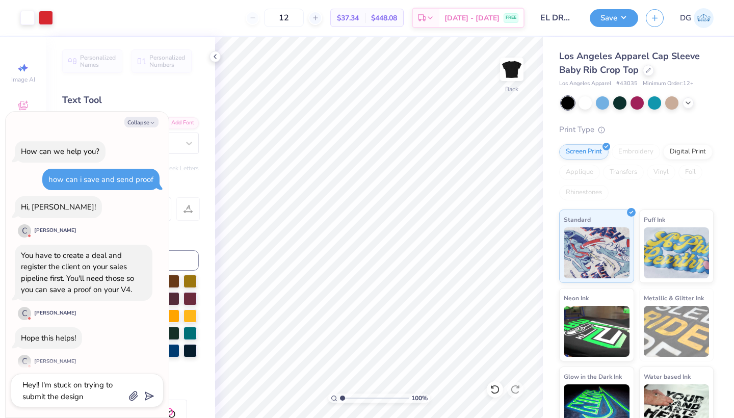
scroll to position [7, 0]
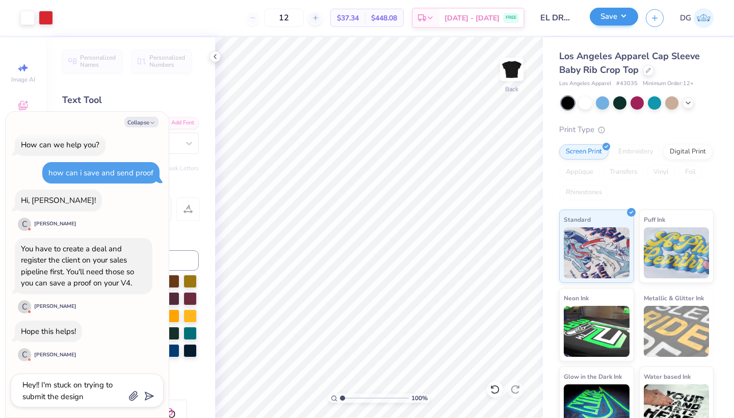
click at [611, 21] on button "Save" at bounding box center [614, 17] width 48 height 18
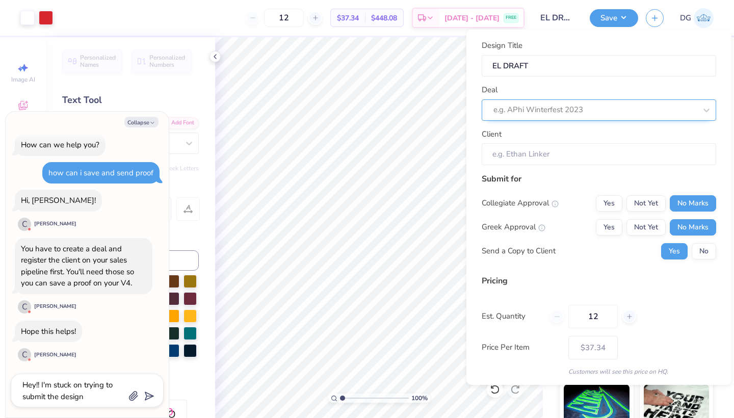
click at [566, 108] on div "e.g. APhi Winterfest 2023" at bounding box center [594, 110] width 203 height 12
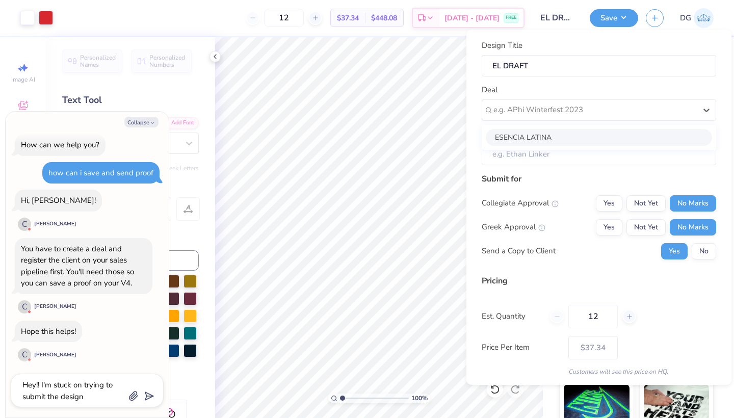
click at [545, 132] on div "ESENCIA LATINA" at bounding box center [599, 137] width 226 height 17
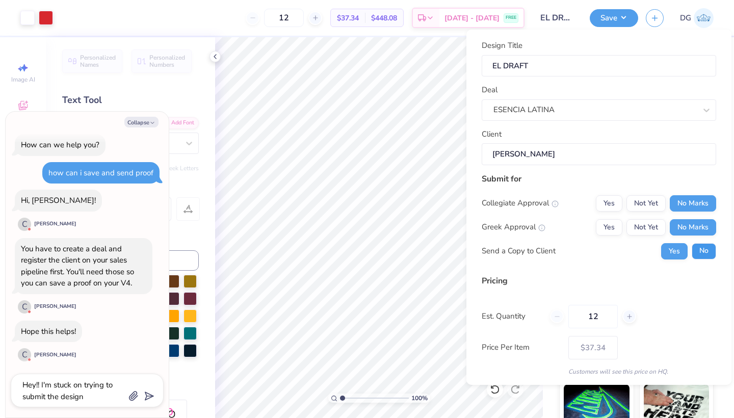
click at [701, 253] on button "No" at bounding box center [704, 251] width 24 height 16
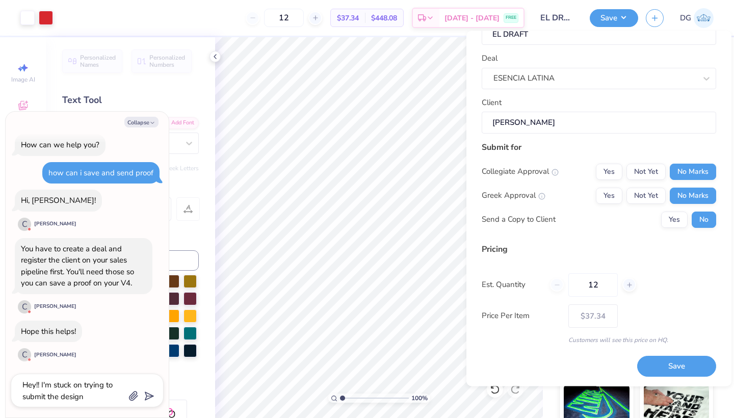
scroll to position [32, 0]
click at [627, 283] on icon at bounding box center [629, 285] width 7 height 7
click at [629, 245] on div "Pricing" at bounding box center [599, 250] width 234 height 12
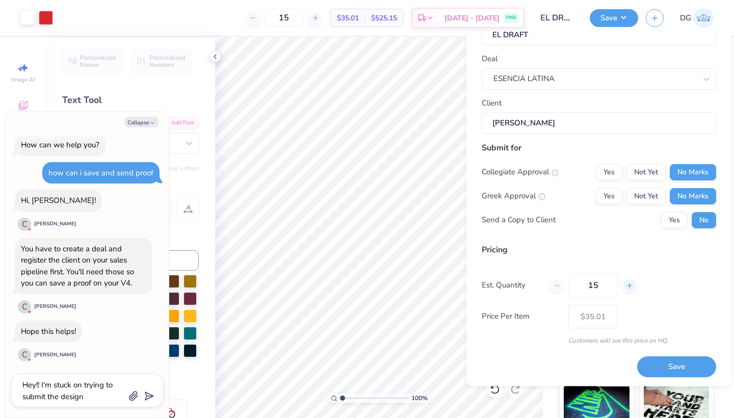
click at [629, 287] on icon at bounding box center [629, 285] width 7 height 7
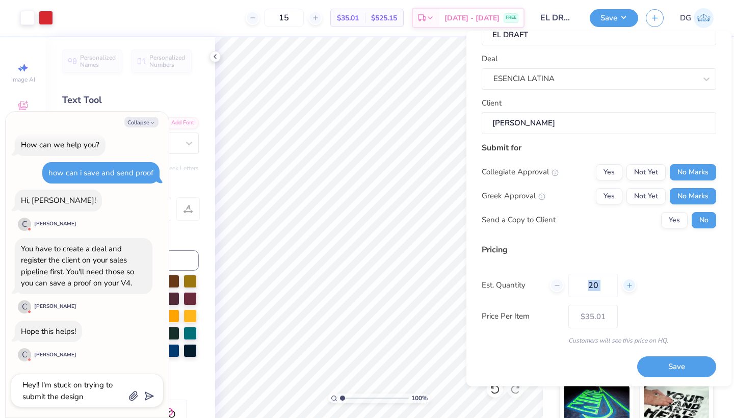
click at [629, 287] on icon at bounding box center [629, 285] width 7 height 7
click at [558, 287] on icon at bounding box center [557, 285] width 7 height 7
click at [604, 252] on div "Pricing" at bounding box center [599, 250] width 234 height 12
click at [692, 365] on button "Save" at bounding box center [676, 367] width 79 height 21
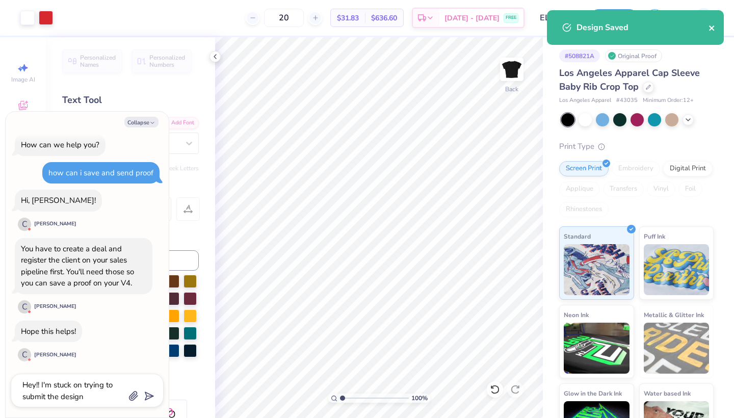
click at [710, 30] on icon "close" at bounding box center [711, 27] width 5 height 5
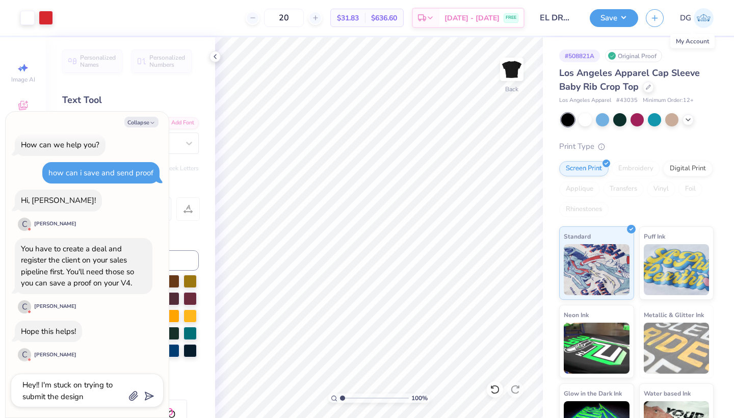
click at [693, 18] on link "DG" at bounding box center [697, 18] width 34 height 20
click at [69, 388] on textarea "Hey!! I'm stuck on trying to submit the design" at bounding box center [72, 390] width 103 height 24
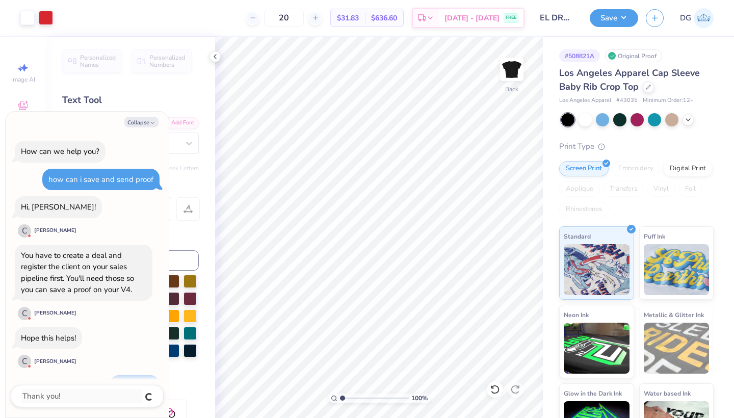
scroll to position [23, 0]
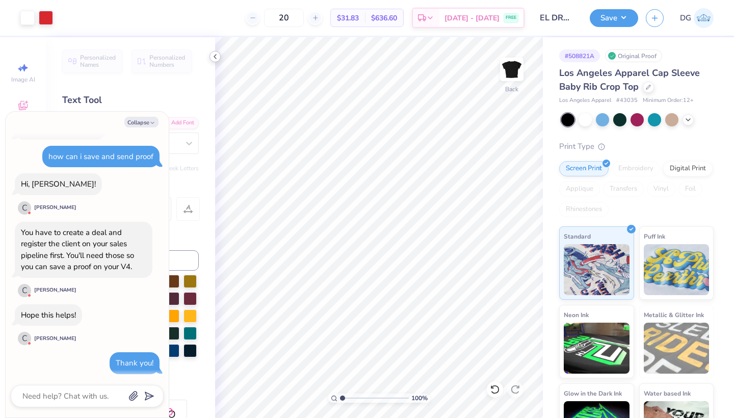
click at [218, 58] on icon at bounding box center [215, 57] width 8 height 8
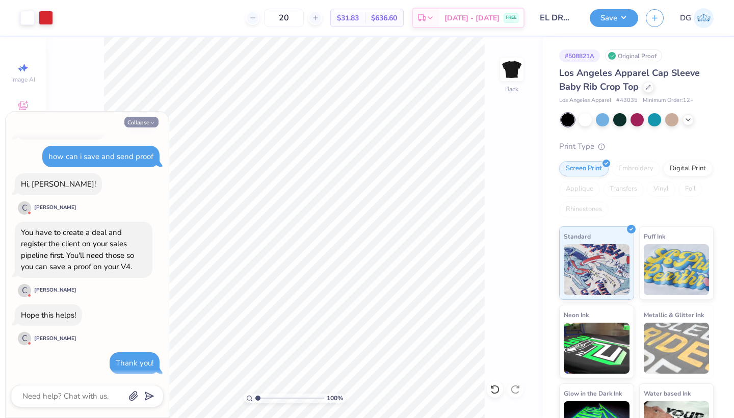
click at [143, 120] on button "Collapse" at bounding box center [141, 122] width 34 height 11
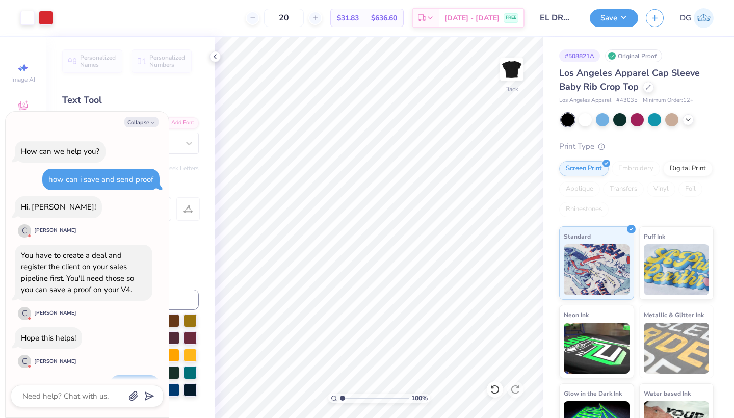
scroll to position [82, 0]
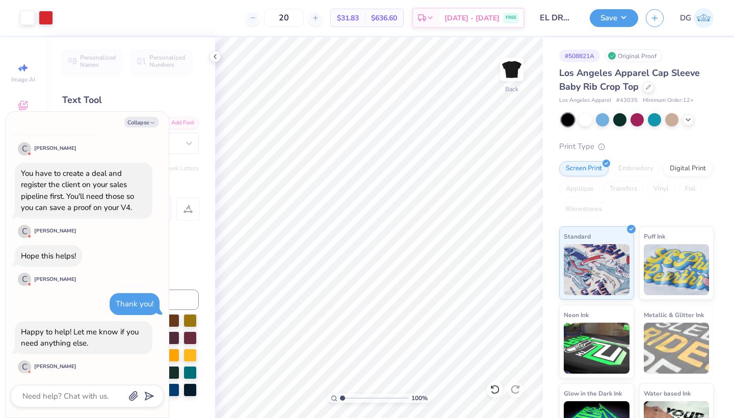
click at [628, 100] on span "# 43035" at bounding box center [626, 100] width 21 height 9
copy span "43035"
